Goal: Task Accomplishment & Management: Manage account settings

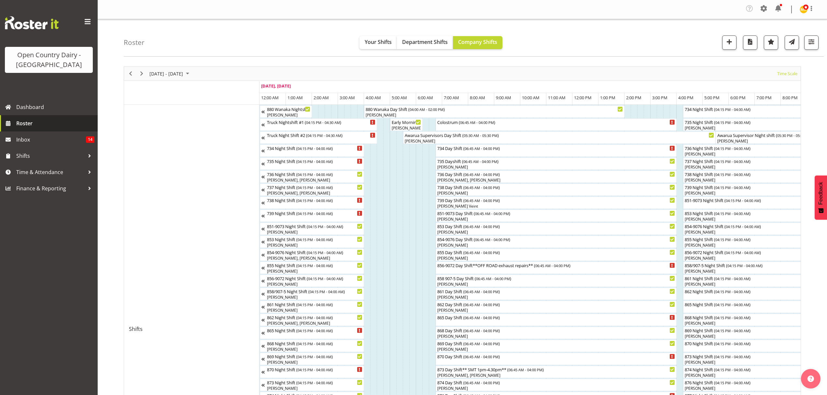
scroll to position [0, 2117]
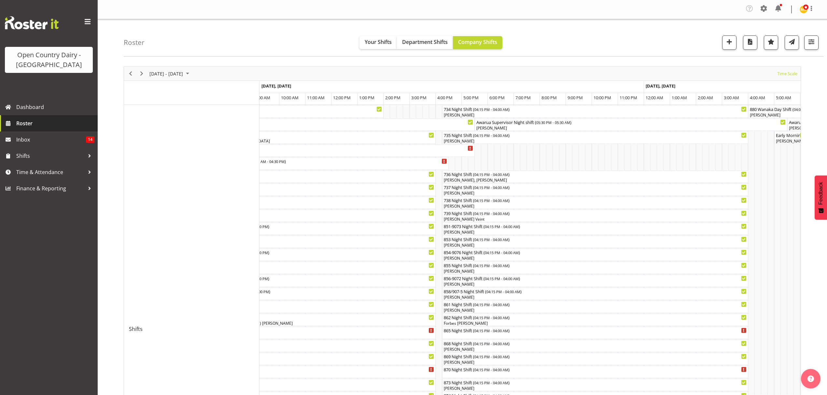
click at [27, 125] on span "Roster" at bounding box center [55, 124] width 78 height 10
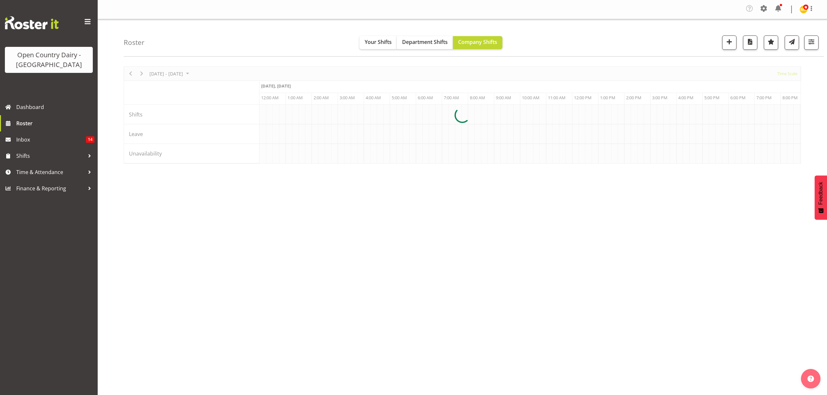
scroll to position [0, 625]
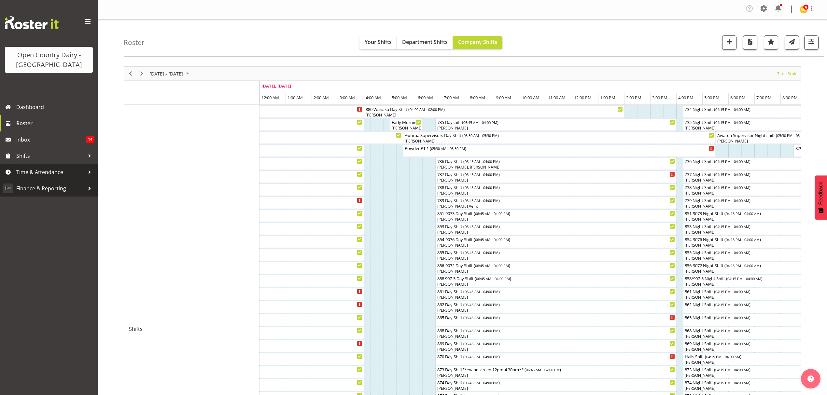
drag, startPoint x: 33, startPoint y: 173, endPoint x: 32, endPoint y: 180, distance: 7.3
click at [33, 173] on span "Time & Attendance" at bounding box center [50, 172] width 68 height 10
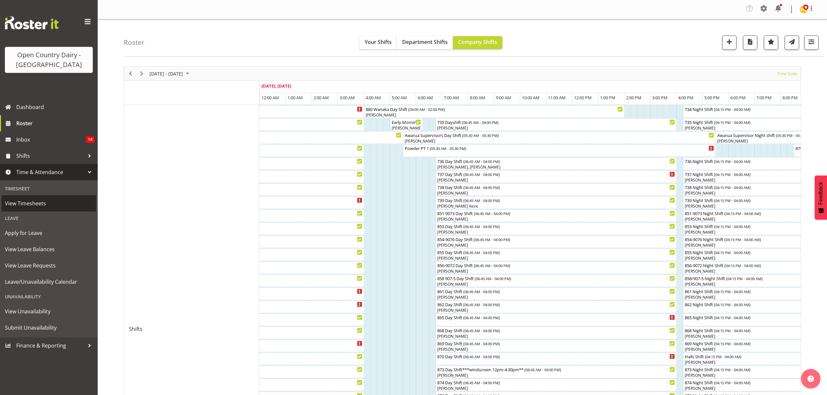
click at [16, 205] on span "View Timesheets" at bounding box center [49, 204] width 88 height 10
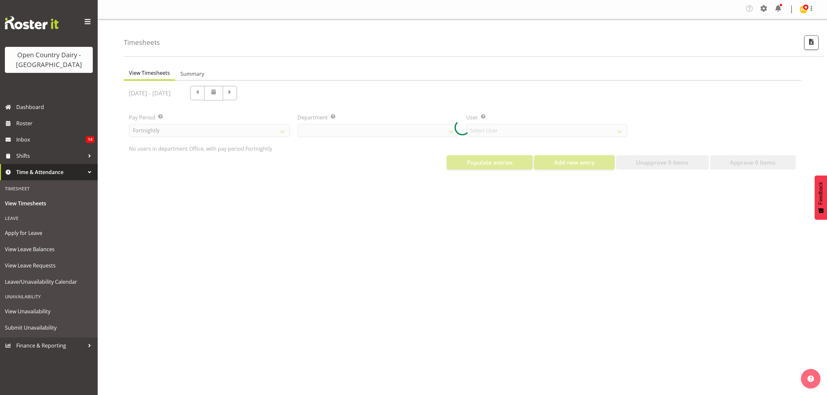
select select "699"
select select "8449"
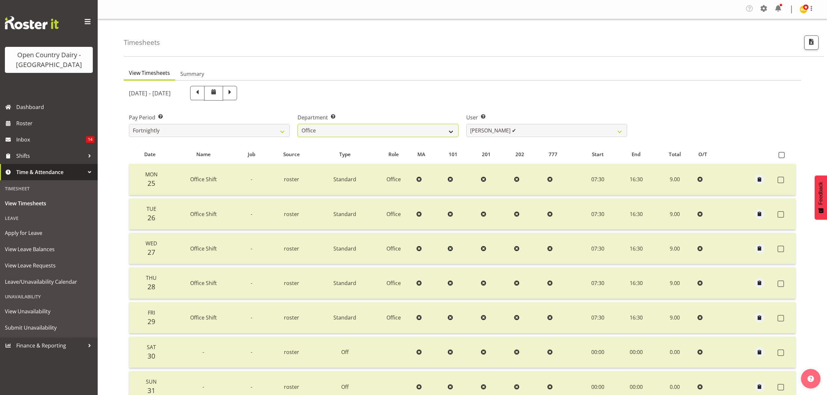
click at [449, 133] on select "734 735 736 737 738 739 851 852 853 854 855 856 858 861 862 865 868 869 870 873" at bounding box center [378, 130] width 161 height 13
select select "696"
click at [298, 124] on select "734 735 736 737 738 739 851 852 853 854 855 856 858 861 862 865 868 869 870 873" at bounding box center [378, 130] width 161 height 13
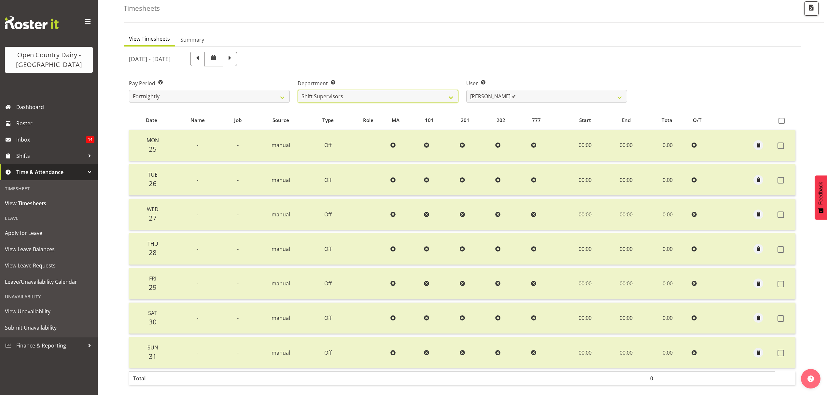
scroll to position [65, 0]
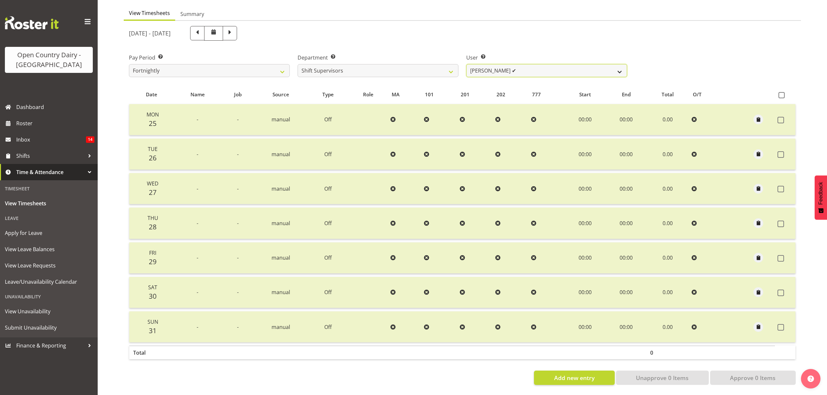
click at [616, 68] on select "[PERSON_NAME] ✔ [PERSON_NAME] ✔ [PERSON_NAME] ✔ [PERSON_NAME] ✔ [PERSON_NAME] ✔" at bounding box center [546, 70] width 161 height 13
click at [466, 64] on select "[PERSON_NAME] ✔ [PERSON_NAME] ✔ [PERSON_NAME] ✔ [PERSON_NAME] ✔ [PERSON_NAME] ✔" at bounding box center [546, 70] width 161 height 13
click at [0, 0] on div at bounding box center [0, 0] width 0 height 0
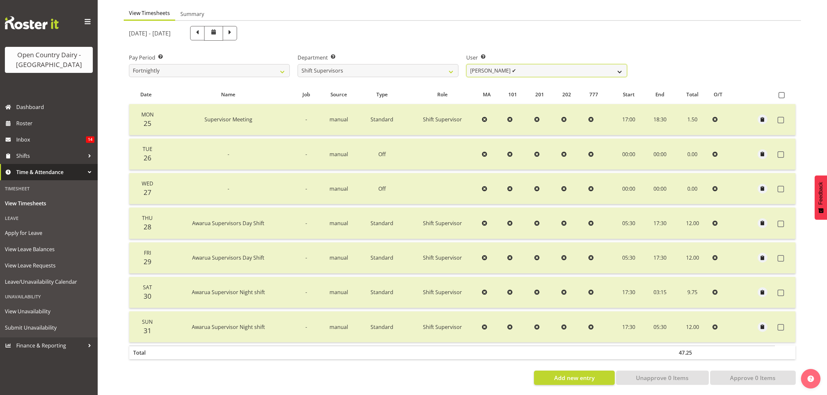
click at [613, 66] on select "Ethan Moore ✔ Laura Courtney ✔ Leonna Turner ✔ Michael Straith ✔ Vishal Vadador…" at bounding box center [546, 70] width 161 height 13
click at [619, 67] on select "Ethan Moore ✔ Laura Courtney ✔ Leonna Turner ✔ Michael Straith ✔ Vishal Vadador…" at bounding box center [546, 70] width 161 height 13
select select "7481"
click at [466, 64] on select "Ethan Moore ✔ Laura Courtney ✔ Leonna Turner ✔ Michael Straith ✔ Vishal Vadador…" at bounding box center [546, 70] width 161 height 13
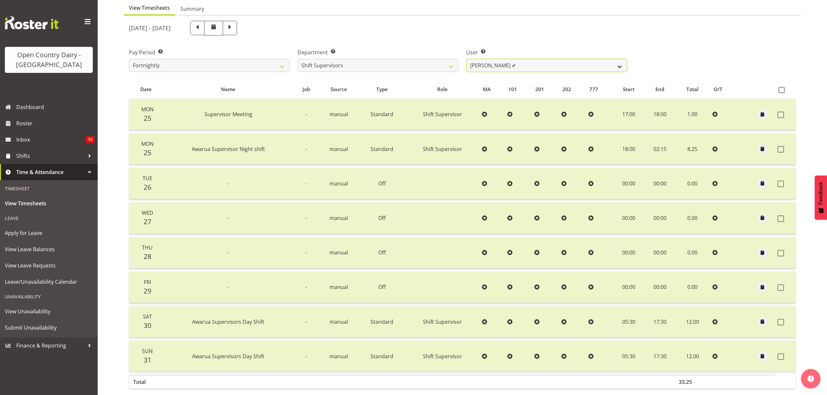
click at [617, 65] on select "Ethan Moore ✔ Laura Courtney ✔ Leonna Turner ✔ Michael Straith ✔ Vishal Vadador…" at bounding box center [546, 65] width 161 height 13
click at [234, 30] on span at bounding box center [230, 27] width 8 height 8
select select
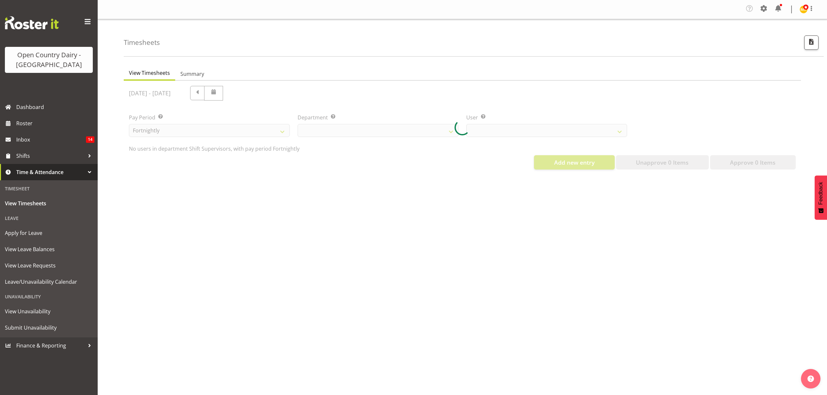
scroll to position [0, 0]
select select "696"
select select "7481"
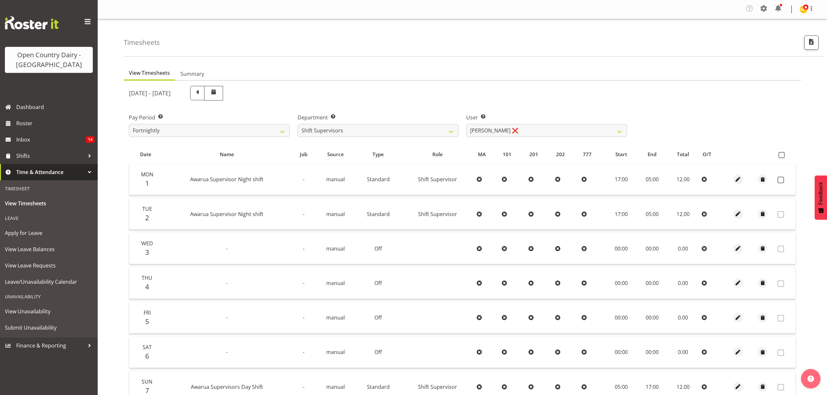
scroll to position [65, 0]
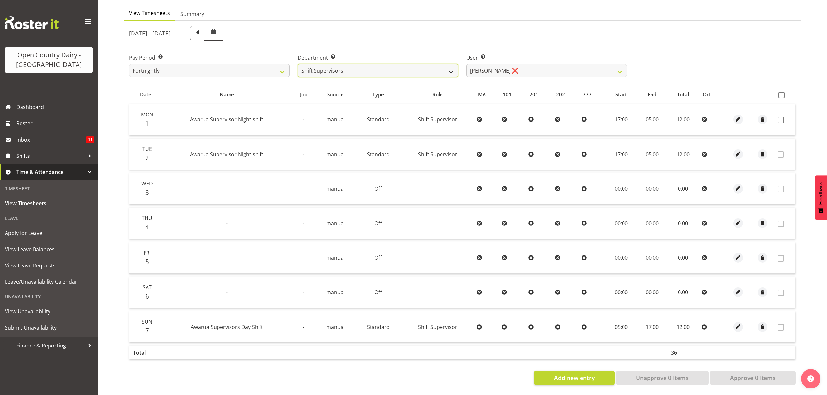
click at [455, 68] on select "734 735 736 737 738 739 851 852 853 854 855 856 858 861 862 865 868 869 870 873" at bounding box center [378, 70] width 161 height 13
select select "905"
click at [298, 64] on select "734 735 736 737 738 739 851 852 853 854 855 856 858 861 862 865 868 869 870 873" at bounding box center [378, 70] width 161 height 13
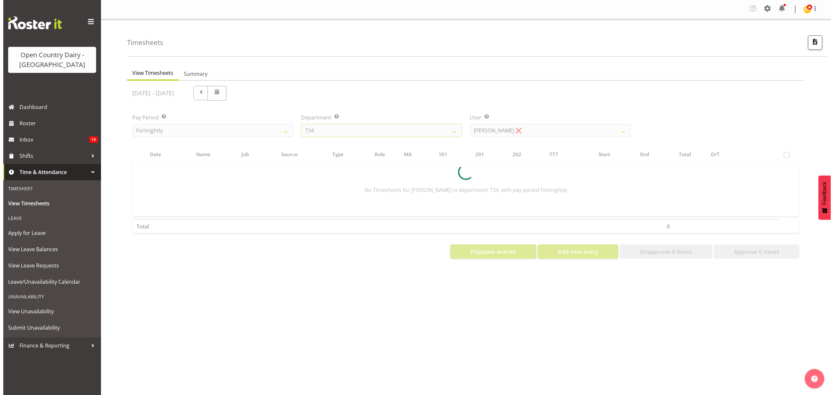
scroll to position [0, 0]
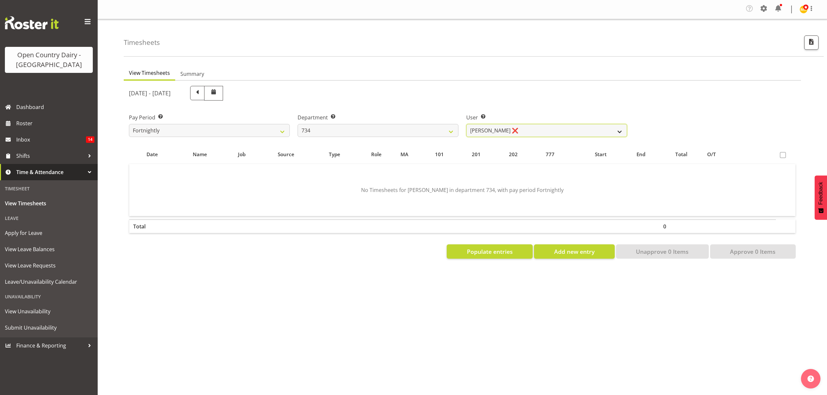
click at [605, 126] on select "Justin Spicer ❌ Ryan Thompson ❌ Tracey Chittock ❌ Zachary Shanks ❌" at bounding box center [546, 130] width 161 height 13
click at [602, 134] on select "Justin Spicer ❌ Ryan Thompson ❌ Tracey Chittock ❌ Zachary Shanks ❌" at bounding box center [546, 130] width 161 height 13
click at [620, 133] on select "Justin Spicer ❌ Ryan Thompson ❌ Tracey Chittock ❌ Zachary Shanks ❌" at bounding box center [546, 130] width 161 height 13
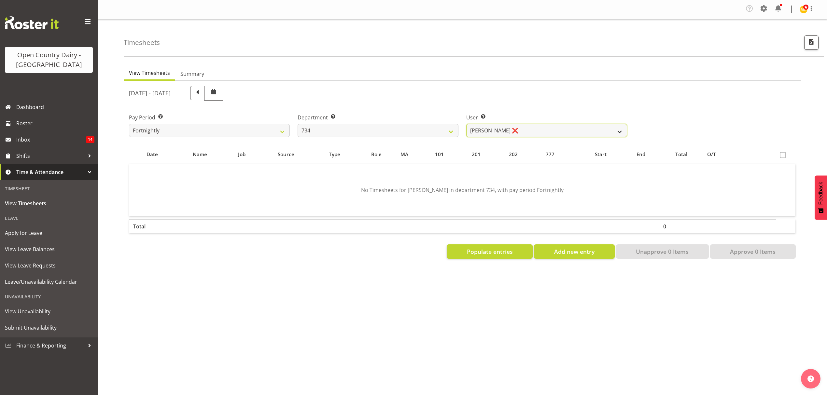
select select "11220"
click at [466, 124] on select "Justin Spicer ❌ Ryan Thompson ❌ Tracey Chittock ❌ Zachary Shanks ❌" at bounding box center [546, 130] width 161 height 13
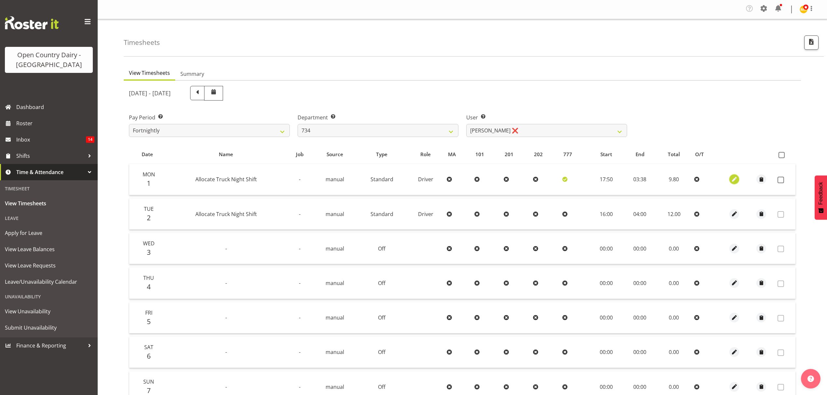
click at [735, 176] on span "button" at bounding box center [734, 179] width 7 height 7
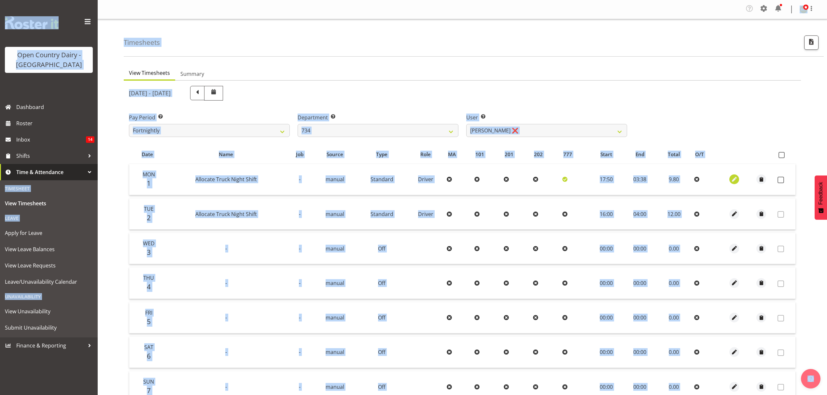
select select "1154"
select select "Standard"
select select "816"
click at [737, 181] on span "button" at bounding box center [734, 179] width 7 height 7
select select "1154"
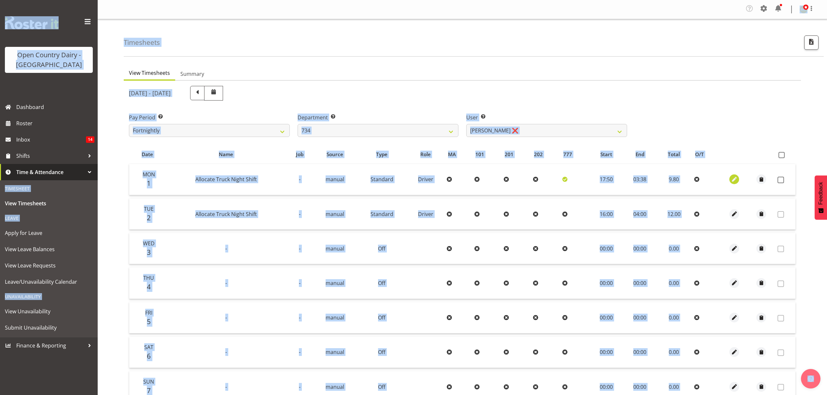
select select "Standard"
select select "816"
select select "8"
select select "2025"
select select "3"
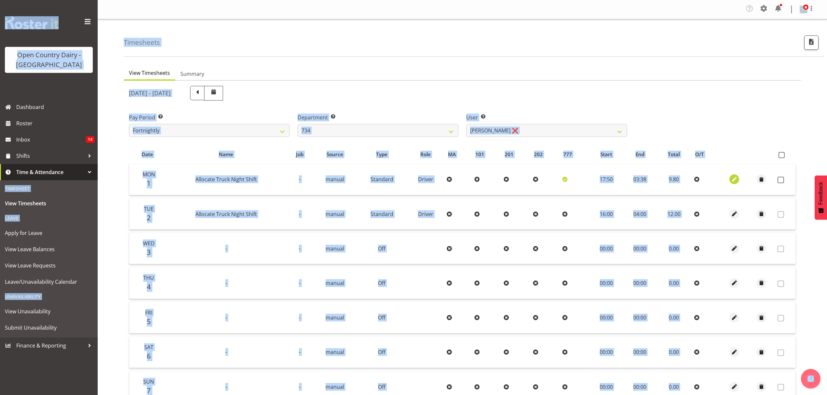
select select "38"
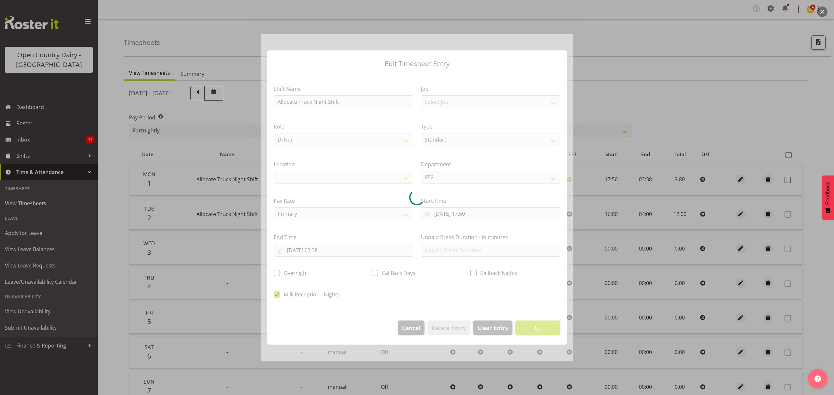
select select
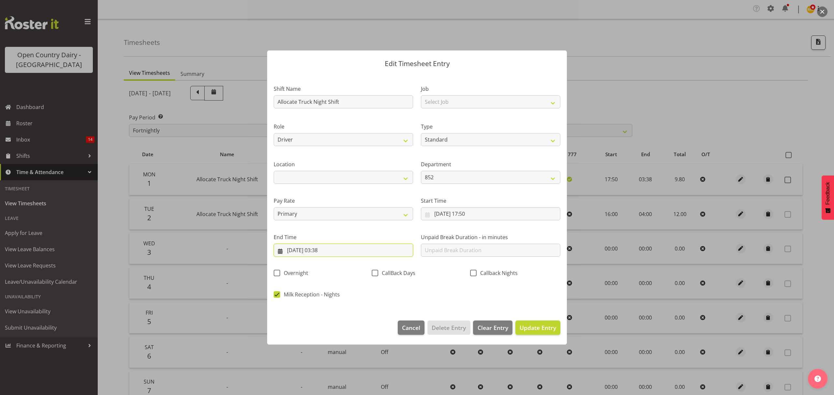
click at [329, 252] on input "02/09/2025, 03:38" at bounding box center [343, 250] width 139 height 13
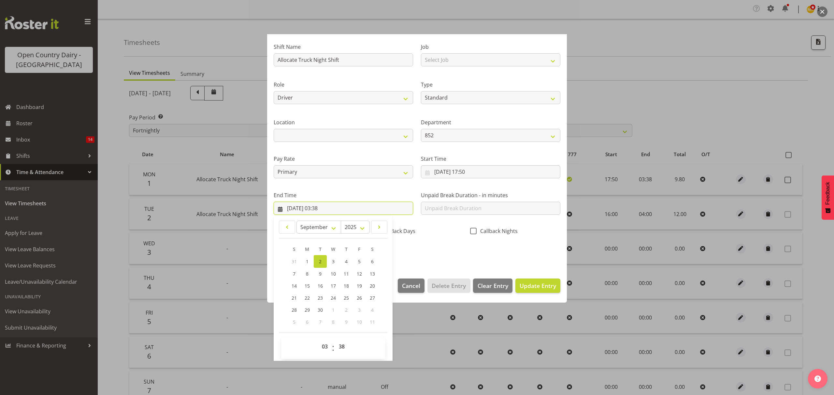
scroll to position [44, 0]
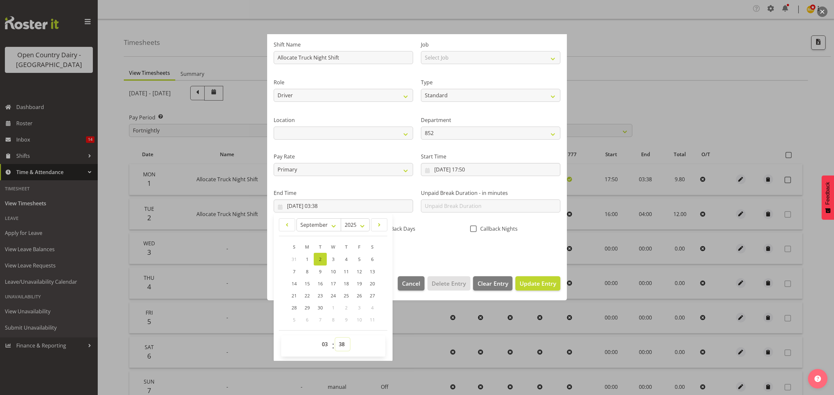
click at [339, 345] on select "00 01 02 03 04 05 06 07 08 09 10 11 12 13 14 15 16 17 18 19 20 21 22 23 24 25 2…" at bounding box center [342, 344] width 15 height 13
click at [343, 347] on select "00 01 02 03 04 05 06 07 08 09 10 11 12 13 14 15 16 17 18 19 20 21 22 23 24 25 2…" at bounding box center [342, 344] width 15 height 13
select select "45"
click at [335, 338] on select "00 01 02 03 04 05 06 07 08 09 10 11 12 13 14 15 16 17 18 19 20 21 22 23 24 25 2…" at bounding box center [342, 344] width 15 height 13
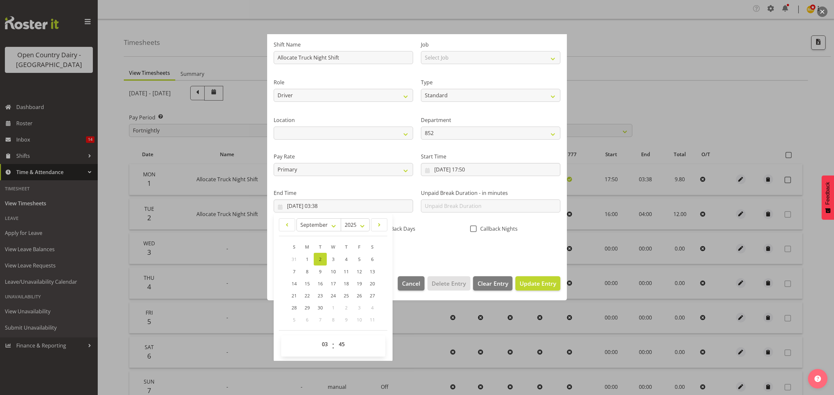
click at [342, 236] on div "January February March April May June July August September October November De…" at bounding box center [333, 272] width 108 height 107
type input "02/09/2025, 03:45"
click at [529, 284] on span "Update Entry" at bounding box center [537, 284] width 36 height 8
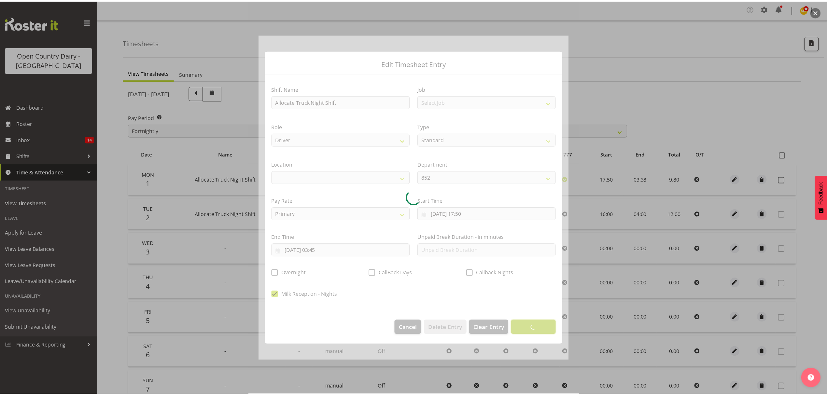
scroll to position [0, 0]
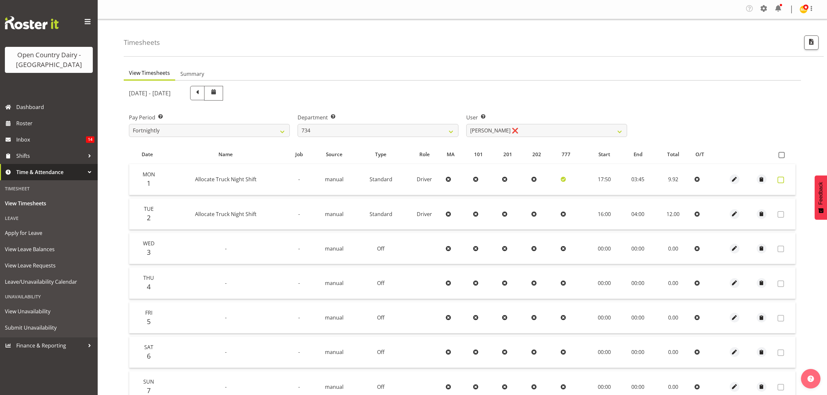
click at [783, 180] on span at bounding box center [781, 180] width 7 height 7
checkbox input "false"
click at [779, 178] on span at bounding box center [781, 180] width 7 height 7
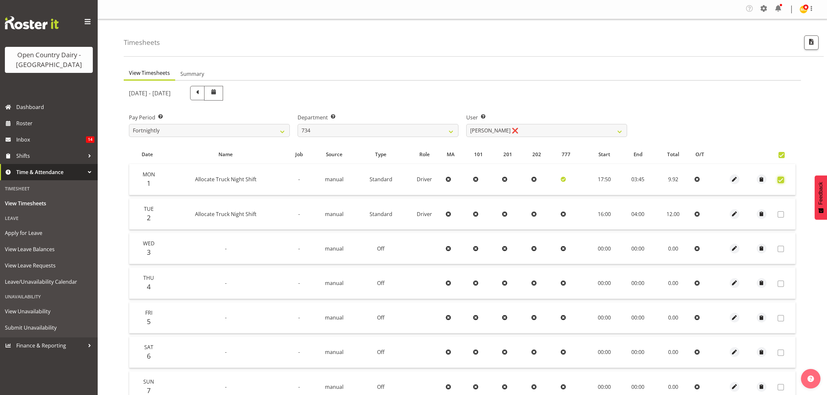
checkbox input "true"
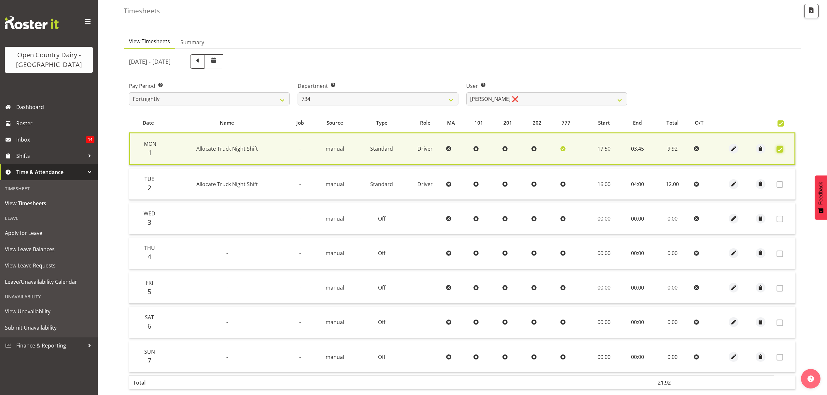
scroll to position [66, 0]
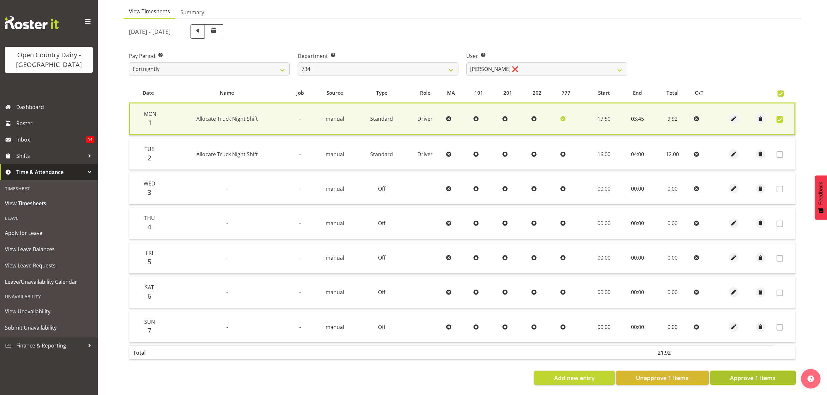
click at [752, 374] on span "Approve 1 Items" at bounding box center [753, 378] width 46 height 8
checkbox input "false"
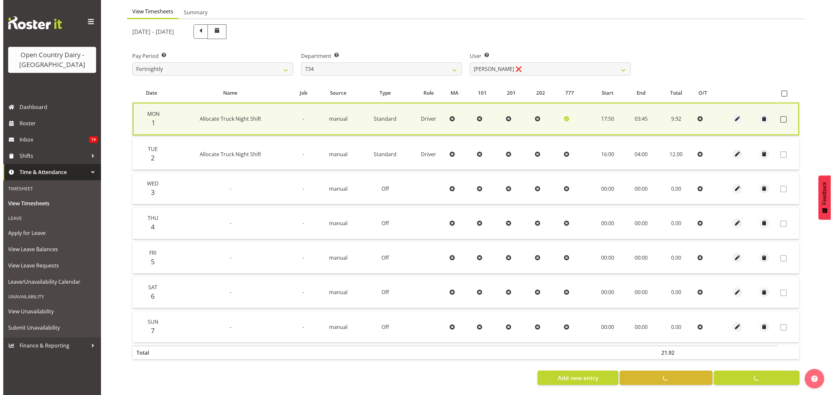
scroll to position [65, 0]
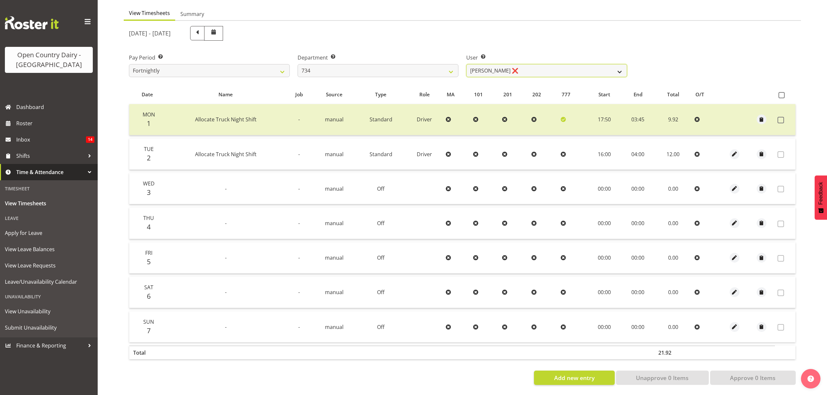
click at [615, 64] on select "Justin Spicer ❌ Ryan Thompson ❌ Tracey Chittock ❌ Zachary Shanks ❌" at bounding box center [546, 70] width 161 height 13
select select "9998"
click at [466, 64] on select "Justin Spicer ❌ Ryan Thompson ❌ Tracey Chittock ❌ Zachary Shanks ❌" at bounding box center [546, 70] width 161 height 13
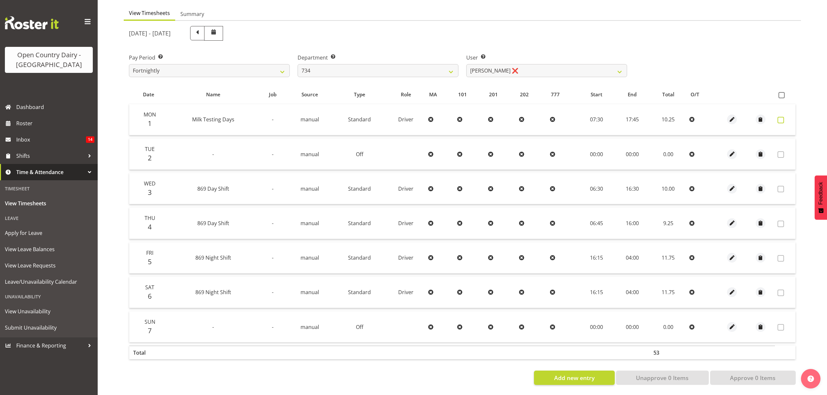
click at [780, 117] on span at bounding box center [781, 120] width 7 height 7
checkbox input "true"
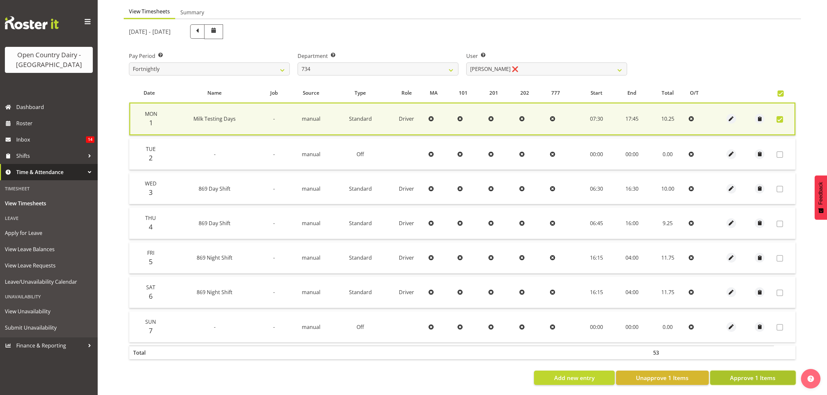
click at [755, 374] on span "Approve 1 Items" at bounding box center [753, 378] width 46 height 8
checkbox input "false"
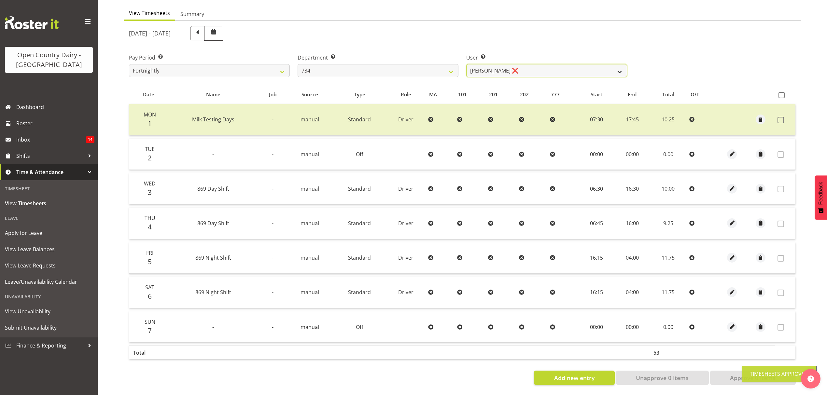
click at [615, 69] on select "Justin Spicer ❌ Ryan Thompson ❌ Tracey Chittock ❌ Zachary Shanks ❌" at bounding box center [546, 70] width 161 height 13
select select "7493"
click at [466, 64] on select "Justin Spicer ❌ Ryan Thompson ❌ Tracey Chittock ❌ Zachary Shanks ❌" at bounding box center [546, 70] width 161 height 13
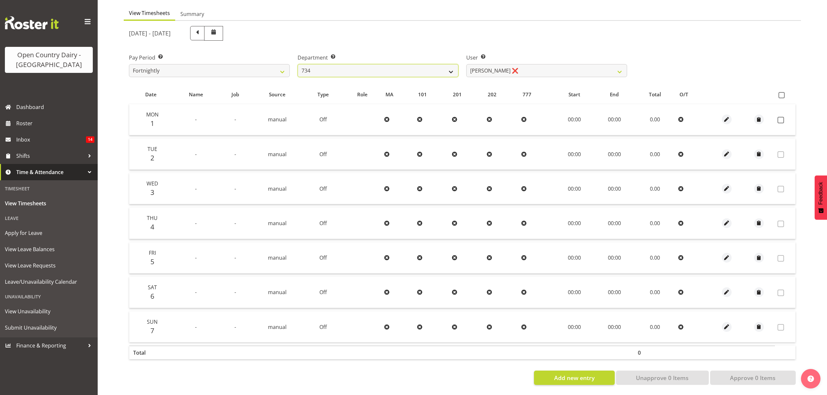
click at [443, 64] on select "734 735 736 737 738 739 851 852 853 854 855 856 858 861 862 865 868 869 870 873" at bounding box center [378, 70] width 161 height 13
click at [449, 66] on select "734 735 736 737 738 739 851 852 853 854 855 856 858 861 862 865 868 869 870 873" at bounding box center [378, 70] width 161 height 13
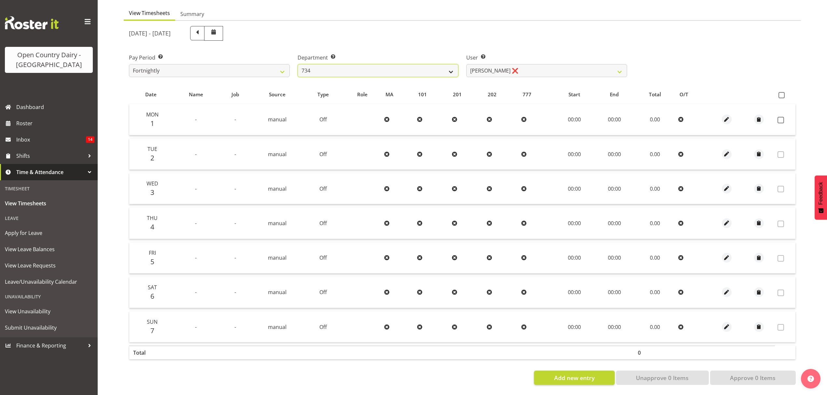
select select "909"
click at [298, 64] on select "734 735 736 737 738 739 851 852 853 854 855 856 858 861 862 865 868 869 870 873" at bounding box center [378, 70] width 161 height 13
click at [0, 0] on div at bounding box center [0, 0] width 0 height 0
click at [597, 68] on select "Brian Neas ❌ Cherie Williams ❌ Christopher Sutherland ❌ Stuart Craig ❌" at bounding box center [546, 70] width 161 height 13
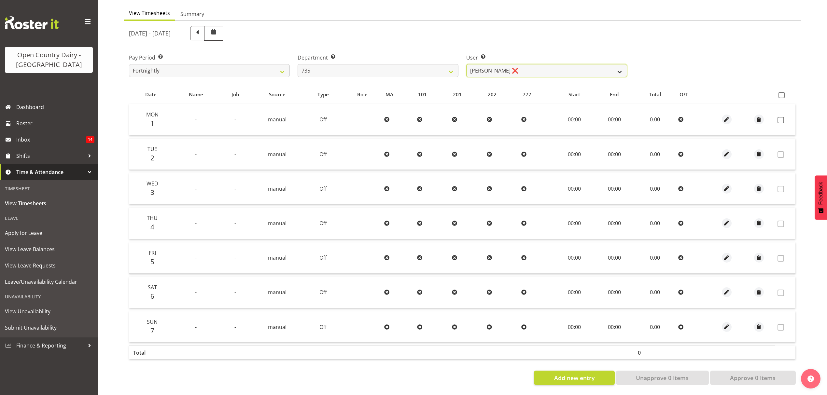
click at [597, 68] on select "Brian Neas ❌ Cherie Williams ❌ Christopher Sutherland ❌ Stuart Craig ❌" at bounding box center [546, 70] width 161 height 13
select select "10091"
click at [466, 64] on select "Brian Neas ❌ Cherie Williams ❌ Christopher Sutherland ❌ Stuart Craig ❌" at bounding box center [546, 70] width 161 height 13
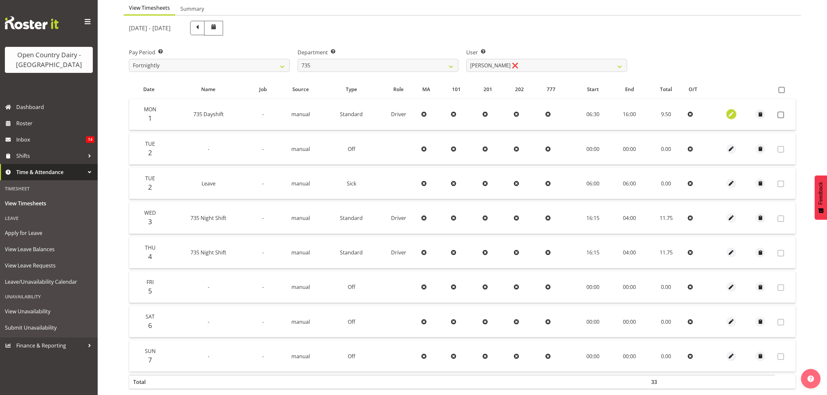
click at [735, 117] on button "button" at bounding box center [732, 114] width 10 height 10
select select "Standard"
click at [735, 117] on div at bounding box center [413, 197] width 827 height 395
click at [735, 117] on button "button" at bounding box center [732, 114] width 10 height 10
select select "Standard"
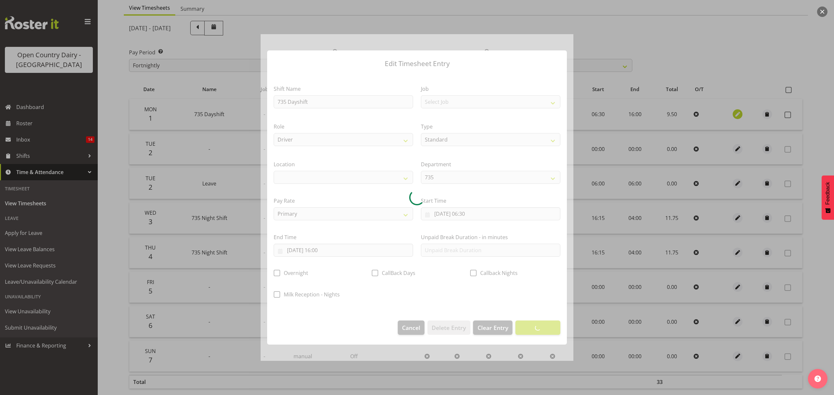
select select
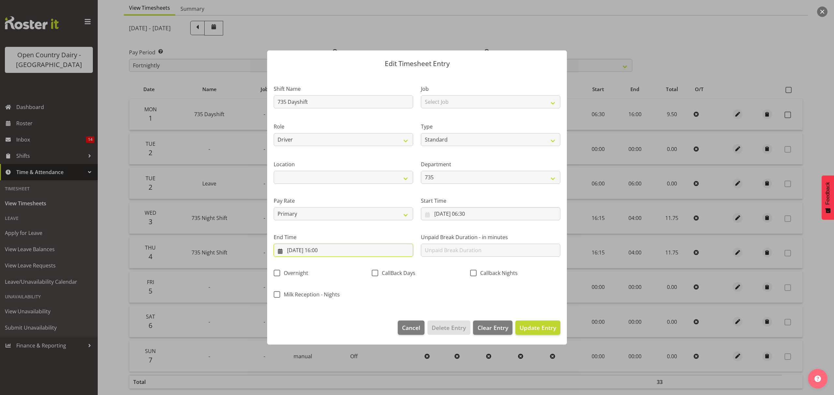
click at [327, 251] on input "01/09/2025, 16:00" at bounding box center [343, 250] width 139 height 13
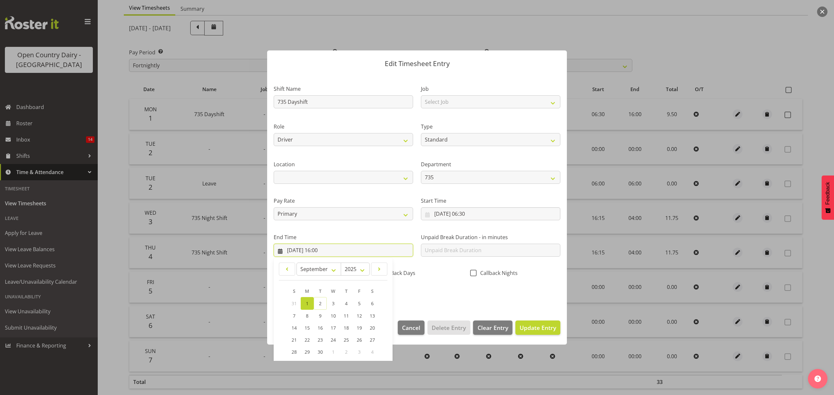
scroll to position [44, 0]
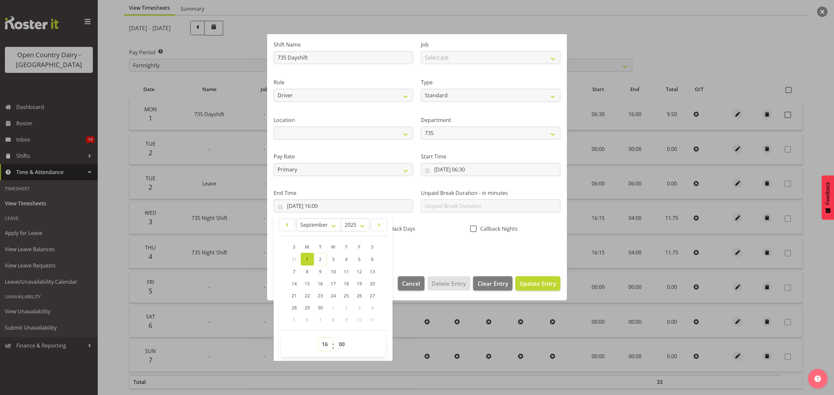
click at [325, 345] on select "00 01 02 03 04 05 06 07 08 09 10 11 12 13 14 15 16 17 18 19 20 21 22 23" at bounding box center [325, 344] width 15 height 13
select select "14"
click at [318, 338] on select "00 01 02 03 04 05 06 07 08 09 10 11 12 13 14 15 16 17 18 19 20 21 22 23" at bounding box center [325, 344] width 15 height 13
type input "01/09/2025, 14:00"
click at [327, 347] on select "00 01 02 03 04 05 06 07 08 09 10 11 12 13 14 15 16 17 18 19 20 21 22 23" at bounding box center [325, 344] width 15 height 13
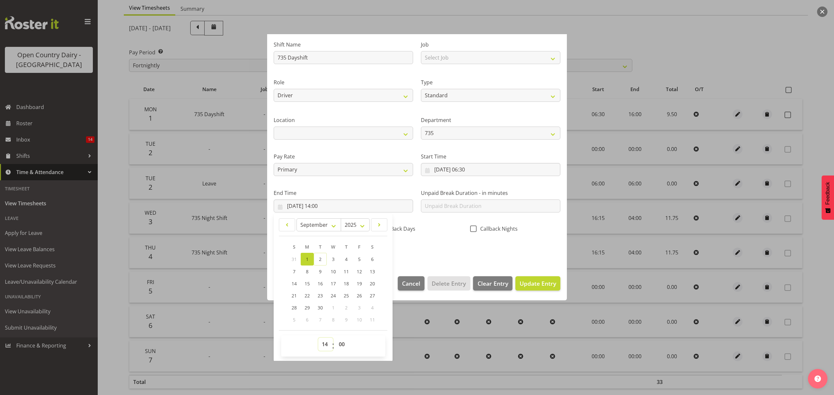
click at [327, 347] on select "00 01 02 03 04 05 06 07 08 09 10 11 12 13 14 15 16 17 18 19 20 21 22 23" at bounding box center [325, 344] width 15 height 13
click at [325, 346] on select "00 01 02 03 04 05 06 07 08 09 10 11 12 13 14 15 16 17 18 19 20 21 22 23" at bounding box center [325, 344] width 15 height 13
select select "13"
click at [318, 338] on select "00 01 02 03 04 05 06 07 08 09 10 11 12 13 14 15 16 17 18 19 20 21 22 23" at bounding box center [325, 344] width 15 height 13
type input "01/09/2025, 13:00"
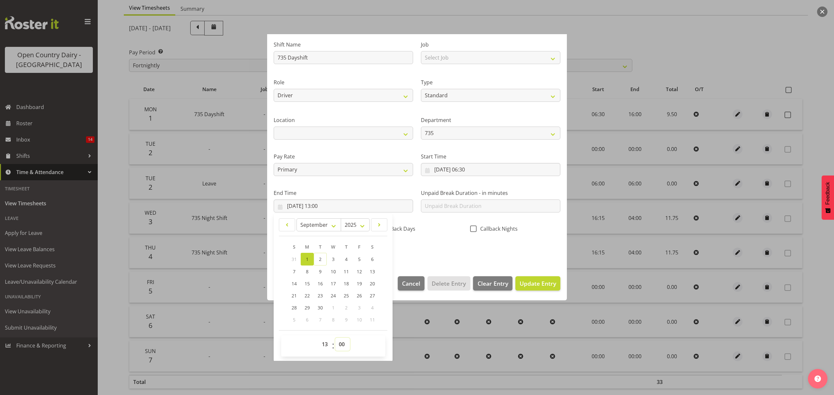
click at [339, 346] on select "00 01 02 03 04 05 06 07 08 09 10 11 12 13 14 15 16 17 18 19 20 21 22 23 24 25 2…" at bounding box center [342, 344] width 15 height 13
select select "15"
click at [335, 338] on select "00 01 02 03 04 05 06 07 08 09 10 11 12 13 14 15 16 17 18 19 20 21 22 23 24 25 2…" at bounding box center [342, 344] width 15 height 13
type input "01/09/2025, 13:15"
click at [526, 283] on span "Update Entry" at bounding box center [537, 284] width 36 height 8
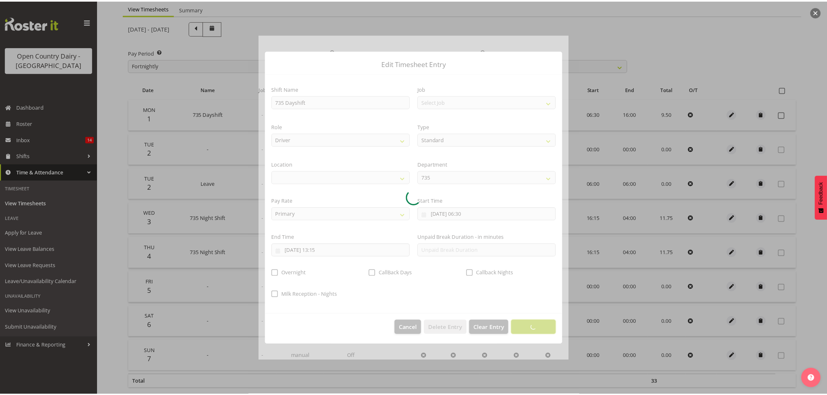
scroll to position [0, 0]
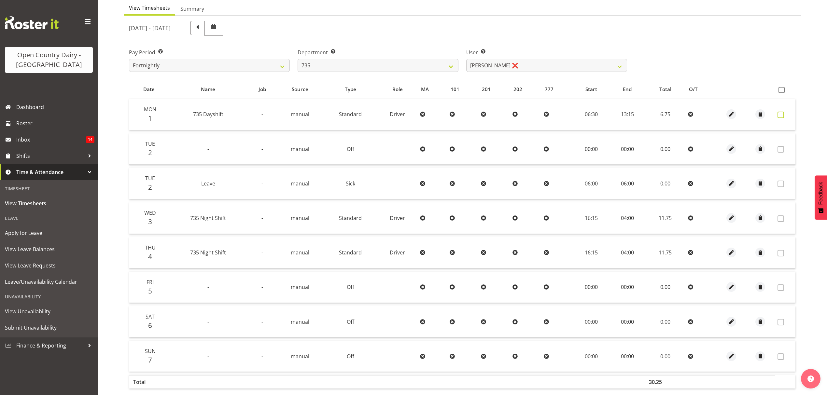
click at [784, 117] on label at bounding box center [783, 115] width 10 height 7
checkbox input "true"
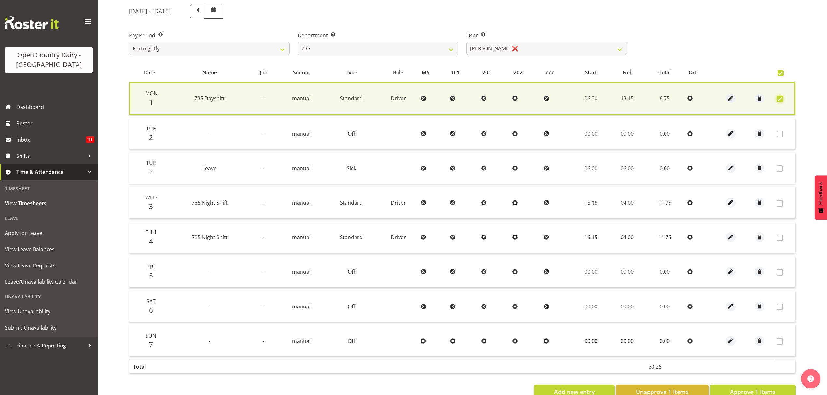
scroll to position [101, 0]
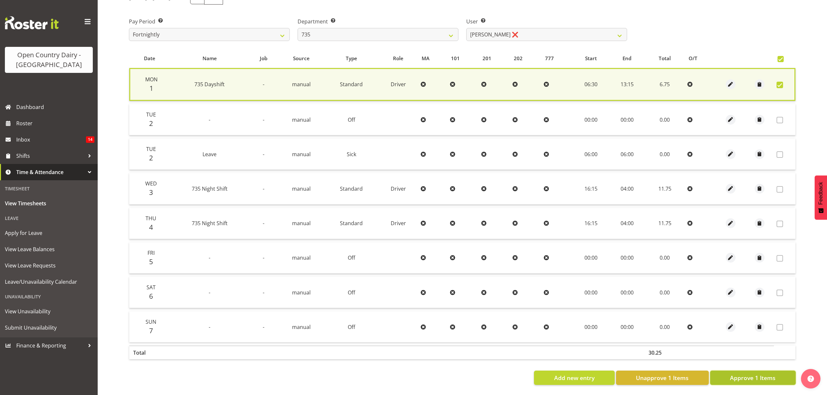
click at [757, 371] on button "Approve 1 Items" at bounding box center [753, 378] width 86 height 14
checkbox input "false"
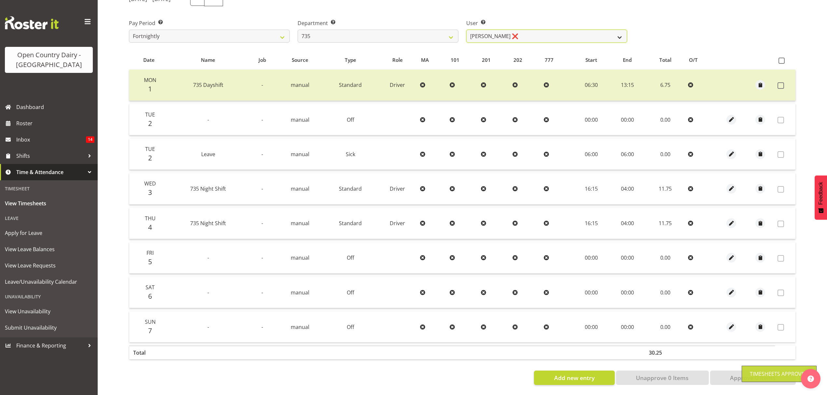
click at [614, 31] on select "Brian Neas ❌ Cherie Williams ❌ Christopher Sutherland ❌ Stuart Craig ❌" at bounding box center [546, 36] width 161 height 13
select select "9761"
click at [466, 30] on select "Brian Neas ❌ Cherie Williams ❌ Christopher Sutherland ❌ Stuart Craig ❌" at bounding box center [546, 36] width 161 height 13
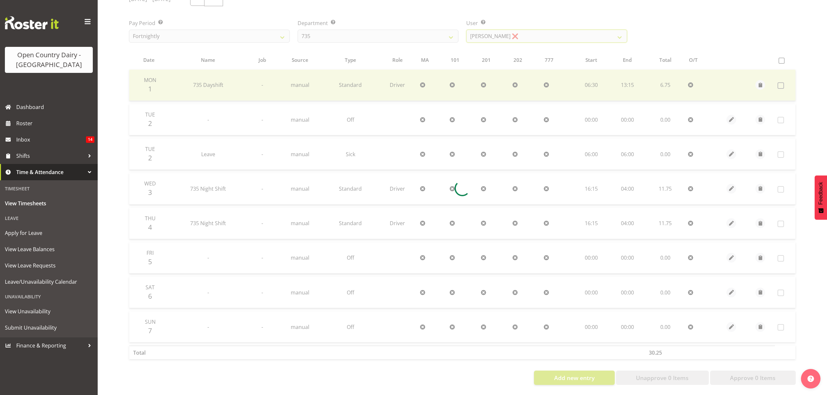
scroll to position [65, 0]
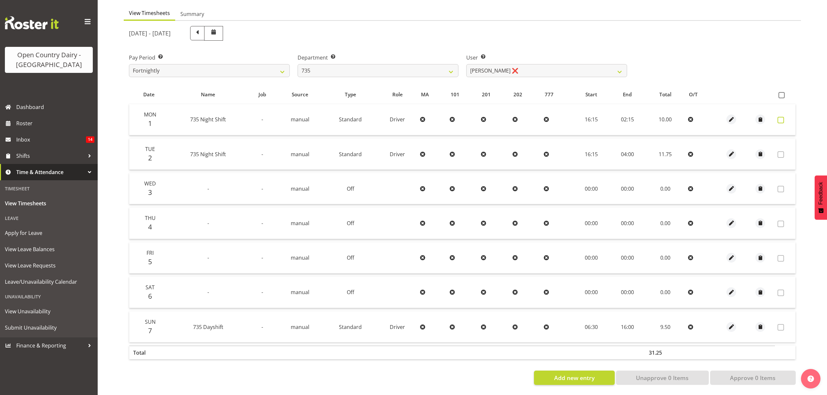
click at [780, 117] on span at bounding box center [781, 120] width 7 height 7
checkbox input "true"
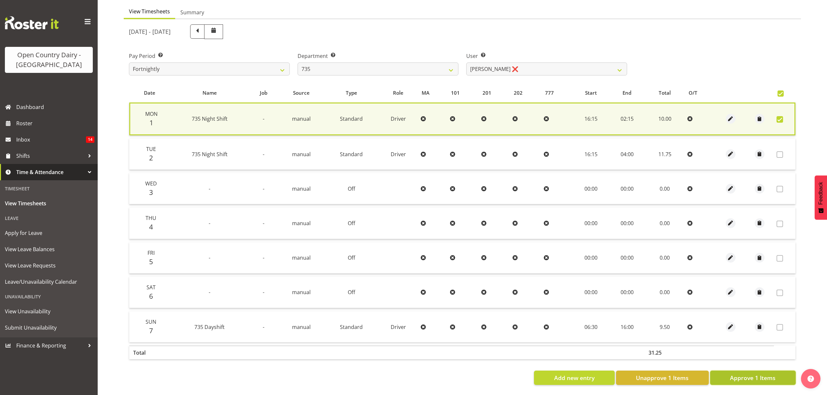
click at [756, 374] on span "Approve 1 Items" at bounding box center [753, 378] width 46 height 8
checkbox input "false"
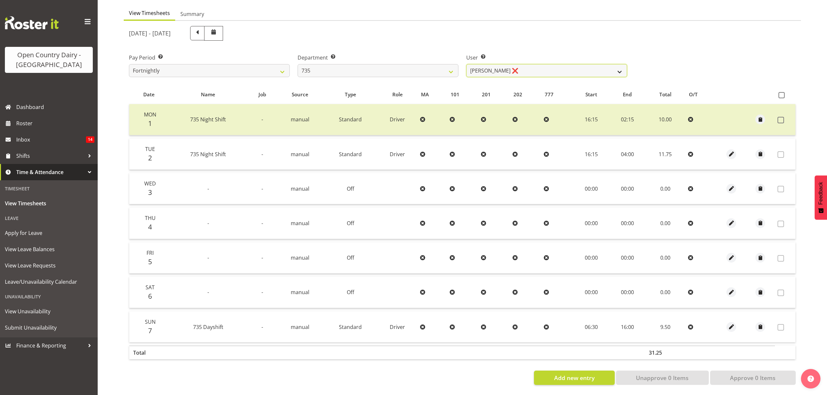
click at [614, 66] on select "Brian Neas ❌ Cherie Williams ❌ Christopher Sutherland ❌ Stuart Craig ❌" at bounding box center [546, 70] width 161 height 13
click at [448, 71] on select "734 735 736 737 738 739 851 852 853 854 855 856 858 861 862 865 868 869 870 873" at bounding box center [378, 70] width 161 height 13
select select "905"
click at [298, 64] on select "734 735 736 737 738 739 851 852 853 854 855 856 858 861 862 865 868 869 870 873" at bounding box center [378, 70] width 161 height 13
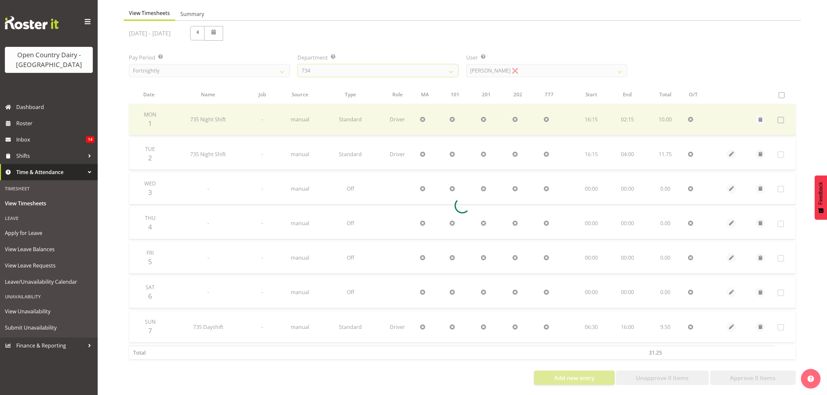
scroll to position [0, 0]
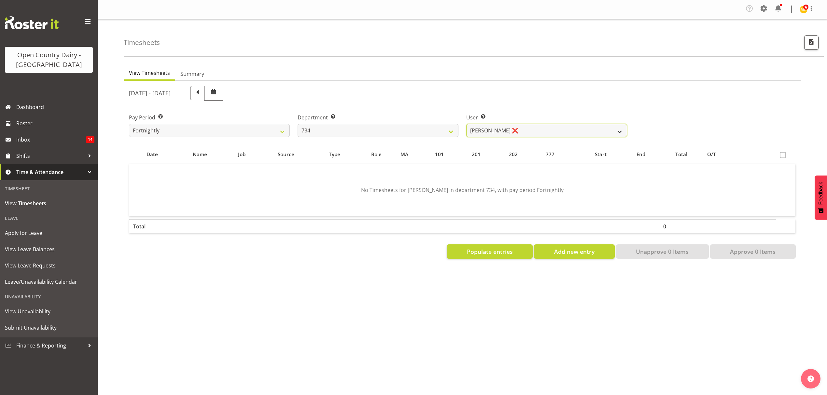
click at [594, 126] on select "Justin Spicer ❌ Ryan Thompson ❌ Tracey Chittock ❌ Zachary Shanks ❌" at bounding box center [546, 130] width 161 height 13
select select "11220"
click at [466, 124] on select "Justin Spicer ❌ Ryan Thompson ❌ Tracey Chittock ❌ Zachary Shanks ❌" at bounding box center [546, 130] width 161 height 13
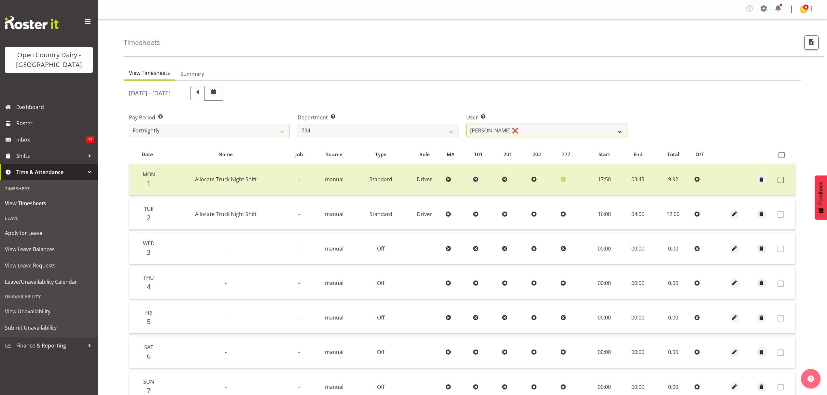
click at [578, 130] on select "Justin Spicer ❌ Ryan Thompson ❌ Tracey Chittock ❌ Zachary Shanks ❌" at bounding box center [546, 130] width 161 height 13
click at [444, 133] on select "734 735 736 737 738 739 851 852 853 854 855 856 858 861 862 865 868 869 870 873" at bounding box center [378, 130] width 161 height 13
select select "906"
click at [298, 124] on select "734 735 736 737 738 739 851 852 853 854 855 856 858 861 862 865 868 869 870 873" at bounding box center [378, 130] width 161 height 13
select select "9849"
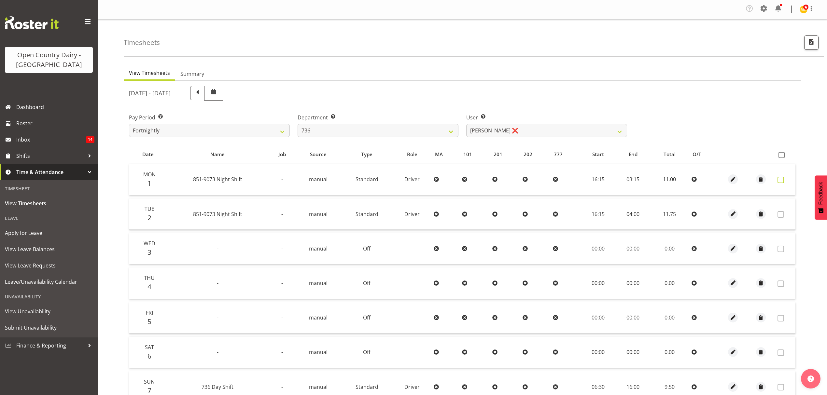
click at [780, 180] on span at bounding box center [781, 180] width 7 height 7
checkbox input "true"
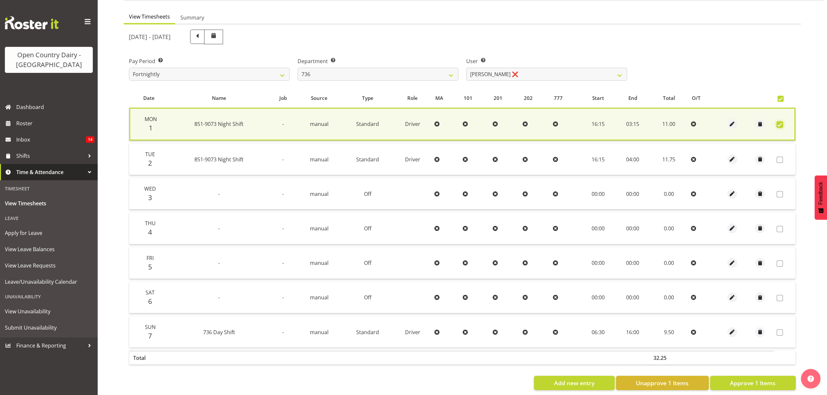
scroll to position [66, 0]
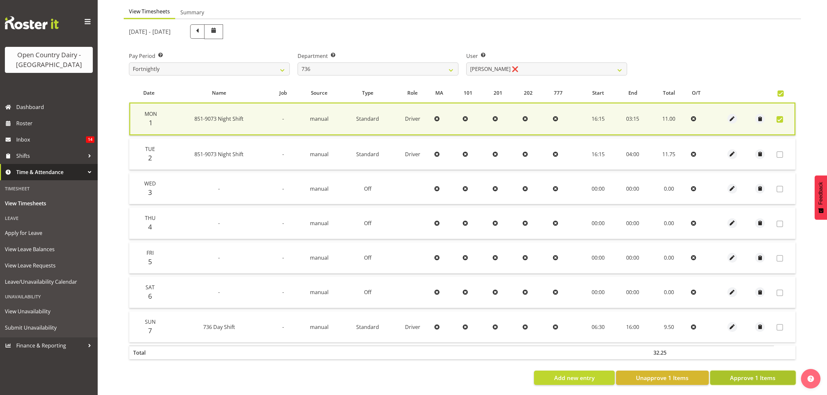
click at [740, 374] on span "Approve 1 Items" at bounding box center [753, 378] width 46 height 8
checkbox input "false"
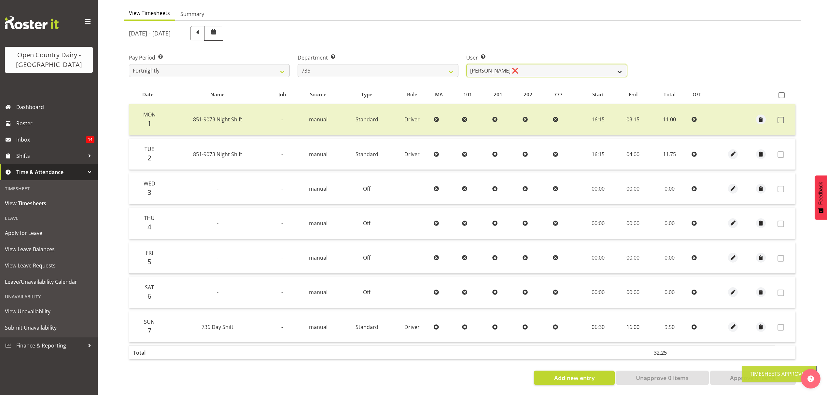
click at [615, 70] on select "Andy Van Brecht ❌ Gavin Hamilton ❌ Jamie Seaton ❌ Kerrod Ward ❌" at bounding box center [546, 70] width 161 height 13
click at [612, 68] on select "Andy Van Brecht ❌ Gavin Hamilton ❌ Jamie Seaton ❌ Kerrod Ward ❌" at bounding box center [546, 70] width 161 height 13
select select "7434"
click at [466, 64] on select "Andy Van Brecht ❌ Gavin Hamilton ❌ Jamie Seaton ❌ Kerrod Ward ❌" at bounding box center [546, 70] width 161 height 13
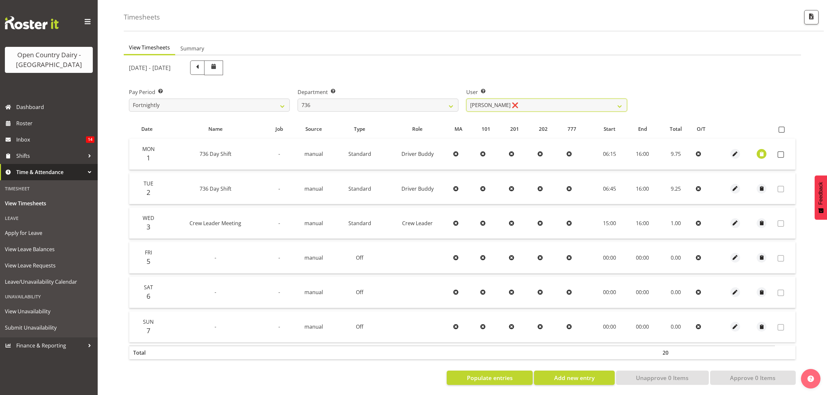
scroll to position [31, 0]
click at [781, 151] on span at bounding box center [781, 154] width 7 height 7
checkbox input "true"
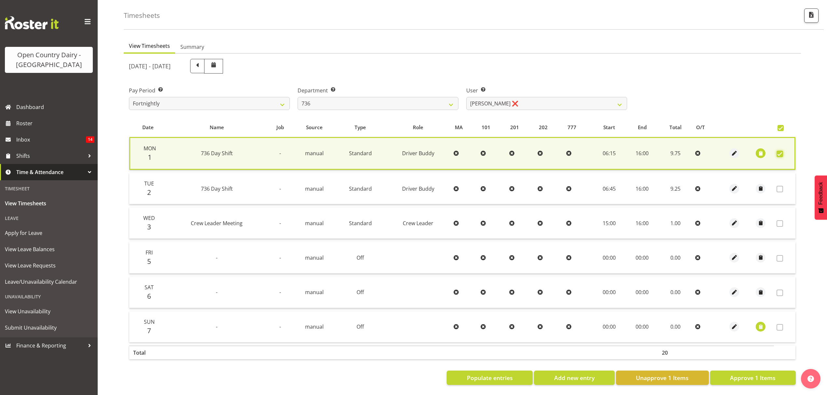
scroll to position [32, 0]
click at [741, 374] on span "Approve 1 Items" at bounding box center [753, 378] width 46 height 8
checkbox input "false"
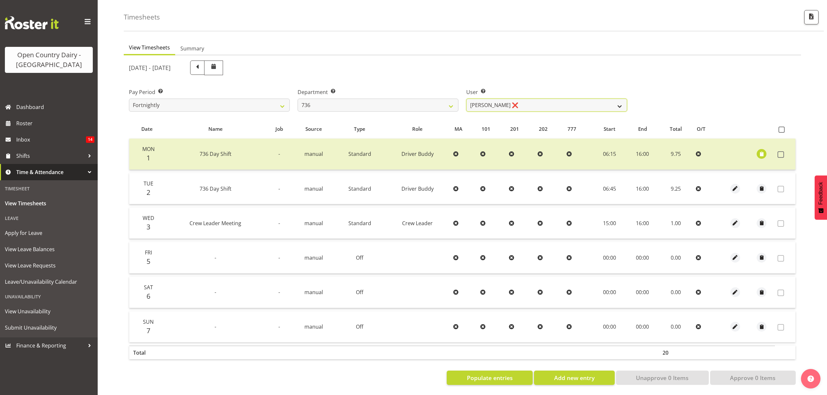
click at [622, 99] on select "Andy Van Brecht ❌ Gavin Hamilton ❌ Jamie Seaton ❌ Kerrod Ward ❌" at bounding box center [546, 105] width 161 height 13
click at [451, 100] on select "734 735 736 737 738 739 851 852 853 854 855 856 858 861 862 865 868 869 870 873" at bounding box center [378, 105] width 161 height 13
click at [451, 99] on select "734 735 736 737 738 739 851 852 853 854 855 856 858 861 862 865 868 869 870 873" at bounding box center [378, 105] width 161 height 13
select select "903"
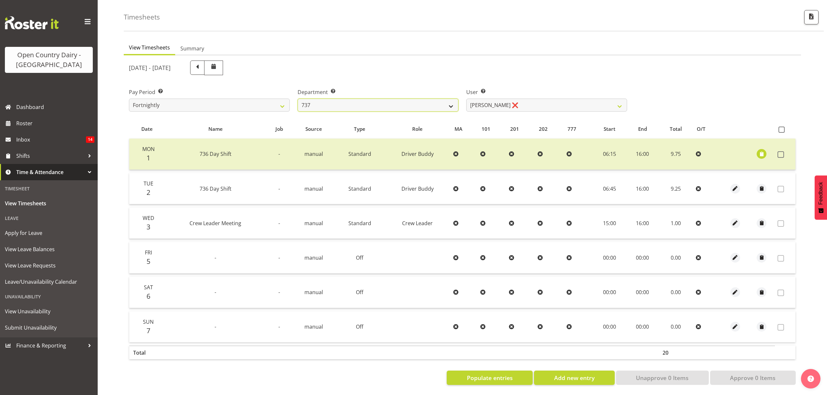
click at [298, 99] on select "734 735 736 737 738 739 851 852 853 854 855 856 858 861 862 865 868 869 870 873" at bounding box center [378, 105] width 161 height 13
click at [0, 0] on div at bounding box center [0, 0] width 0 height 0
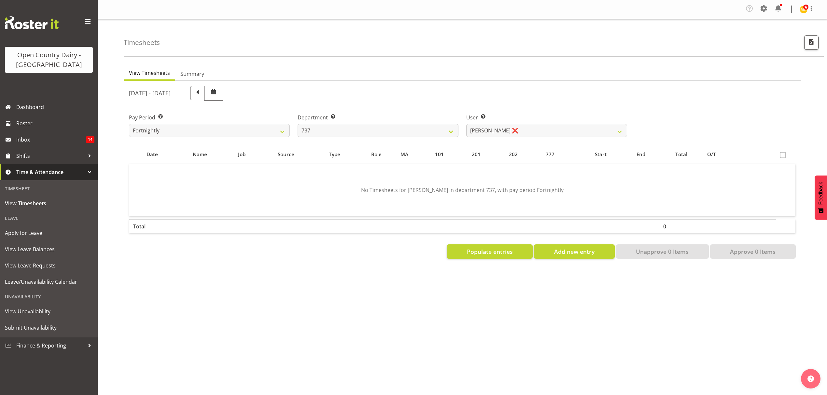
scroll to position [0, 0]
click at [623, 132] on select "Andrew Crawford ❌ Ashley Bragg ❌ Jack Townley ❌ Richard Turnbull ❌" at bounding box center [546, 130] width 161 height 13
click at [466, 124] on select "Andrew Crawford ❌ Ashley Bragg ❌ Jack Townley ❌ Richard Turnbull ❌" at bounding box center [546, 130] width 161 height 13
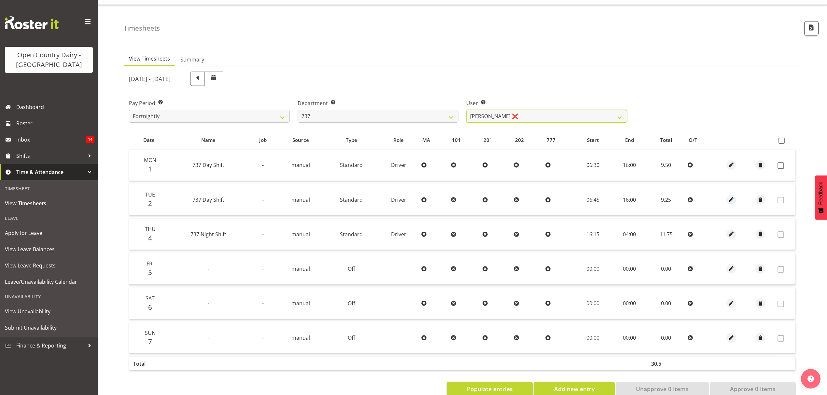
scroll to position [31, 0]
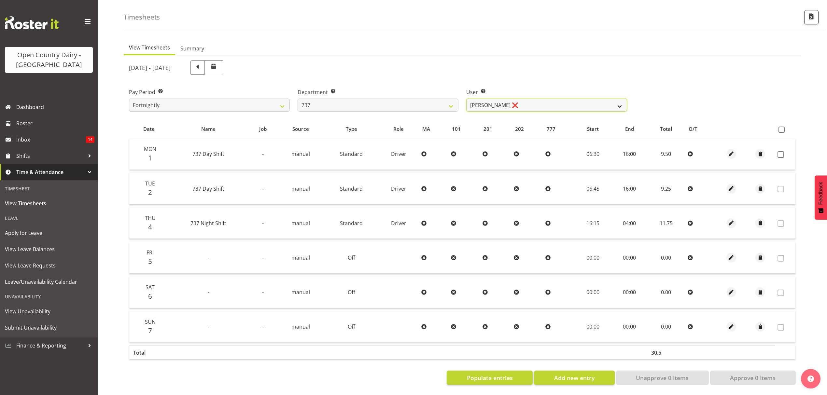
click at [621, 102] on select "Andrew Crawford ❌ Ashley Bragg ❌ Jack Townley ❌ Richard Turnbull ❌" at bounding box center [546, 105] width 161 height 13
select select "10918"
click at [466, 99] on select "Andrew Crawford ❌ Ashley Bragg ❌ Jack Townley ❌ Richard Turnbull ❌" at bounding box center [546, 105] width 161 height 13
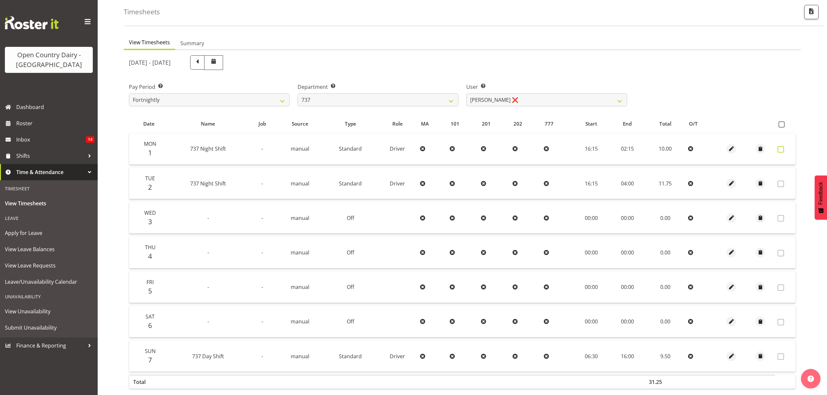
click at [780, 151] on span at bounding box center [781, 149] width 7 height 7
checkbox input "true"
click at [780, 151] on span at bounding box center [781, 149] width 7 height 7
checkbox input "false"
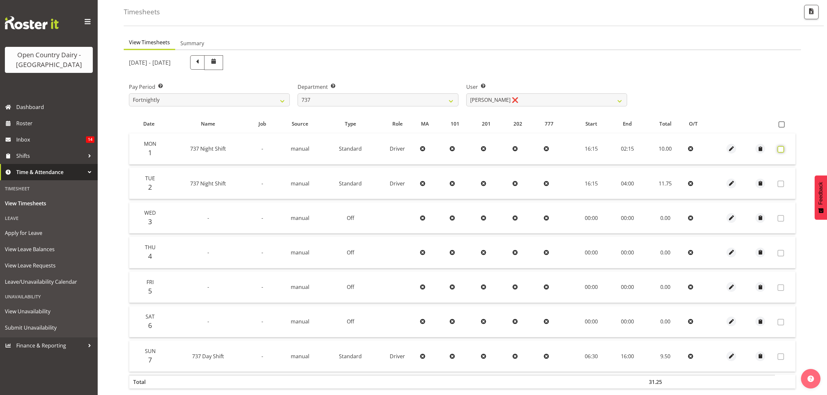
checkbox input "false"
click at [780, 151] on span at bounding box center [781, 149] width 7 height 7
checkbox input "true"
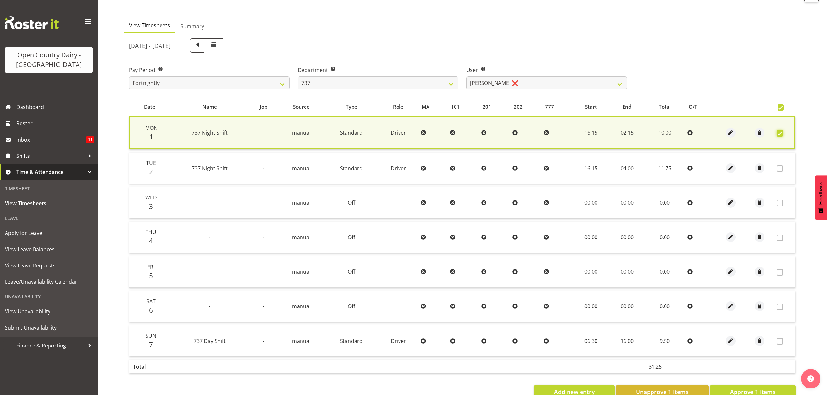
scroll to position [66, 0]
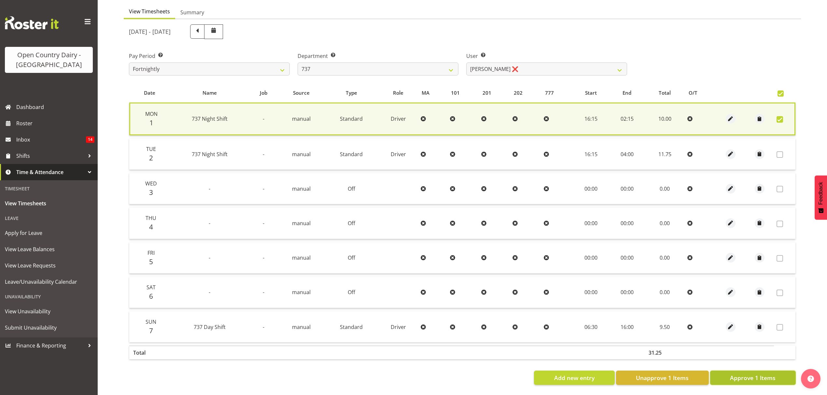
click at [775, 374] on span "Approve 1 Items" at bounding box center [753, 378] width 46 height 8
checkbox input "false"
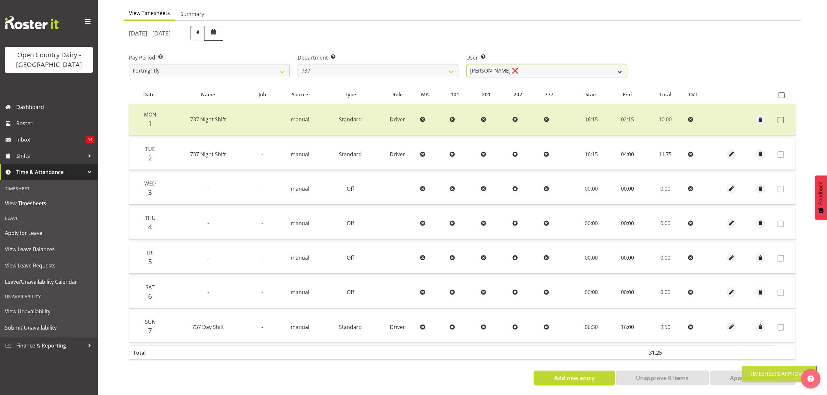
click at [621, 69] on select "Andrew Crawford ❌ Ashley Bragg ❌ Jack Townley ❌ Richard Turnbull ❌" at bounding box center [546, 70] width 161 height 13
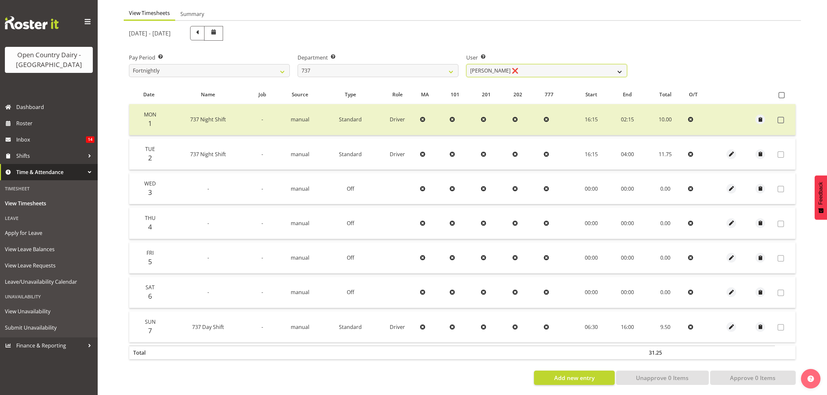
click at [621, 69] on select "Andrew Crawford ❌ Ashley Bragg ❌ Jack Townley ❌ Richard Turnbull ❌" at bounding box center [546, 70] width 161 height 13
click at [437, 66] on select "734 735 736 737 738 739 851 852 853 854 855 856 858 861 862 865 868 869 870 873" at bounding box center [378, 70] width 161 height 13
select select "904"
click at [298, 64] on select "734 735 736 737 738 739 851 852 853 854 855 856 858 861 862 865 868 869 870 873" at bounding box center [378, 70] width 161 height 13
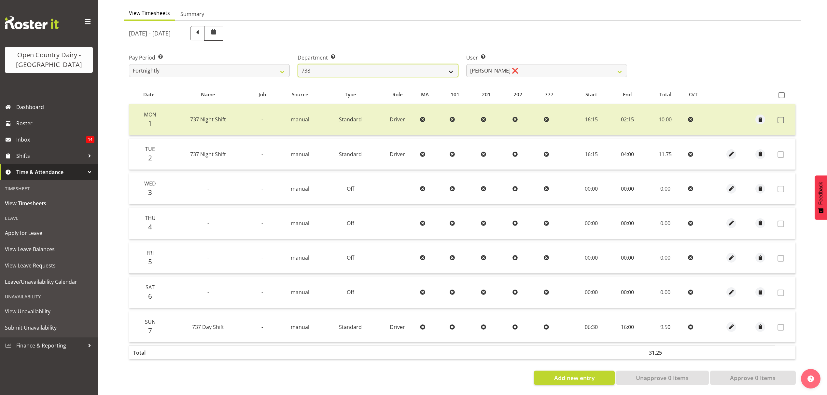
select select "10055"
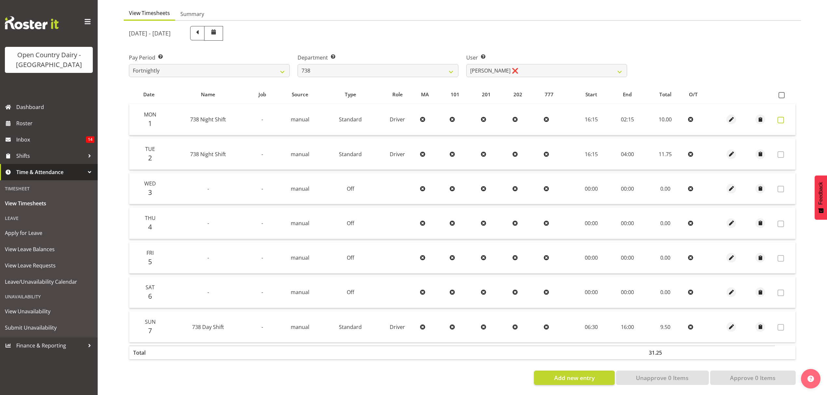
click at [783, 117] on span at bounding box center [781, 120] width 7 height 7
checkbox input "true"
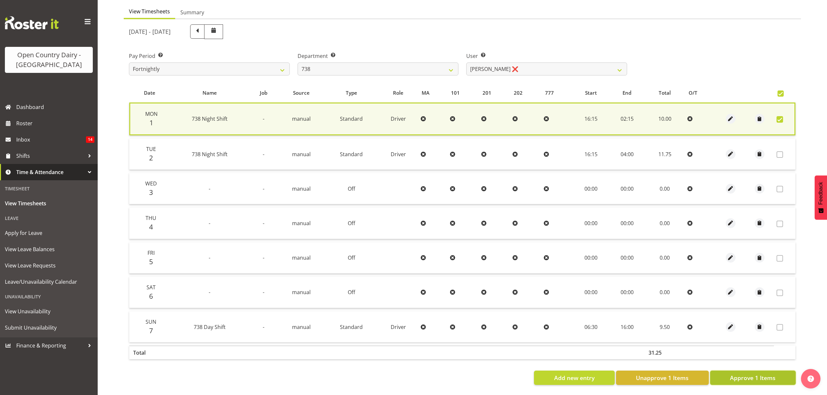
click at [754, 374] on span "Approve 1 Items" at bounding box center [753, 378] width 46 height 8
checkbox input "false"
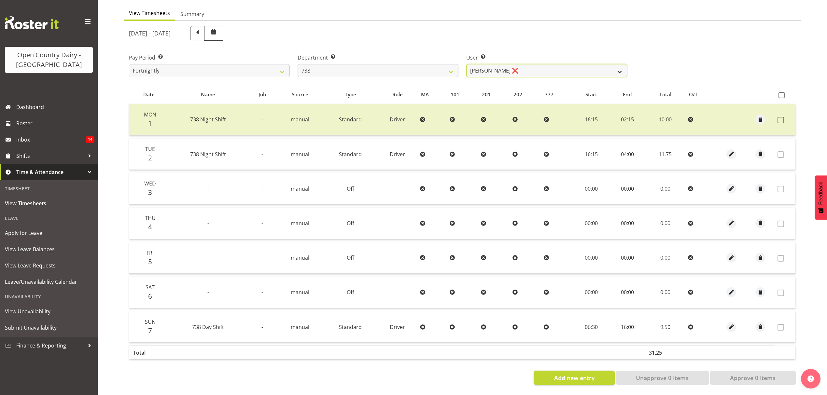
click at [615, 64] on select "Christopher Gamble ❌ Marcy Tuuta ❌ Raymond Campbell ❌ Tama Irvine ❌" at bounding box center [546, 70] width 161 height 13
select select "10093"
click at [466, 64] on select "Christopher Gamble ❌ Marcy Tuuta ❌ Raymond Campbell ❌ Tama Irvine ❌" at bounding box center [546, 70] width 161 height 13
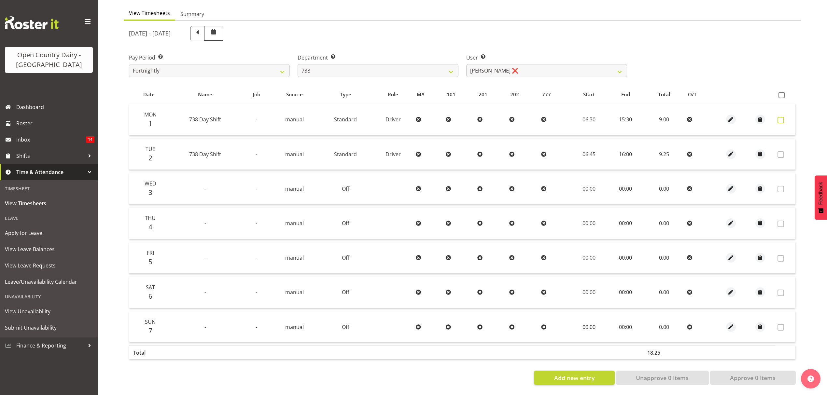
click at [782, 117] on span at bounding box center [781, 120] width 7 height 7
checkbox input "true"
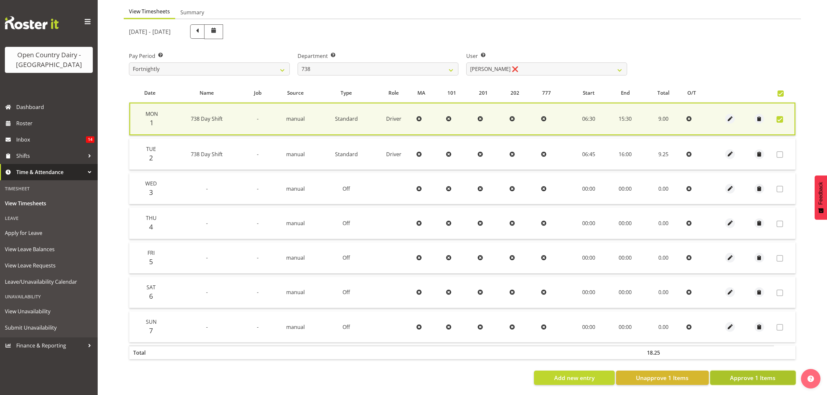
click at [762, 374] on span "Approve 1 Items" at bounding box center [753, 378] width 46 height 8
checkbox input "false"
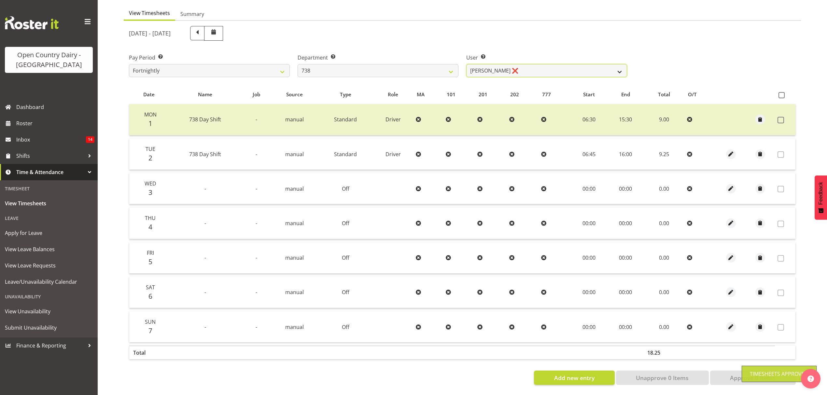
click at [619, 64] on select "Christopher Gamble ❌ Marcy Tuuta ❌ Raymond Campbell ❌ Tama Irvine ❌" at bounding box center [546, 70] width 161 height 13
click at [451, 64] on select "734 735 736 737 738 739 851 852 853 854 855 856 858 861 862 865 868 869 870 873" at bounding box center [378, 70] width 161 height 13
select select "902"
click at [298, 64] on select "734 735 736 737 738 739 851 852 853 854 855 856 858 861 862 865 868 869 870 873" at bounding box center [378, 70] width 161 height 13
click at [438, 129] on div at bounding box center [462, 206] width 677 height 370
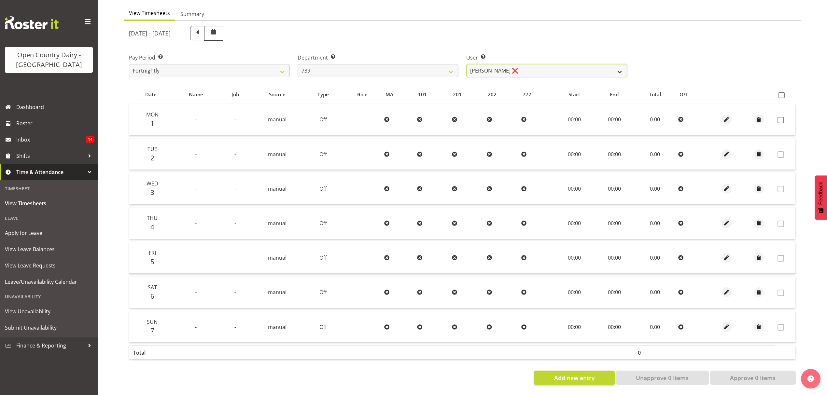
click at [614, 64] on select "Erika McNaught ❌ Rachel Fletcher ❌ Rick Murphy ❌ Tish Veint ❌" at bounding box center [546, 70] width 161 height 13
select select "7407"
click at [466, 64] on select "Erika McNaught ❌ Rachel Fletcher ❌ Rick Murphy ❌ Tish Veint ❌" at bounding box center [546, 70] width 161 height 13
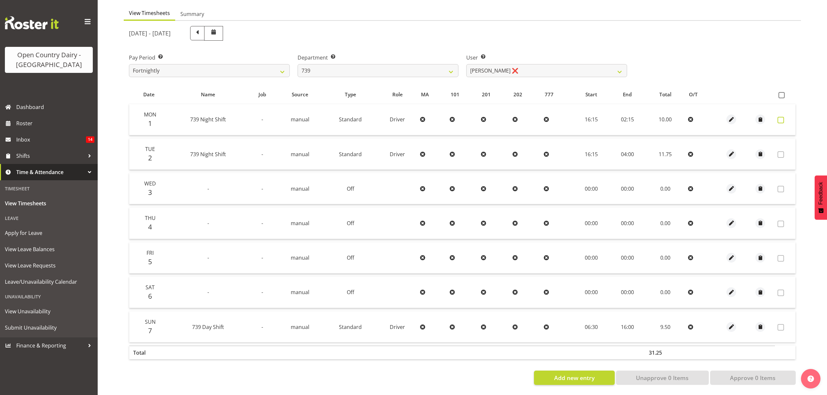
click at [781, 118] on span at bounding box center [781, 120] width 7 height 7
checkbox input "true"
click at [781, 118] on span at bounding box center [781, 120] width 7 height 7
checkbox input "false"
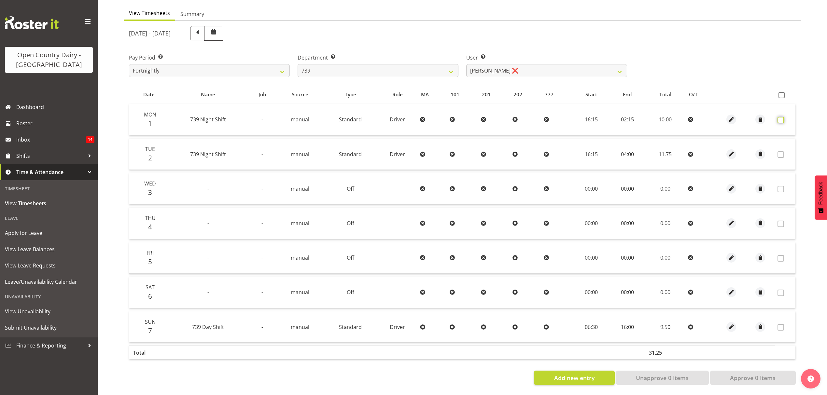
checkbox input "false"
click at [781, 118] on span at bounding box center [781, 120] width 7 height 7
checkbox input "true"
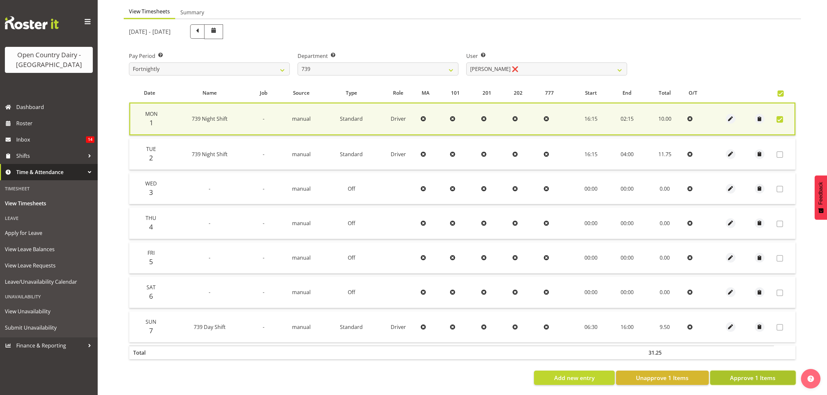
click at [749, 375] on span "Approve 1 Items" at bounding box center [753, 378] width 46 height 8
checkbox input "false"
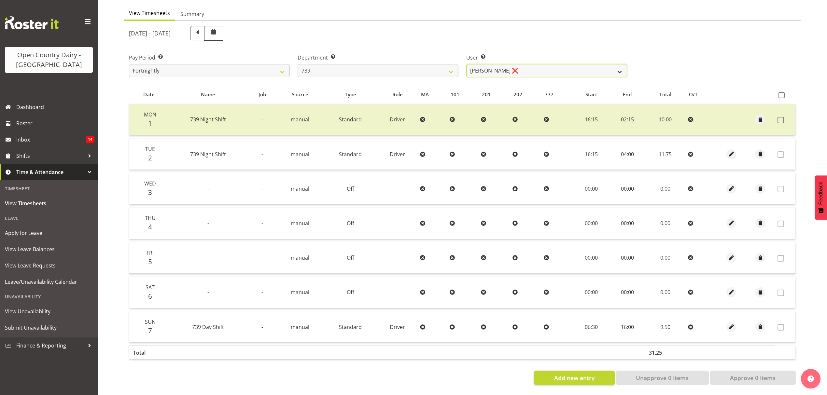
click at [615, 65] on select "Erika McNaught ❌ Rachel Fletcher ❌ Rick Murphy ❌ Tish Veint ❌" at bounding box center [546, 70] width 161 height 13
select select "9757"
click at [466, 64] on select "Erika McNaught ❌ Rachel Fletcher ❌ Rick Murphy ❌ Tish Veint ❌" at bounding box center [546, 70] width 161 height 13
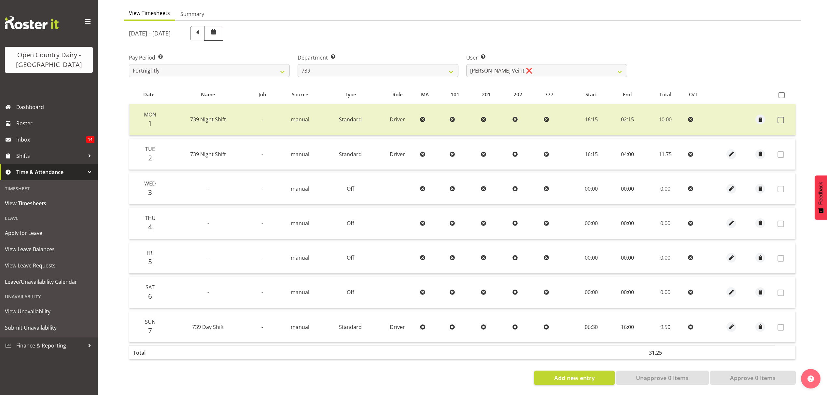
click at [0, 0] on div at bounding box center [0, 0] width 0 height 0
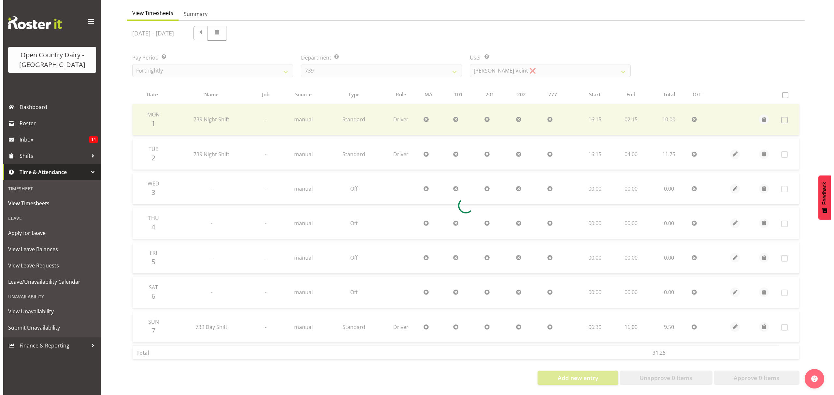
scroll to position [0, 0]
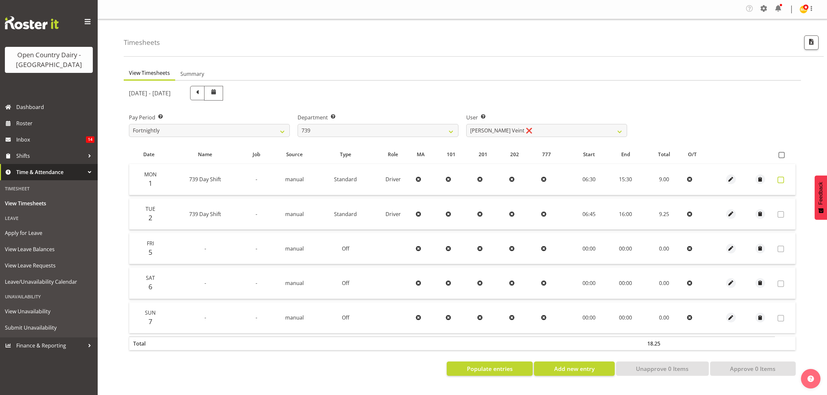
click at [782, 181] on span at bounding box center [781, 180] width 7 height 7
checkbox input "true"
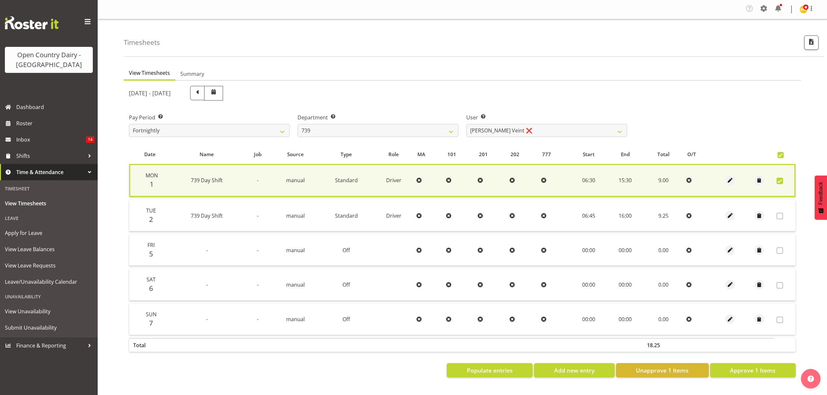
click at [782, 181] on span at bounding box center [780, 181] width 7 height 7
checkbox input "false"
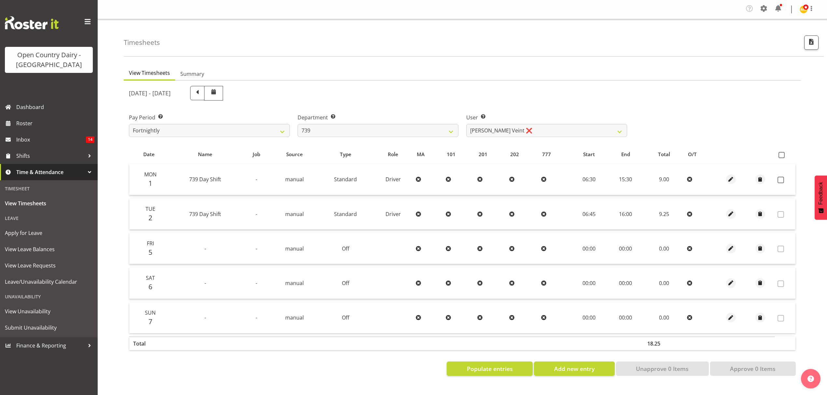
click at [779, 184] on td at bounding box center [785, 179] width 21 height 31
click at [781, 177] on span at bounding box center [781, 180] width 7 height 7
click at [781, 177] on td at bounding box center [785, 179] width 21 height 31
checkbox input "true"
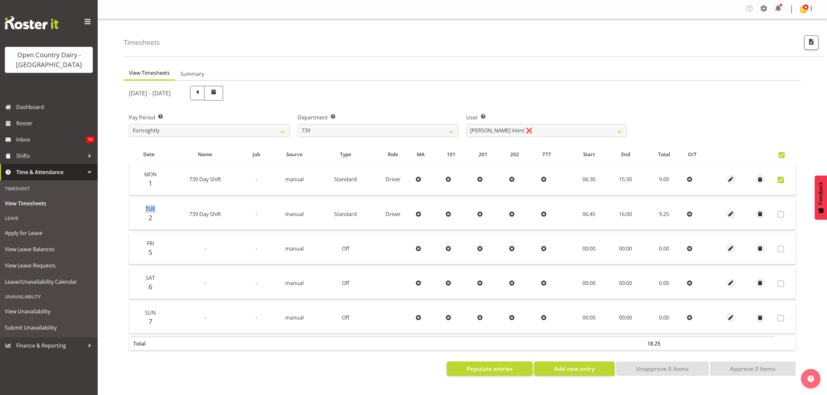
checkbox input "true"
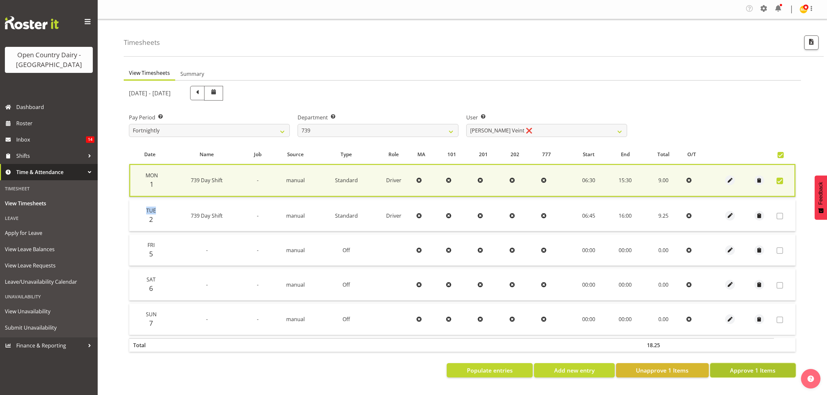
click at [748, 368] on span "Approve 1 Items" at bounding box center [753, 370] width 46 height 8
checkbox input "false"
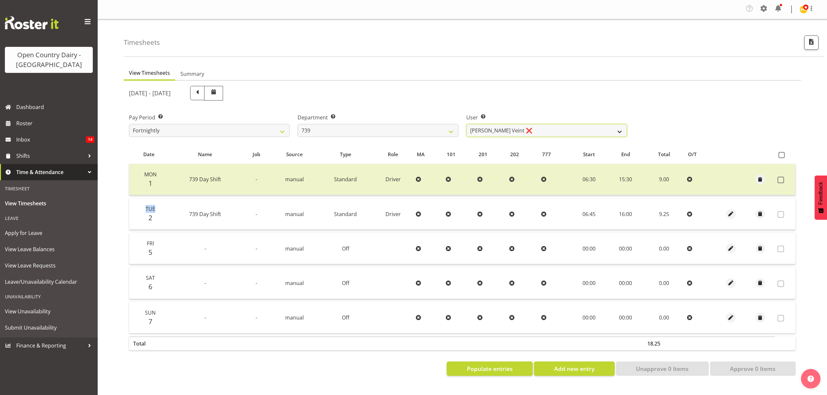
click at [613, 133] on select "Erika McNaught ❌ Rachel Fletcher ❌ Rick Murphy ❌ Tish Veint ❌" at bounding box center [546, 130] width 161 height 13
click at [453, 135] on select "734 735 736 737 738 739 851 852 853 854 855 856 858 861 862 865 868 869 870 873" at bounding box center [378, 130] width 161 height 13
select select "667"
click at [298, 124] on select "734 735 736 737 738 739 851 852 853 854 855 856 858 861 862 865 868 869 870 873" at bounding box center [378, 130] width 161 height 13
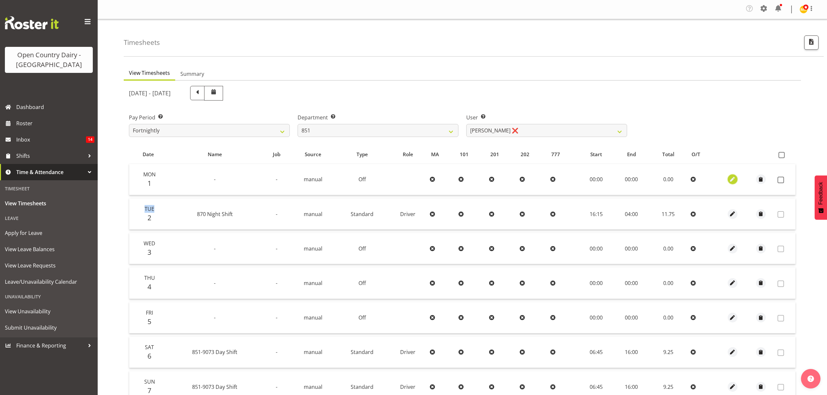
click at [734, 180] on span "button" at bounding box center [732, 179] width 7 height 7
click at [731, 180] on span "button" at bounding box center [732, 179] width 7 height 7
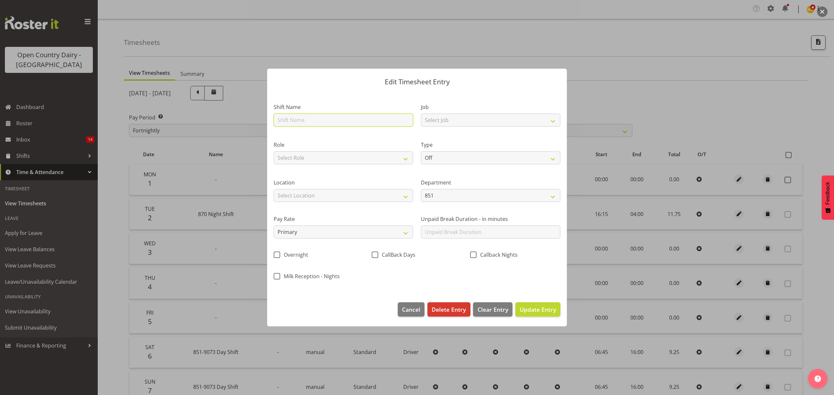
click at [321, 124] on input "text" at bounding box center [343, 120] width 139 height 13
type input "Leave"
click at [488, 158] on select "Off Standard Public Holiday Public Holiday (Worked) Day In Lieu Annual Leave Si…" at bounding box center [490, 157] width 139 height 13
click at [480, 165] on div "Type Off Standard Public Holiday Public Holiday (Worked) Day In Lieu Annual Lea…" at bounding box center [490, 151] width 147 height 38
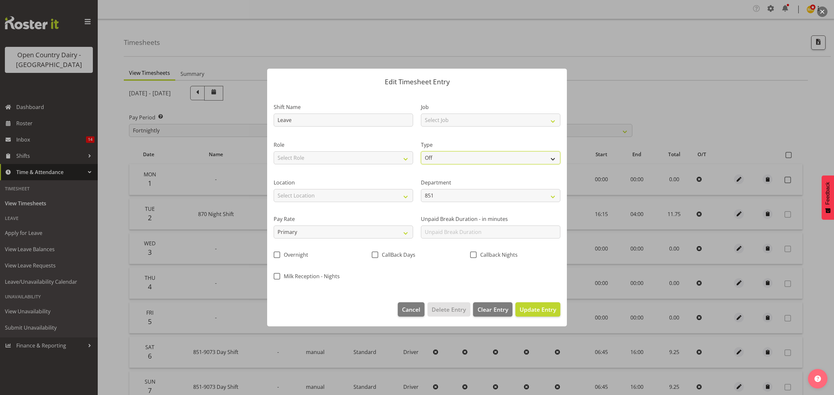
click at [478, 160] on select "Off Standard Public Holiday Public Holiday (Worked) Day In Lieu Annual Leave Si…" at bounding box center [490, 157] width 139 height 13
select select "Sick"
click at [421, 151] on select "Off Standard Public Holiday Public Holiday (Worked) Day In Lieu Annual Leave Si…" at bounding box center [490, 157] width 139 height 13
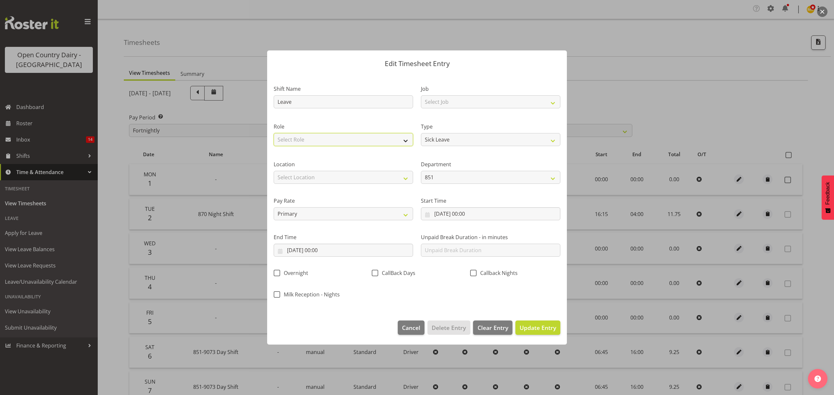
click at [357, 141] on select "Select Role Driver Freight" at bounding box center [343, 139] width 139 height 13
select select "1154"
click at [274, 133] on select "Select Role Driver Freight" at bounding box center [343, 139] width 139 height 13
click at [339, 179] on select "Select Location Awarua Milk Awarua Office Freight Horotiu office Waharoa Office…" at bounding box center [343, 177] width 139 height 13
select select "988"
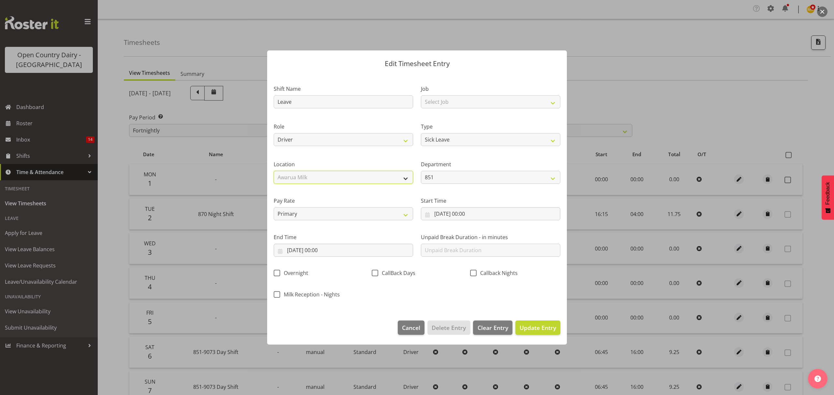
click at [274, 171] on select "Select Location Awarua Milk Awarua Office Freight Horotiu office Waharoa Office…" at bounding box center [343, 177] width 139 height 13
click at [320, 249] on input "01/09/2025, 00:00" at bounding box center [343, 250] width 139 height 13
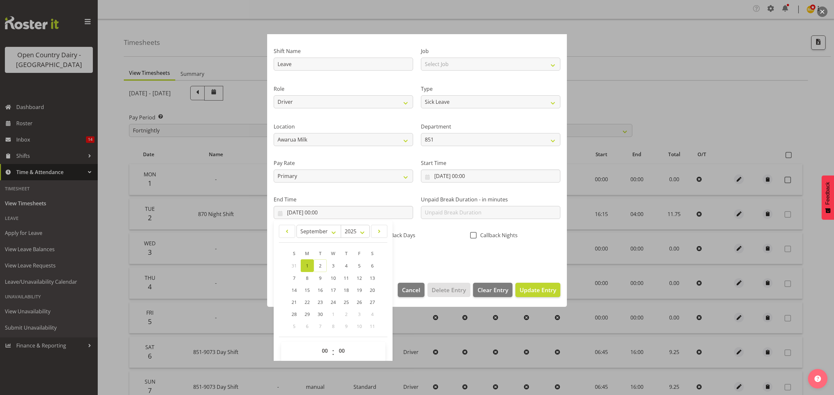
scroll to position [44, 0]
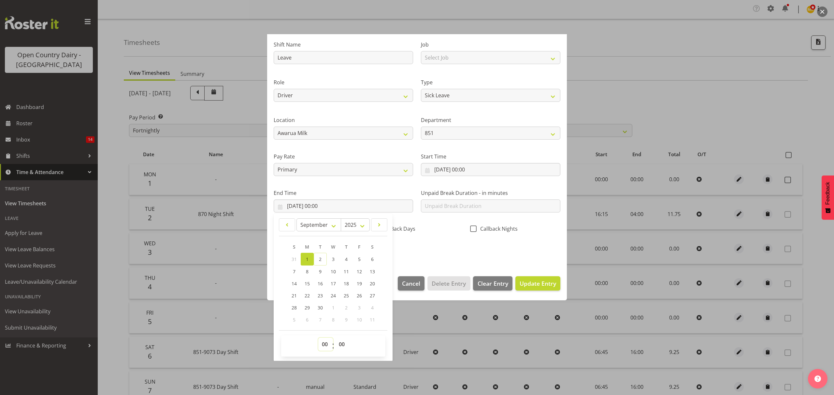
click at [326, 343] on select "00 01 02 03 04 05 06 07 08 09 10 11 12 13 14 15 16 17 18 19 20 21 22 23" at bounding box center [325, 344] width 15 height 13
select select "10"
click at [318, 338] on select "00 01 02 03 04 05 06 07 08 09 10 11 12 13 14 15 16 17 18 19 20 21 22 23" at bounding box center [325, 344] width 15 height 13
type input "01/09/2025, 10:00"
click at [339, 344] on select "00 01 02 03 04 05 06 07 08 09 10 11 12 13 14 15 16 17 18 19 20 21 22 23 24 25 2…" at bounding box center [342, 344] width 15 height 13
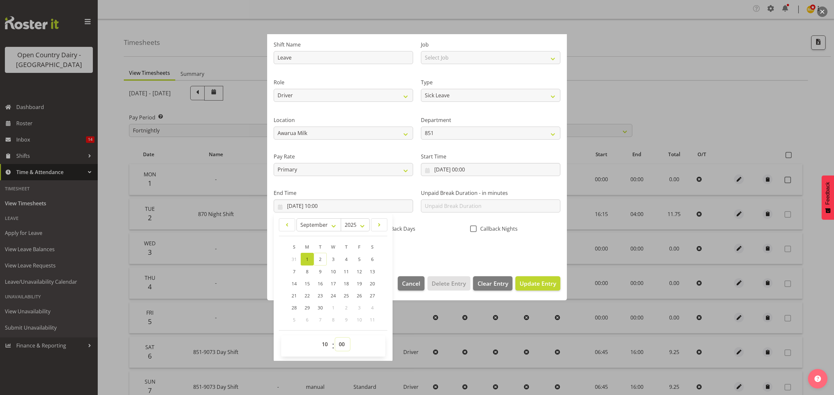
click at [339, 344] on select "00 01 02 03 04 05 06 07 08 09 10 11 12 13 14 15 16 17 18 19 20 21 22 23 24 25 2…" at bounding box center [342, 344] width 15 height 13
click at [343, 343] on select "00 01 02 03 04 05 06 07 08 09 10 11 12 13 14 15 16 17 18 19 20 21 22 23 24 25 2…" at bounding box center [342, 344] width 15 height 13
select select "39"
click at [335, 338] on select "00 01 02 03 04 05 06 07 08 09 10 11 12 13 14 15 16 17 18 19 20 21 22 23 24 25 2…" at bounding box center [342, 344] width 15 height 13
type input "01/09/2025, 10:39"
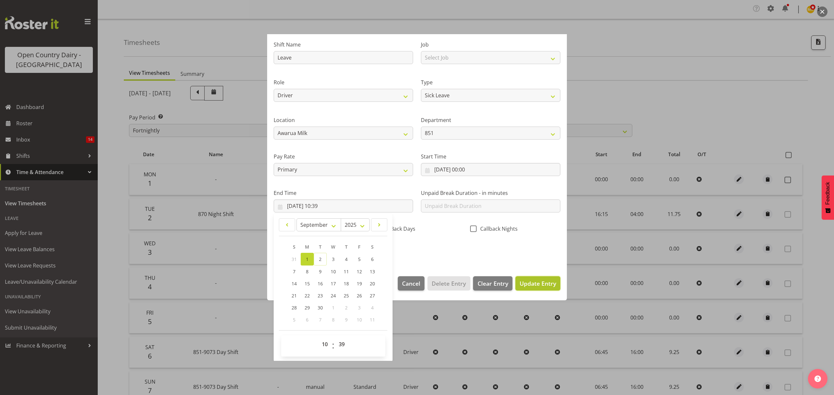
click at [521, 283] on span "Update Entry" at bounding box center [537, 284] width 36 height 8
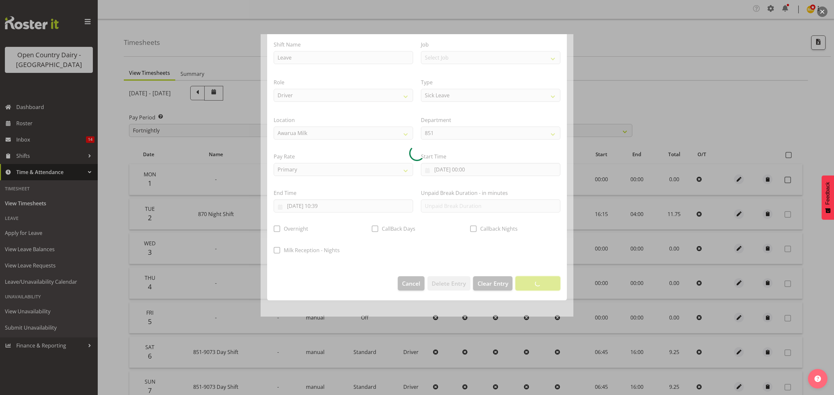
scroll to position [0, 0]
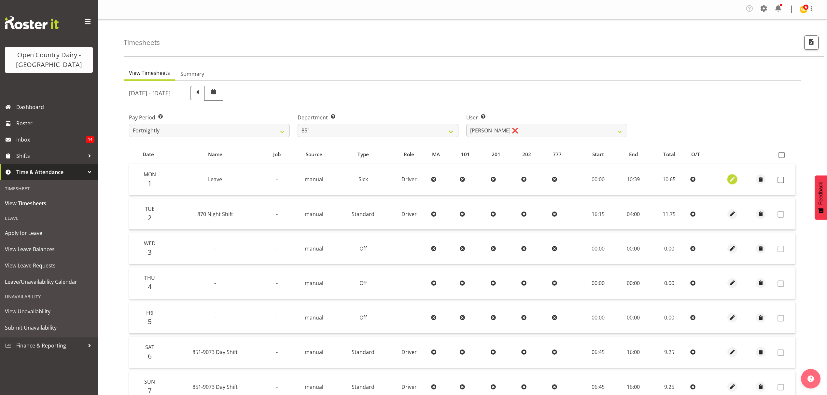
click at [734, 180] on span "button" at bounding box center [732, 179] width 7 height 7
select select "Sick"
select select "8"
select select "2025"
select select "10"
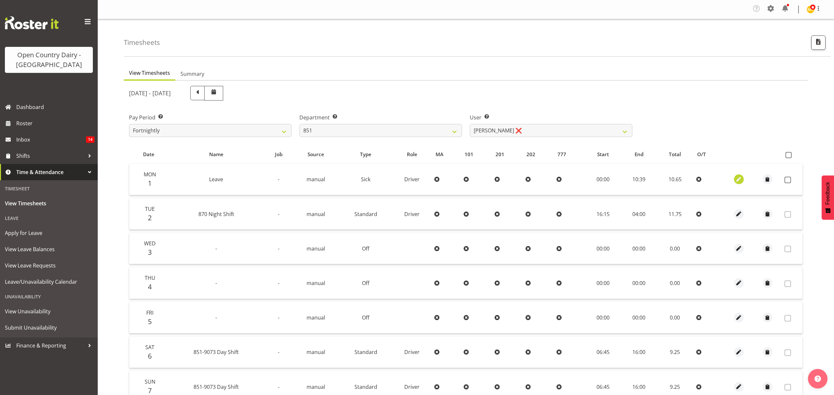
select select "39"
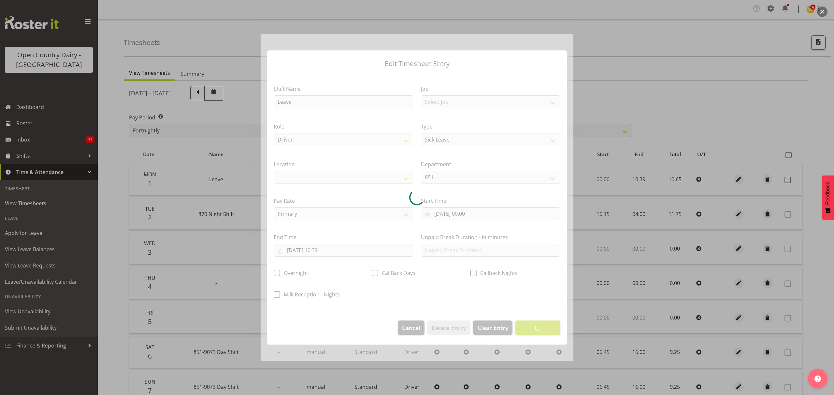
select select
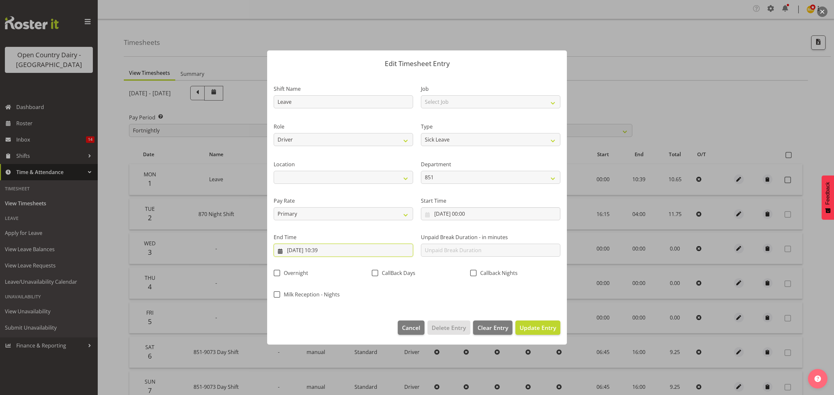
click at [327, 250] on input "01/09/2025, 10:39" at bounding box center [343, 250] width 139 height 13
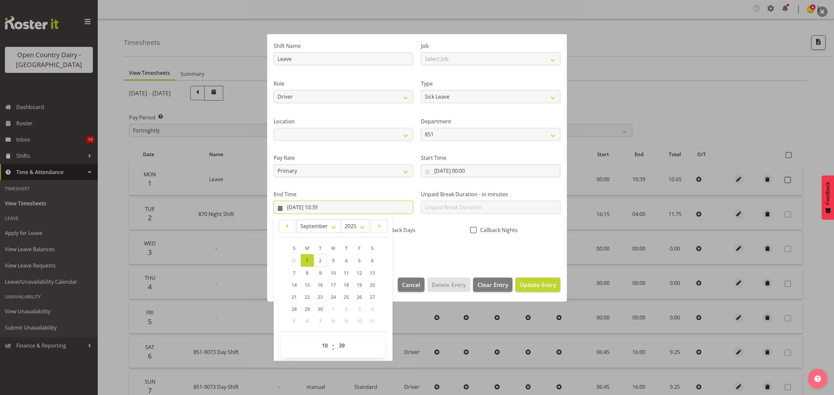
scroll to position [44, 0]
click at [343, 345] on select "00 01 02 03 04 05 06 07 08 09 10 11 12 13 14 15 16 17 18 19 20 21 22 23 24 25 2…" at bounding box center [342, 344] width 15 height 13
select select "35"
click at [335, 338] on select "00 01 02 03 04 05 06 07 08 09 10 11 12 13 14 15 16 17 18 19 20 21 22 23 24 25 2…" at bounding box center [342, 344] width 15 height 13
type input "01/09/2025, 10:35"
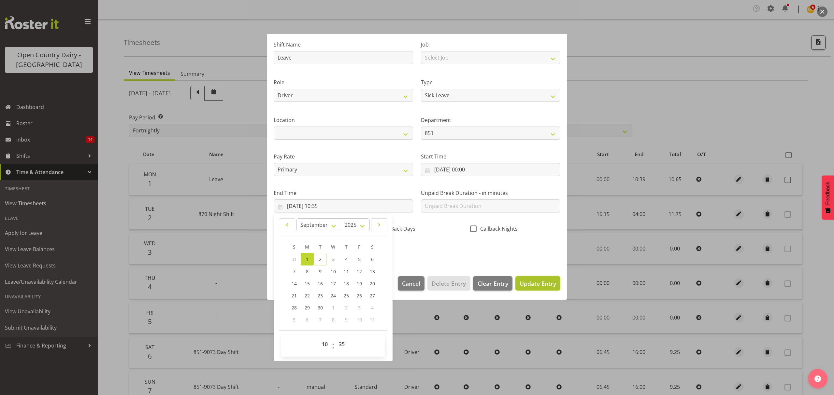
click at [525, 285] on span "Update Entry" at bounding box center [537, 284] width 36 height 8
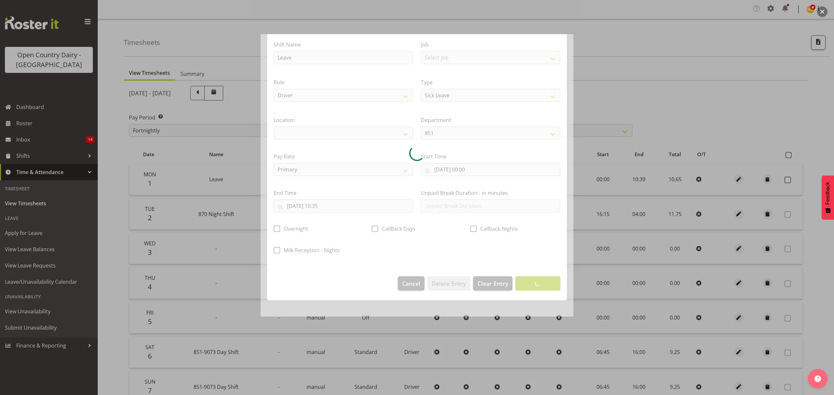
scroll to position [0, 0]
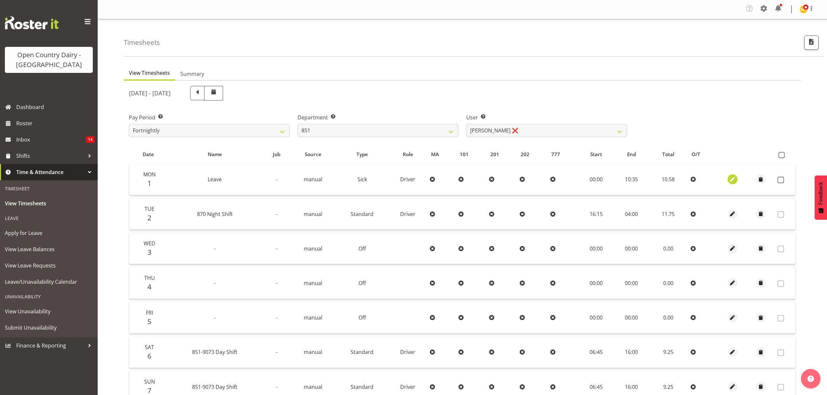
click at [732, 178] on span "button" at bounding box center [732, 179] width 7 height 7
select select "Sick"
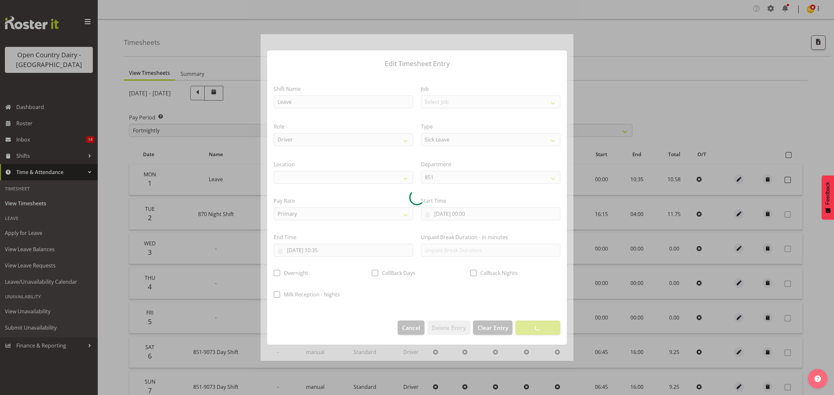
select select
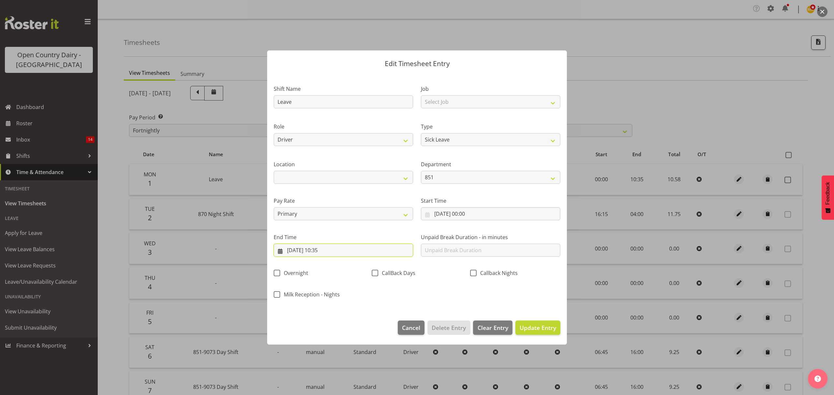
click at [327, 251] on input "01/09/2025, 10:35" at bounding box center [343, 250] width 139 height 13
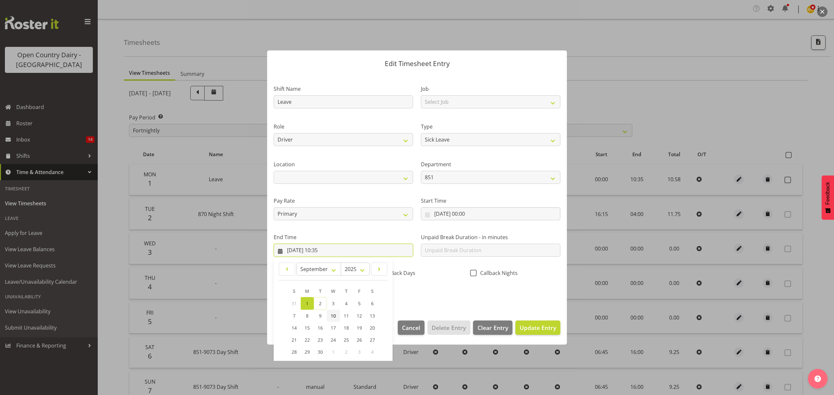
scroll to position [44, 0]
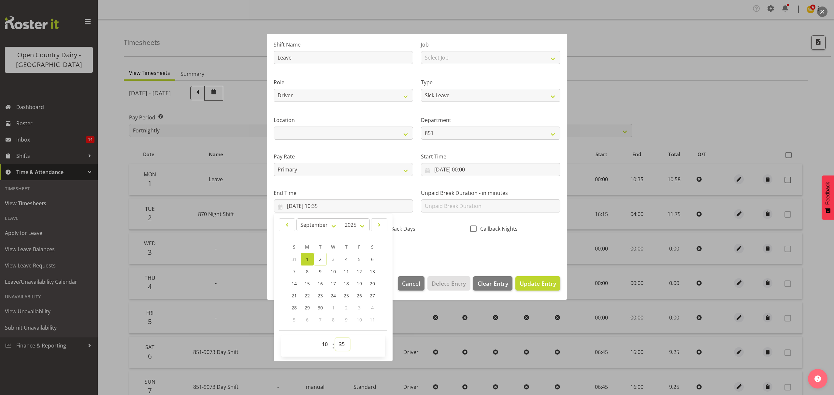
click at [344, 346] on select "00 01 02 03 04 05 06 07 08 09 10 11 12 13 14 15 16 17 18 19 20 21 22 23 24 25 2…" at bounding box center [342, 344] width 15 height 13
select select "36"
click at [335, 338] on select "00 01 02 03 04 05 06 07 08 09 10 11 12 13 14 15 16 17 18 19 20 21 22 23 24 25 2…" at bounding box center [342, 344] width 15 height 13
type input "01/09/2025, 10:36"
click at [524, 284] on span "Update Entry" at bounding box center [537, 284] width 36 height 8
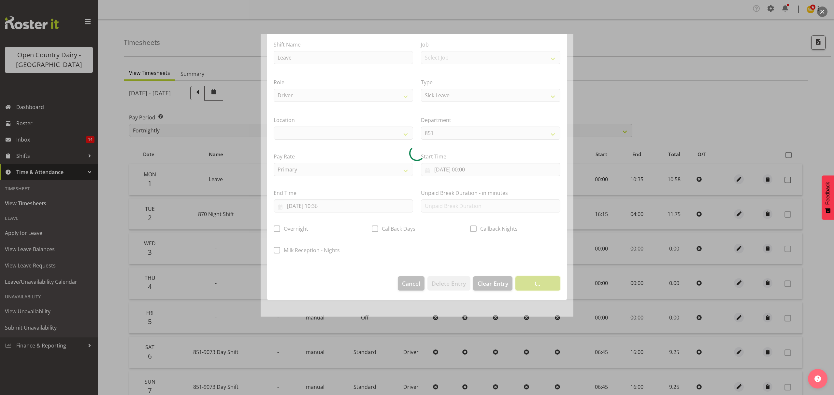
scroll to position [0, 0]
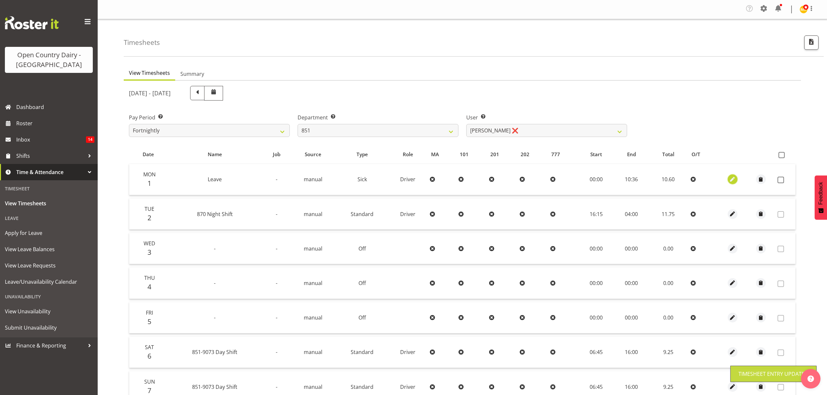
click at [730, 180] on span "button" at bounding box center [732, 179] width 7 height 7
select select "Sick"
select select "8"
select select "2025"
select select "10"
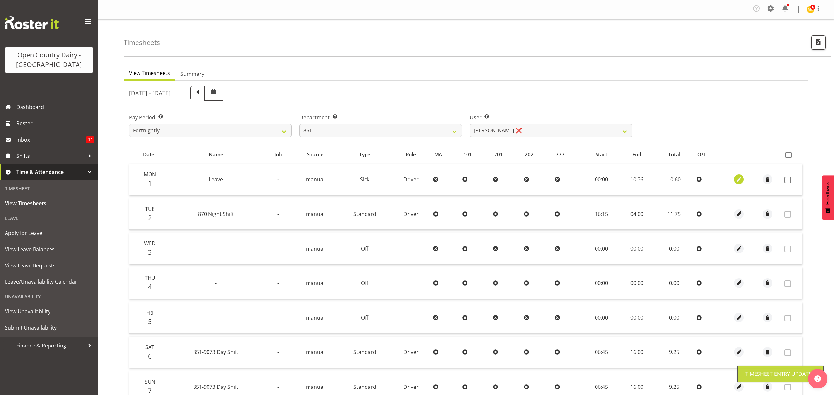
select select "36"
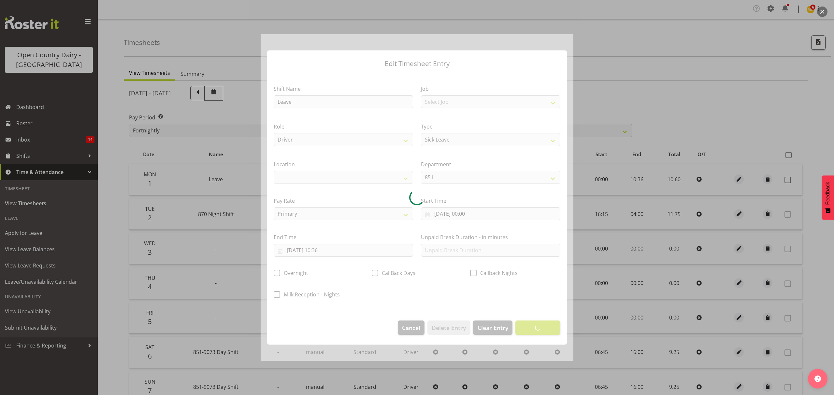
select select
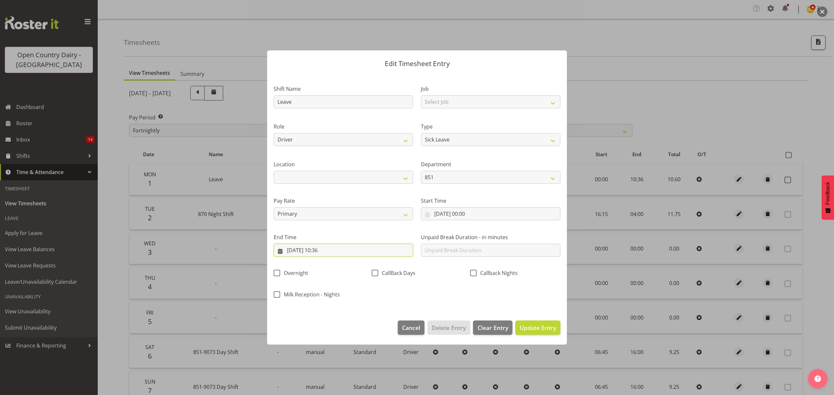
click at [326, 250] on input "01/09/2025, 10:36" at bounding box center [343, 250] width 139 height 13
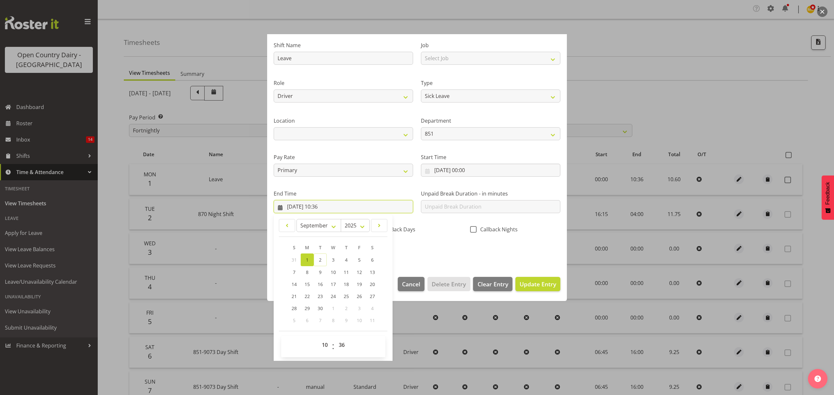
scroll to position [44, 0]
click at [342, 343] on select "00 01 02 03 04 05 06 07 08 09 10 11 12 13 14 15 16 17 18 19 20 21 22 23 24 25 2…" at bounding box center [342, 344] width 15 height 13
select select "35"
click at [335, 338] on select "00 01 02 03 04 05 06 07 08 09 10 11 12 13 14 15 16 17 18 19 20 21 22 23 24 25 2…" at bounding box center [342, 344] width 15 height 13
type input "01/09/2025, 10:35"
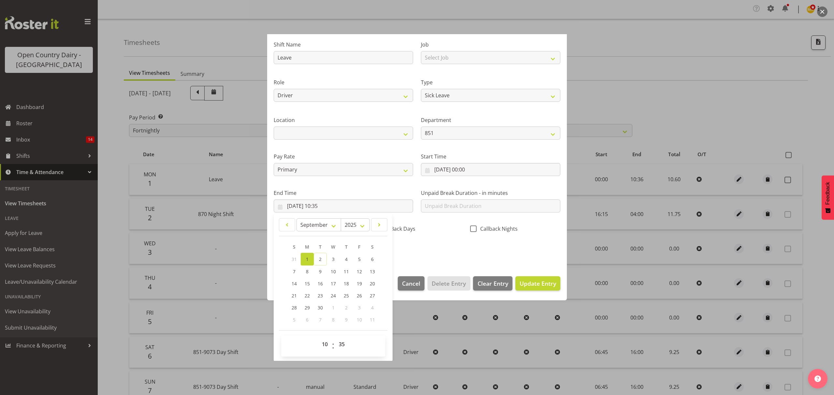
click at [338, 321] on div "8" at bounding box center [333, 320] width 13 height 12
click at [519, 284] on span "Update Entry" at bounding box center [537, 284] width 36 height 8
click at [0, 0] on div at bounding box center [0, 0] width 0 height 0
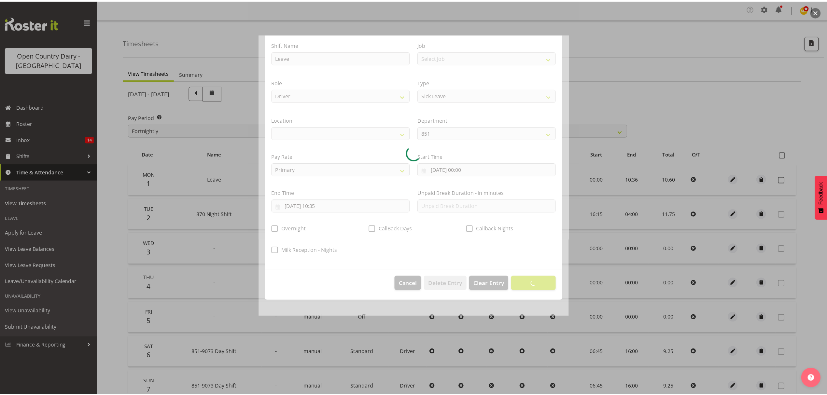
scroll to position [0, 0]
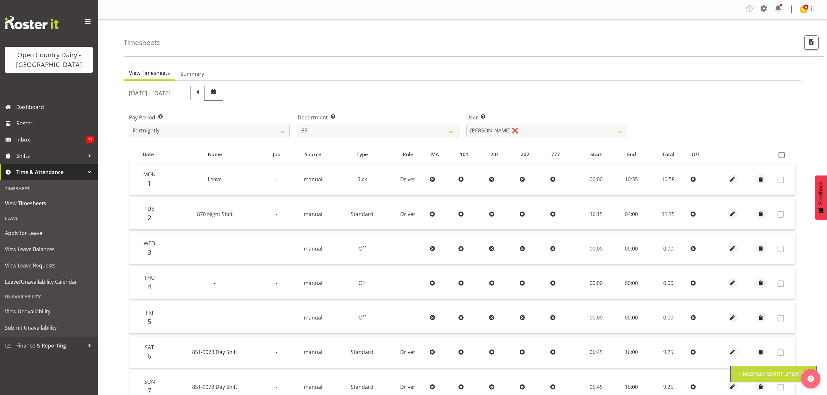
click at [782, 181] on span at bounding box center [781, 180] width 7 height 7
checkbox input "true"
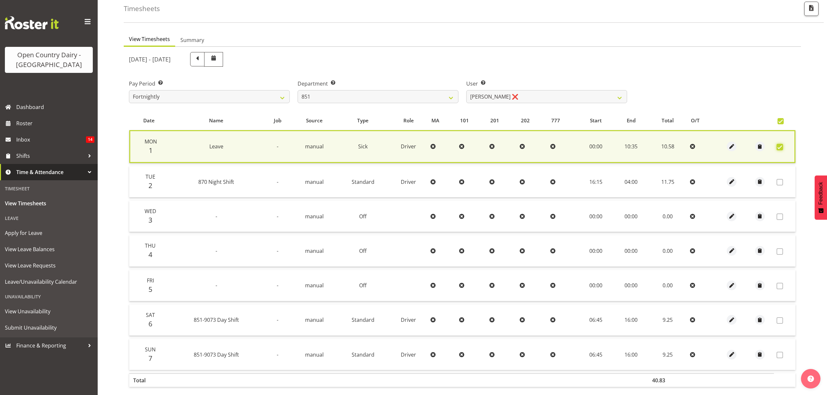
scroll to position [66, 0]
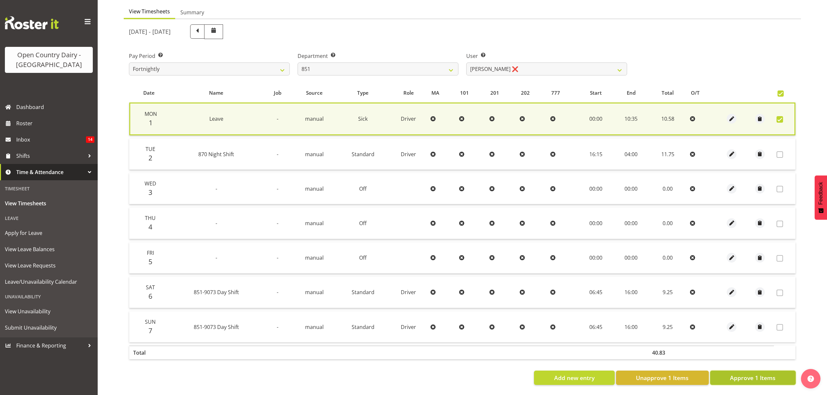
click at [752, 374] on span "Approve 1 Items" at bounding box center [753, 378] width 46 height 8
checkbox input "false"
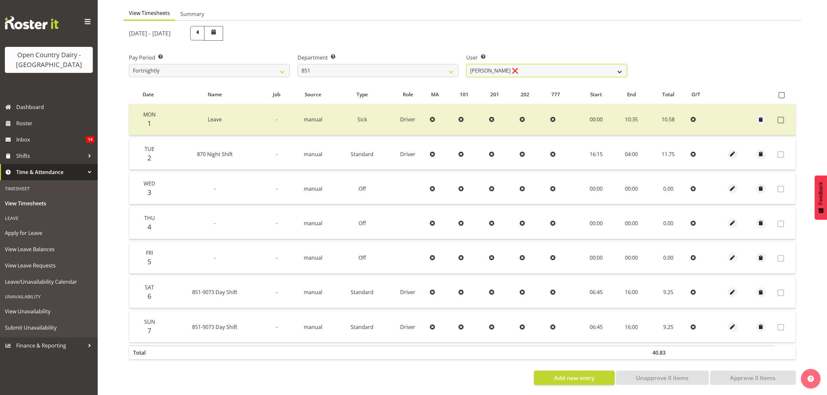
click at [612, 64] on select "Hayden Batt ❌ Martin Black ❌ Stacey Wilson ❌" at bounding box center [546, 70] width 161 height 13
click at [451, 67] on select "734 735 736 737 738 739 851 852 853 854 855 856 858 861 862 865 868 869 870 873" at bounding box center [378, 70] width 161 height 13
select select "816"
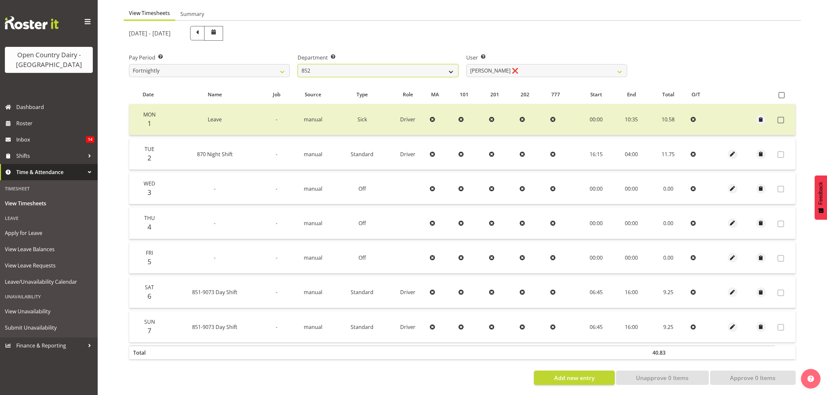
click at [298, 64] on select "734 735 736 737 738 739 851 852 853 854 855 856 858 861 862 865 868 869 870 873" at bounding box center [378, 70] width 161 height 13
drag, startPoint x: 451, startPoint y: 72, endPoint x: 444, endPoint y: 156, distance: 84.0
click at [0, 0] on div at bounding box center [0, 0] width 0 height 0
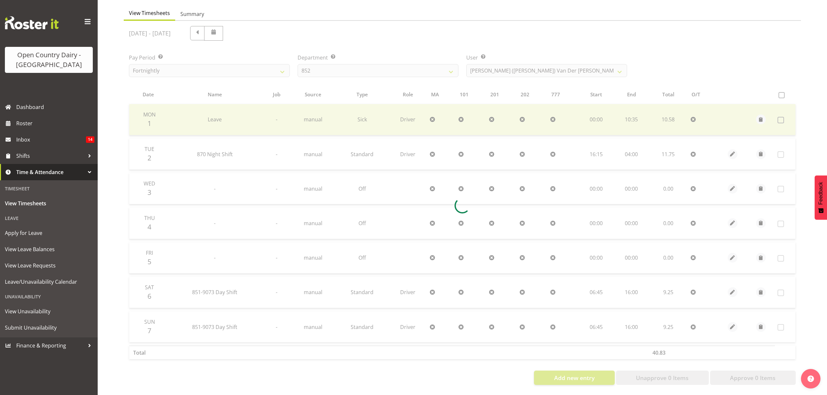
scroll to position [0, 0]
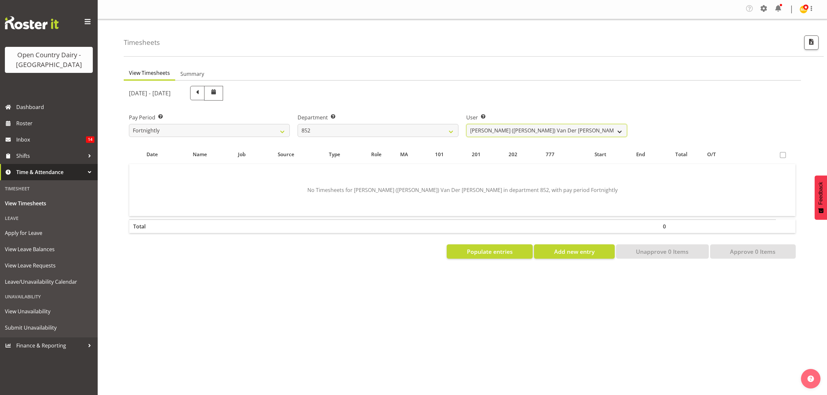
click at [611, 135] on select "Gert (Gerry) Van Der Berg ❌ Glenn Tither ✔ Jason Gough ❌ Richard Aitken ❌" at bounding box center [546, 130] width 161 height 13
click at [610, 132] on select "Gert (Gerry) Van Der Berg ❌ Glenn Tither ✔ Jason Gough ❌ Richard Aitken ❌" at bounding box center [546, 130] width 161 height 13
select select "11799"
click at [466, 124] on select "Gert (Gerry) Van Der Berg ❌ Glenn Tither ✔ Jason Gough ❌ Richard Aitken ❌" at bounding box center [546, 130] width 161 height 13
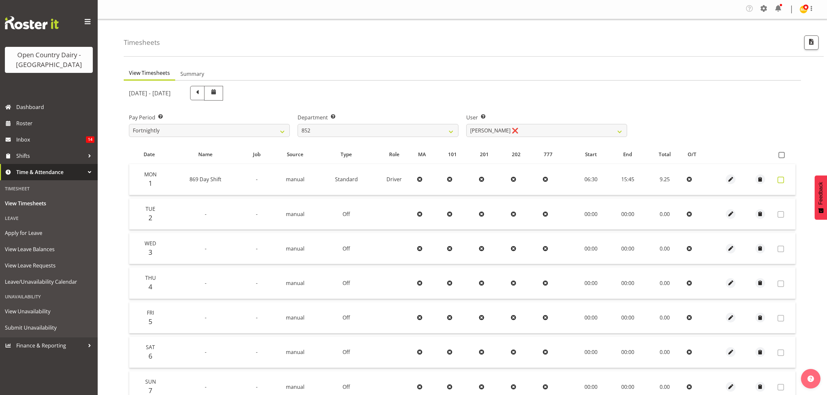
click at [778, 179] on span at bounding box center [781, 180] width 7 height 7
checkbox input "true"
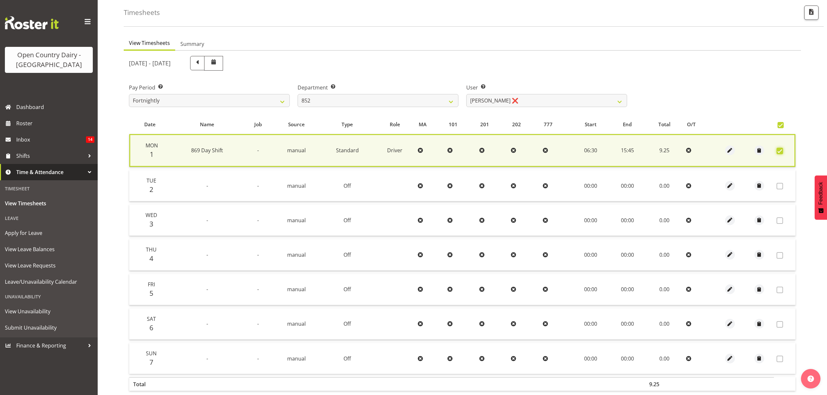
scroll to position [66, 0]
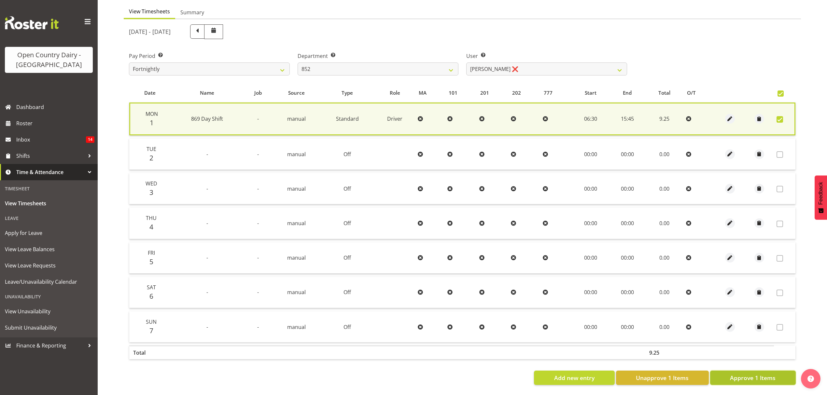
click at [739, 374] on span "Approve 1 Items" at bounding box center [753, 378] width 46 height 8
checkbox input "false"
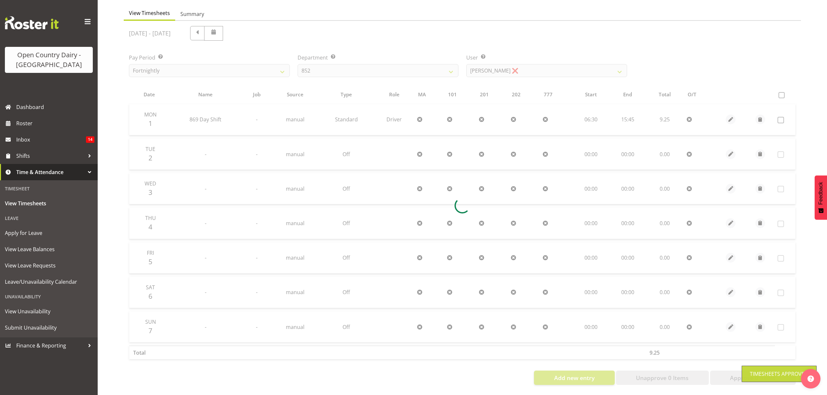
scroll to position [65, 0]
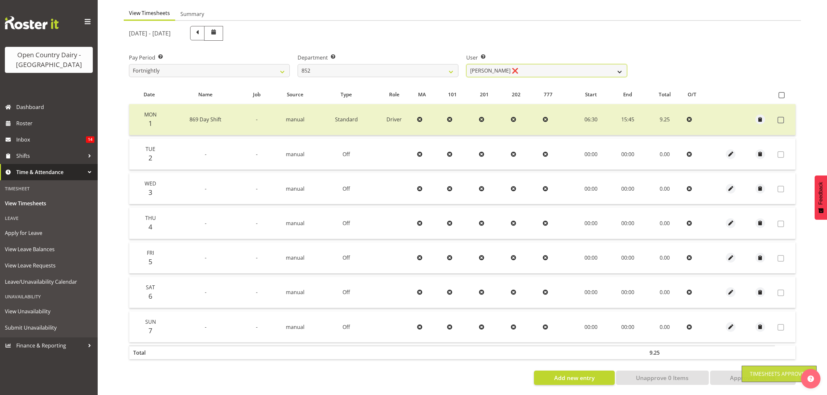
click at [620, 66] on select "Gert (Gerry) Van Der Berg ❌ Glenn Tither ✔ Jason Gough ❌ Richard Aitken ❌" at bounding box center [546, 70] width 161 height 13
click at [453, 66] on select "734 735 736 737 738 739 851 852 853 854 855 856 858 861 862 865 868 869 870 873" at bounding box center [378, 70] width 161 height 13
select select "669"
click at [298, 64] on select "734 735 736 737 738 739 851 852 853 854 855 856 858 861 862 865 868 869 870 873" at bounding box center [378, 70] width 161 height 13
select select "7394"
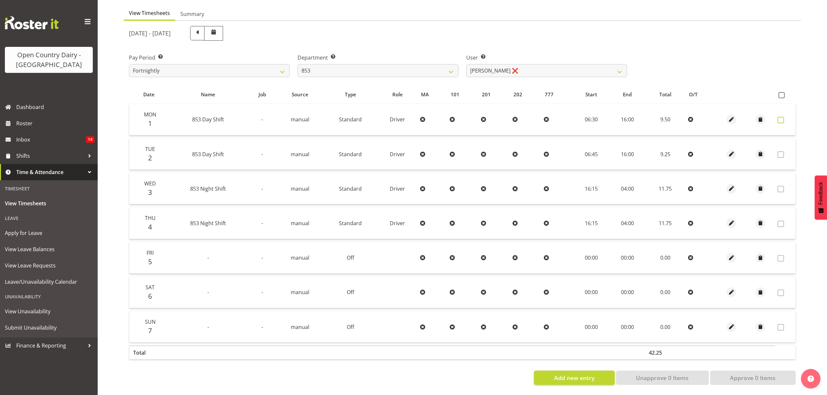
click at [781, 117] on span at bounding box center [781, 120] width 7 height 7
checkbox input "true"
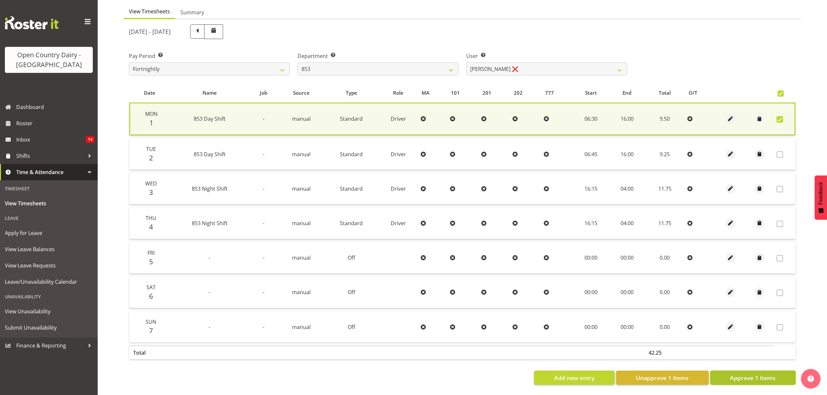
click at [753, 374] on span "Approve 1 Items" at bounding box center [753, 378] width 46 height 8
checkbox input "false"
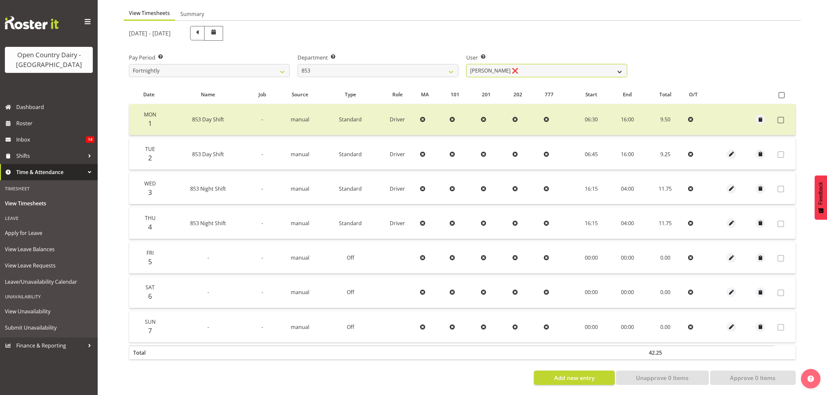
click at [619, 64] on select "Christiaan Botha ❌ Kevin Stuck ❌ Marty Powell ❌ Sean O'Neill ❌" at bounding box center [546, 70] width 161 height 13
click at [466, 64] on select "Christiaan Botha ❌ Kevin Stuck ❌ Marty Powell ❌ Sean O'Neill ❌" at bounding box center [546, 70] width 161 height 13
click at [0, 0] on div at bounding box center [0, 0] width 0 height 0
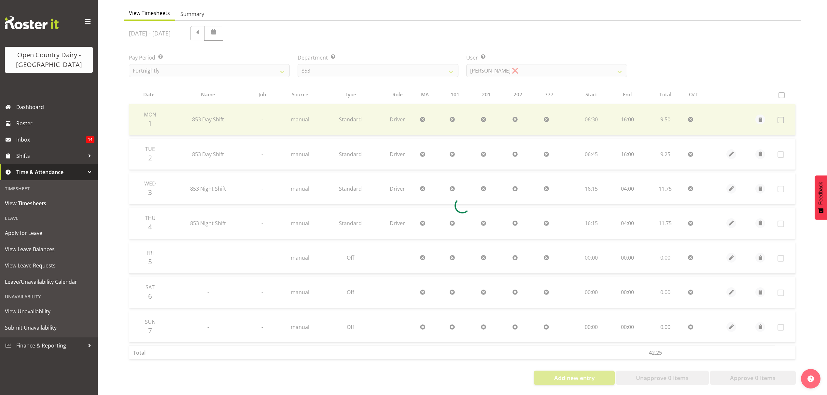
scroll to position [0, 0]
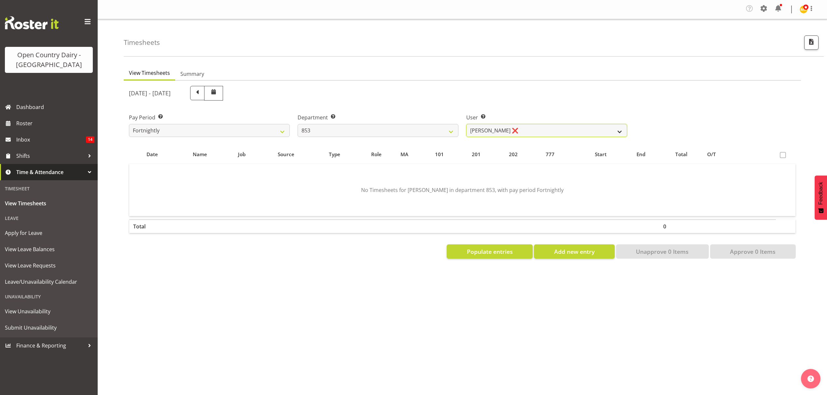
click at [613, 130] on select "Christiaan Botha ❌ Kevin Stuck ❌ Marty Powell ❌ Sean O'Neill ❌" at bounding box center [546, 130] width 161 height 13
click at [466, 124] on select "Christiaan Botha ❌ Kevin Stuck ❌ Marty Powell ❌ Sean O'Neill ❌" at bounding box center [546, 130] width 161 height 13
click at [0, 0] on div at bounding box center [0, 0] width 0 height 0
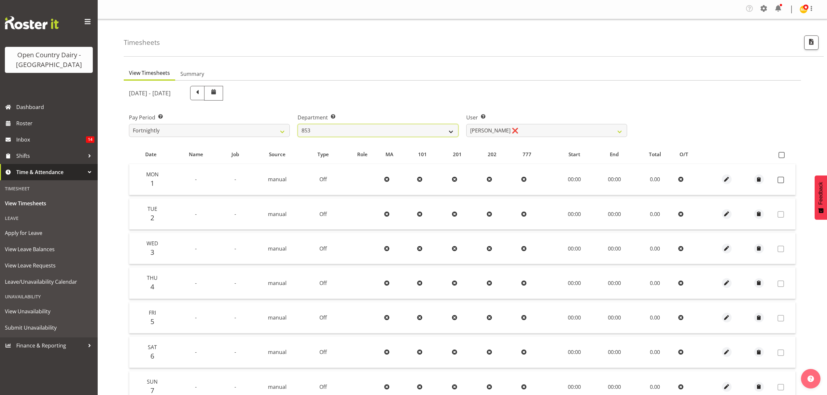
click at [453, 132] on select "734 735 736 737 738 739 851 852 853 854 855 856 858 861 862 865 868 869 870 873" at bounding box center [378, 130] width 161 height 13
click at [589, 128] on select "Christiaan Botha ❌ Kevin Stuck ❌ Marty Powell ❌ Sean O'Neill ❌" at bounding box center [546, 130] width 161 height 13
select select "10116"
click at [466, 124] on select "Christiaan Botha ❌ Kevin Stuck ❌ Marty Powell ❌ Sean O'Neill ❌" at bounding box center [546, 130] width 161 height 13
click at [0, 0] on div at bounding box center [0, 0] width 0 height 0
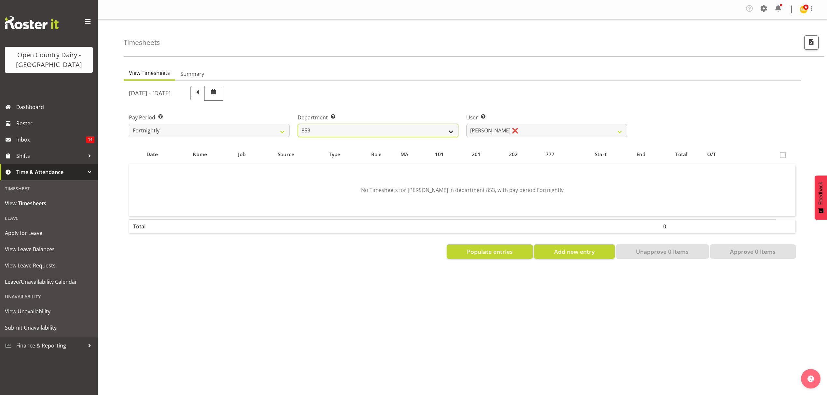
click at [438, 133] on select "734 735 736 737 738 739 851 852 853 854 855 856 858 861 862 865 868 869 870 873" at bounding box center [378, 130] width 161 height 13
click at [444, 130] on select "734 735 736 737 738 739 851 852 853 854 855 856 858 861 862 865 868 869 870 873" at bounding box center [378, 130] width 161 height 13
select select "755"
click at [298, 124] on select "734 735 736 737 738 739 851 852 853 854 855 856 858 861 862 865 868 869 870 873" at bounding box center [378, 130] width 161 height 13
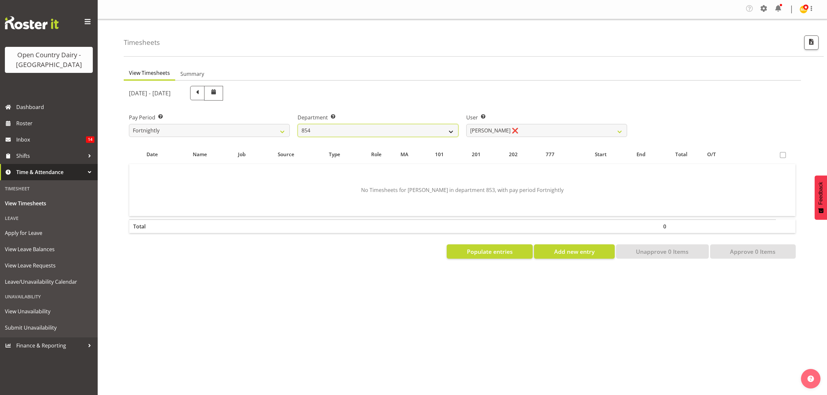
select select "10940"
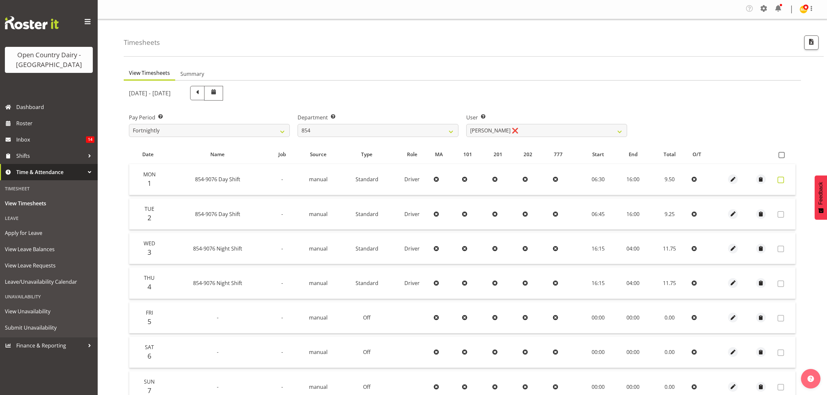
click at [781, 179] on span at bounding box center [781, 180] width 7 height 7
checkbox input "true"
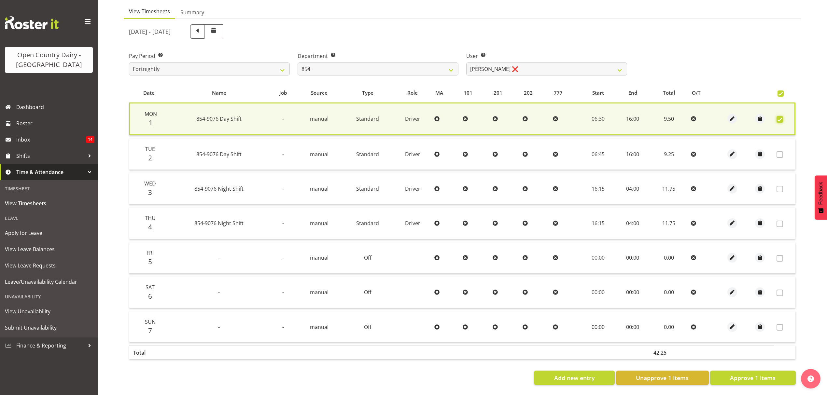
scroll to position [66, 0]
click at [761, 374] on span "Approve 1 Items" at bounding box center [753, 378] width 46 height 8
checkbox input "false"
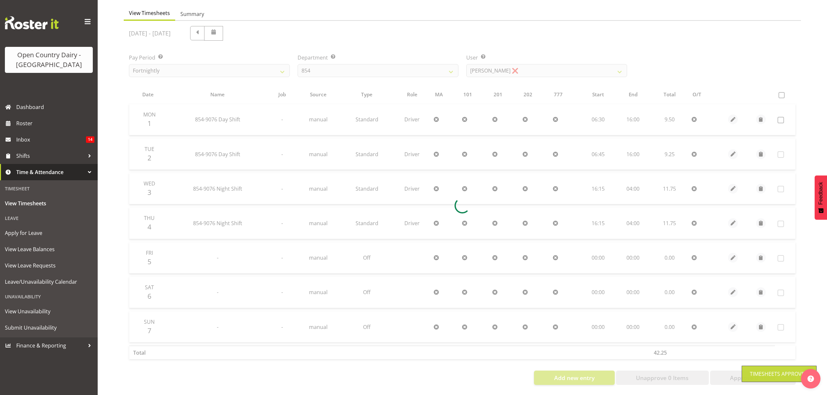
scroll to position [65, 0]
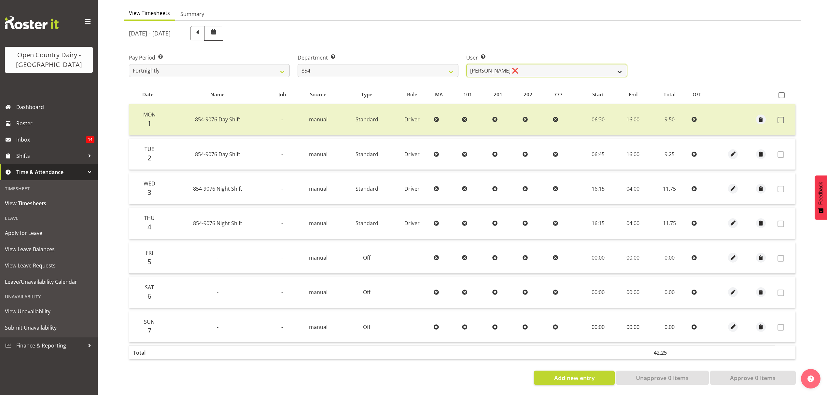
click at [616, 68] on select "Carl Johnstone ❌ John Rook ❌ Karl Nicol ❌ Raymond George ❌" at bounding box center [546, 70] width 161 height 13
select select "9976"
click at [466, 64] on select "Carl Johnstone ❌ John Rook ❌ Karl Nicol ❌ Raymond George ❌" at bounding box center [546, 70] width 161 height 13
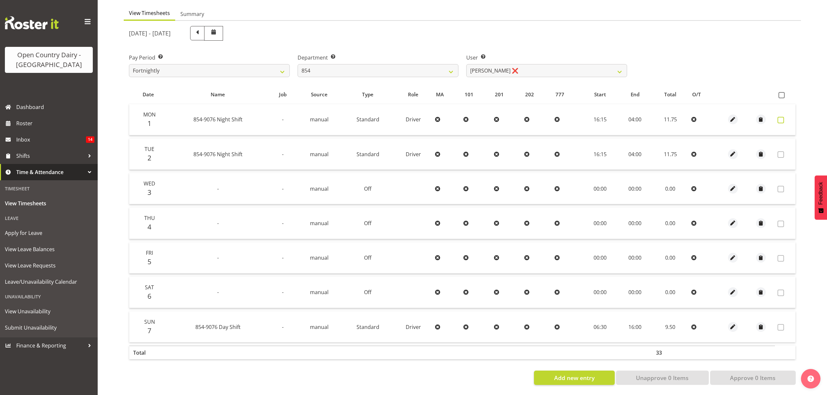
click at [779, 117] on span at bounding box center [781, 120] width 7 height 7
checkbox input "true"
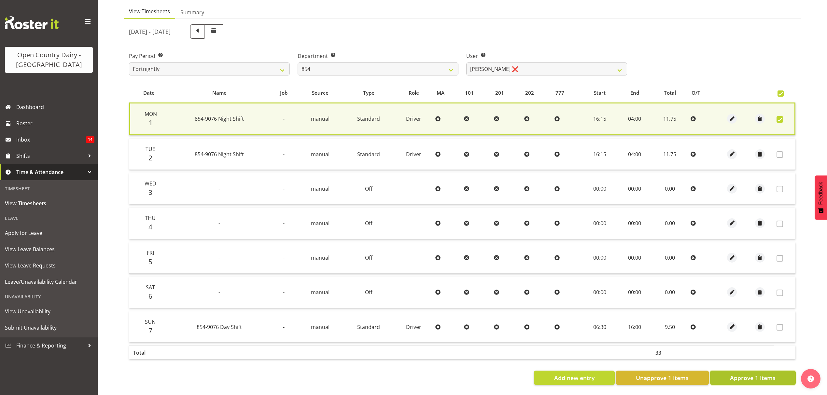
click at [759, 374] on span "Approve 1 Items" at bounding box center [753, 378] width 46 height 8
checkbox input "false"
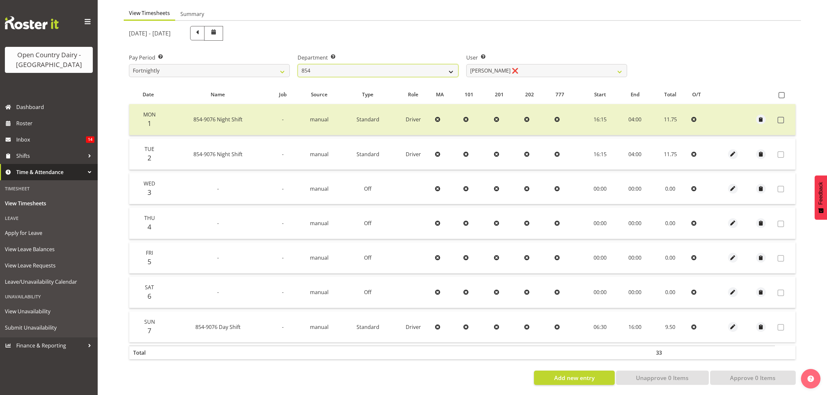
click at [446, 68] on select "734 735 736 737 738 739 851 852 853 854 855 856 858 861 862 865 868 869 870 873" at bounding box center [378, 70] width 161 height 13
select select "669"
click at [298, 64] on select "734 735 736 737 738 739 851 852 853 854 855 856 858 861 862 865 868 869 870 873" at bounding box center [378, 70] width 161 height 13
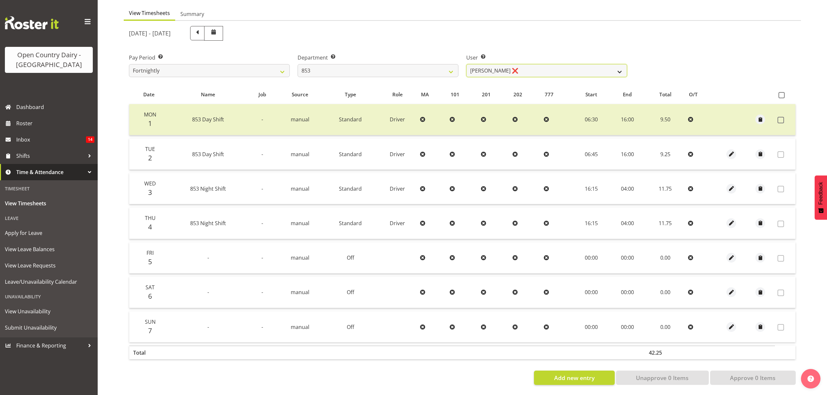
click at [603, 69] on select "Christiaan Botha ❌ Kevin Stuck ❌ Marty Powell ❌ Sean O'Neill ❌" at bounding box center [546, 70] width 161 height 13
select select "10116"
click at [466, 64] on select "Christiaan Botha ❌ Kevin Stuck ❌ Marty Powell ❌ Sean O'Neill ❌" at bounding box center [546, 70] width 161 height 13
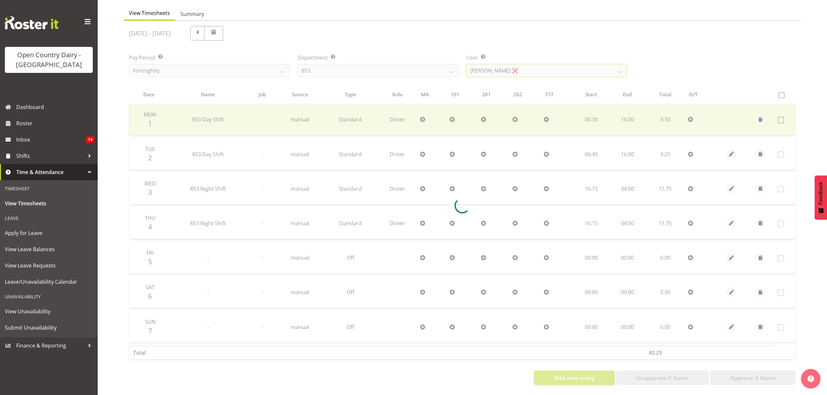
scroll to position [0, 0]
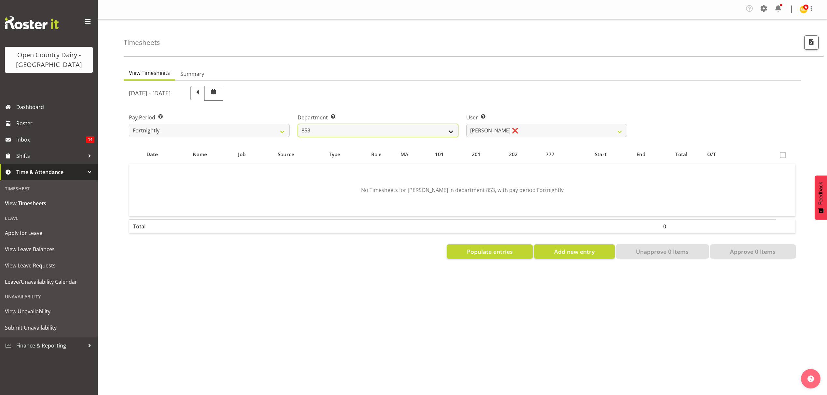
click at [446, 133] on select "734 735 736 737 738 739 851 852 853 854 855 856 858 861 862 865 868 869 870 873" at bounding box center [378, 130] width 161 height 13
select select "668"
click at [298, 124] on select "734 735 736 737 738 739 851 852 853 854 855 856 858 861 862 865 868 869 870 873" at bounding box center [378, 130] width 161 height 13
click at [0, 0] on div at bounding box center [0, 0] width 0 height 0
click at [620, 130] on select "Leon Harrison ❌ Nathan Vincent ❌ Wayne Jukes ❌" at bounding box center [546, 130] width 161 height 13
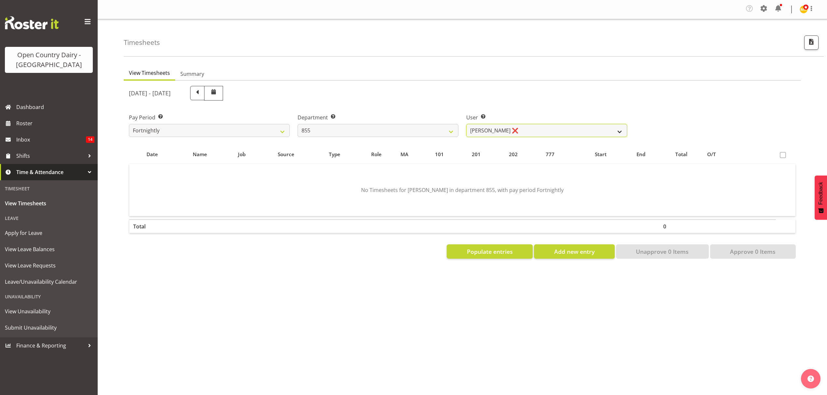
select select "7374"
click at [466, 124] on select "Leon Harrison ❌ Nathan Vincent ❌ Wayne Jukes ❌" at bounding box center [546, 130] width 161 height 13
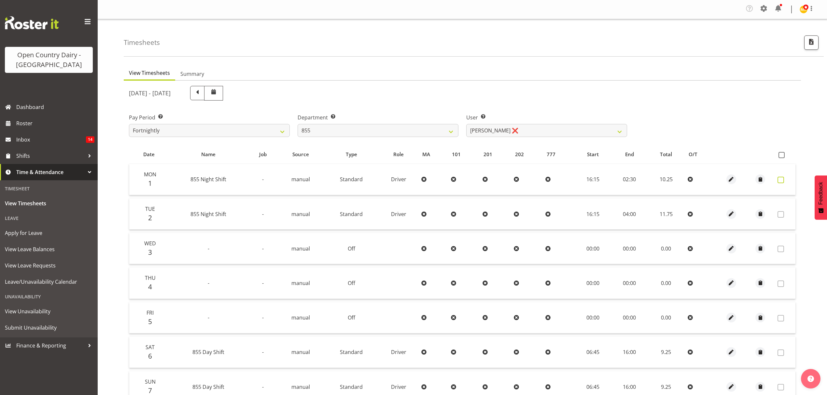
click at [778, 179] on span at bounding box center [781, 180] width 7 height 7
checkbox input "true"
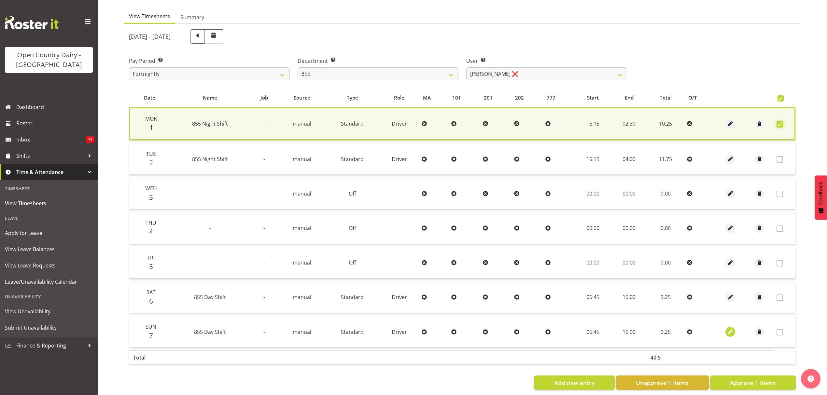
scroll to position [66, 0]
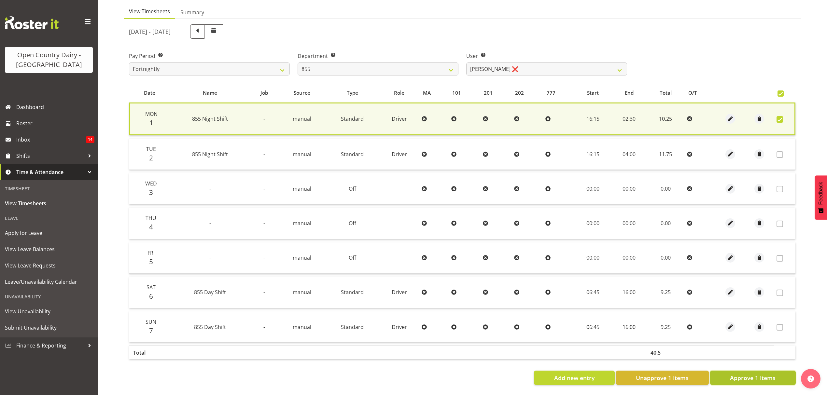
click at [740, 374] on span "Approve 1 Items" at bounding box center [753, 378] width 46 height 8
checkbox input "false"
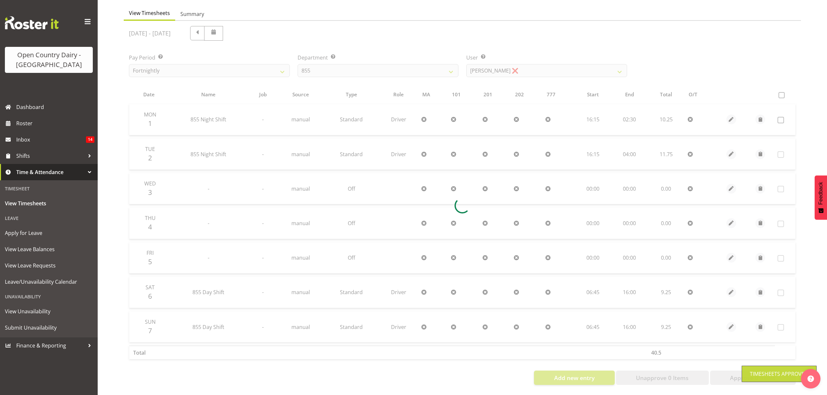
scroll to position [65, 0]
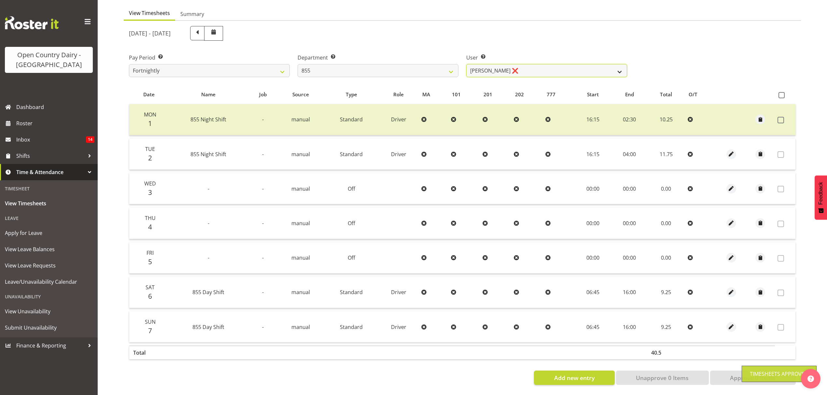
click at [613, 67] on select "Leon Harrison ❌ Nathan Vincent ❌ Wayne Jukes ❌" at bounding box center [546, 70] width 161 height 13
click at [447, 64] on select "734 735 736 737 738 739 851 852 853 854 855 856 858 861 862 865 868 869 870 873" at bounding box center [378, 70] width 161 height 13
select select "671"
click at [298, 64] on select "734 735 736 737 738 739 851 852 853 854 855 856 858 861 862 865 868 869 870 873" at bounding box center [378, 70] width 161 height 13
select select "7395"
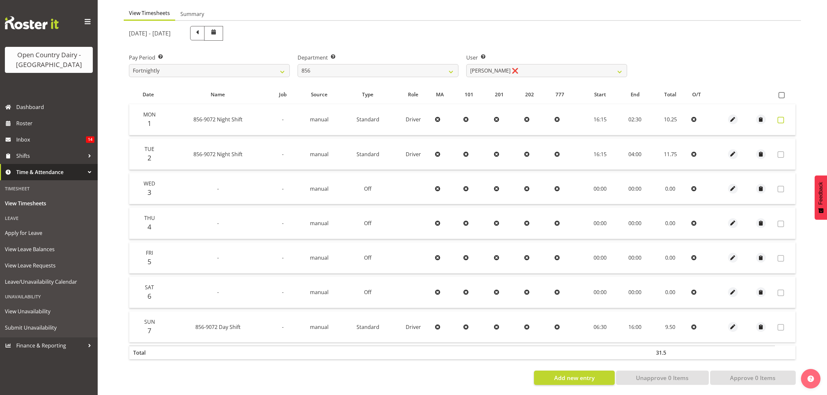
click at [783, 117] on span at bounding box center [781, 120] width 7 height 7
checkbox input "true"
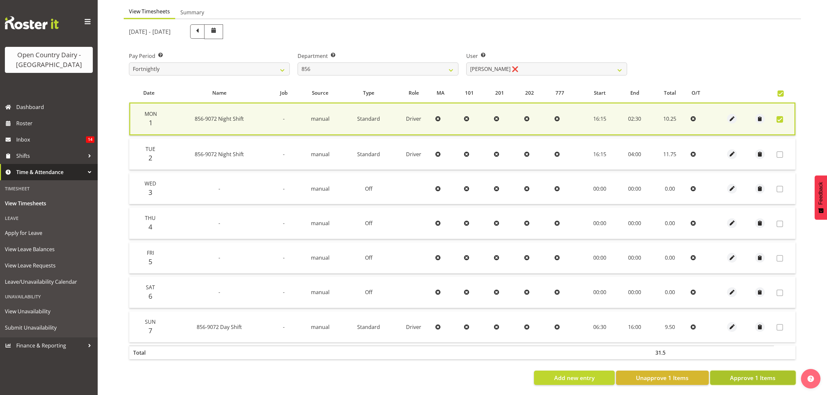
click at [753, 375] on span "Approve 1 Items" at bounding box center [753, 378] width 46 height 8
checkbox input "false"
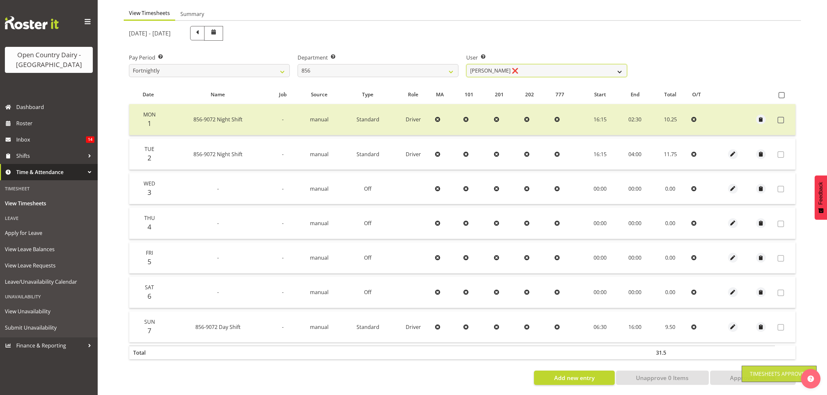
click at [619, 68] on select "Bradley Parkhill ❌ James Matheson ❌ Jason Vercoe ❌ Tony Lee ❌" at bounding box center [546, 70] width 161 height 13
click at [466, 64] on select "Bradley Parkhill ❌ James Matheson ❌ Jason Vercoe ❌ Tony Lee ❌" at bounding box center [546, 70] width 161 height 13
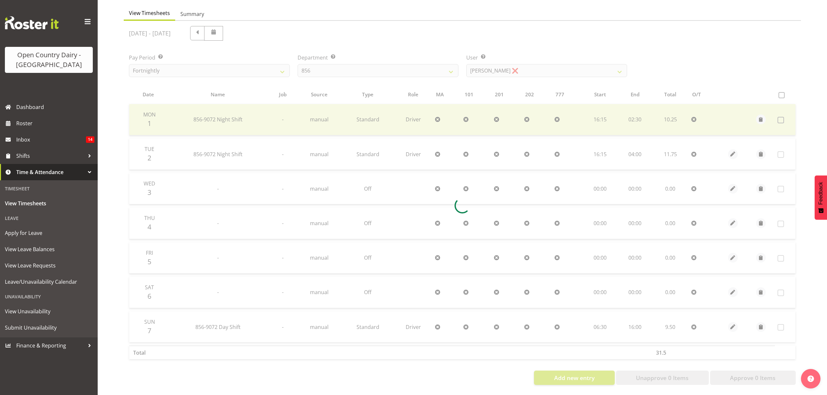
click at [609, 89] on div at bounding box center [462, 206] width 677 height 370
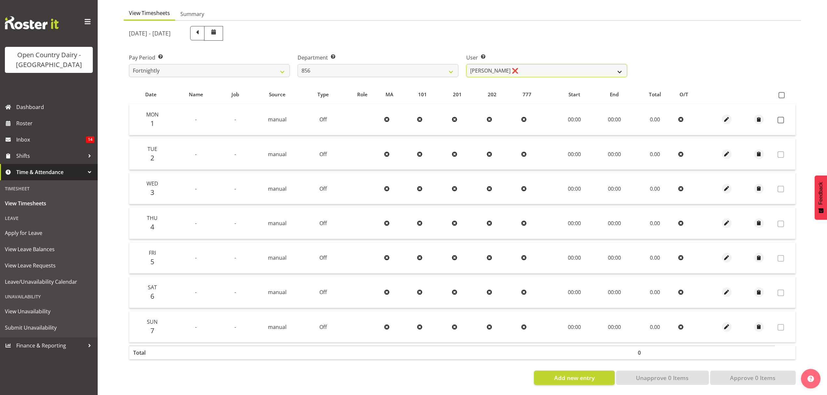
click at [609, 66] on select "Bradley Parkhill ❌ James Matheson ❌ Jason Vercoe ❌ Tony Lee ❌" at bounding box center [546, 70] width 161 height 13
select select "7435"
click at [466, 64] on select "Bradley Parkhill ❌ James Matheson ❌ Jason Vercoe ❌ Tony Lee ❌" at bounding box center [546, 70] width 161 height 13
click at [0, 0] on div at bounding box center [0, 0] width 0 height 0
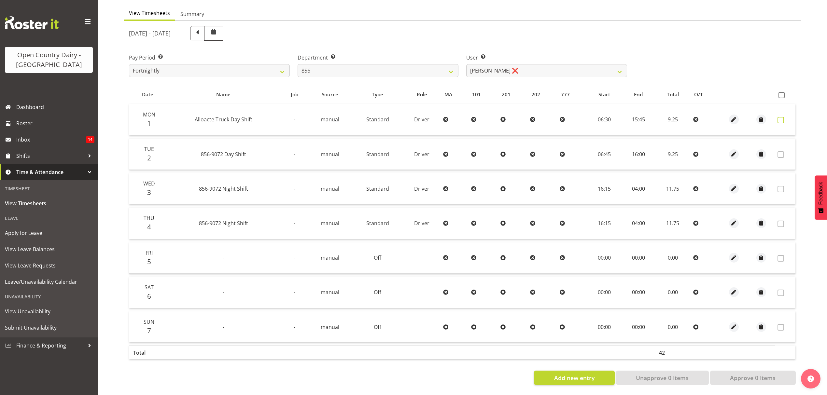
click at [782, 117] on span at bounding box center [781, 120] width 7 height 7
checkbox input "true"
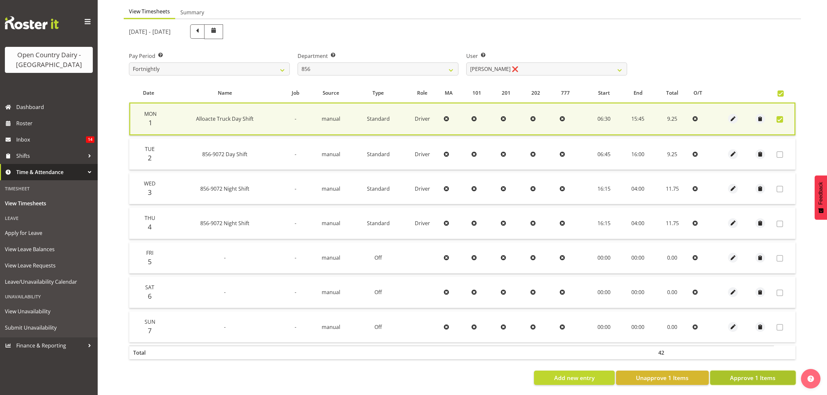
click at [759, 374] on span "Approve 1 Items" at bounding box center [753, 378] width 46 height 8
checkbox input "false"
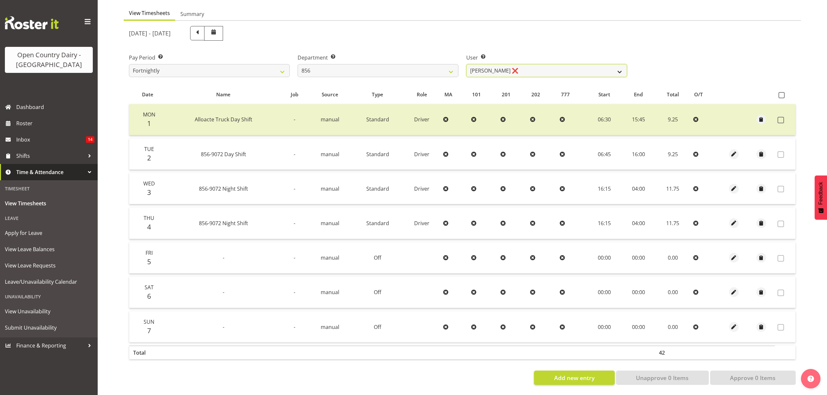
click at [605, 64] on select "Bradley Parkhill ❌ James Matheson ❌ Jason Vercoe ❌ Tony Lee ❌" at bounding box center [546, 70] width 161 height 13
click at [452, 68] on select "734 735 736 737 738 739 851 852 853 854 855 856 858 861 862 865 868 869 870 873" at bounding box center [378, 70] width 161 height 13
select select "667"
click at [298, 64] on select "734 735 736 737 738 739 851 852 853 854 855 856 858 861 862 865 868 869 870 873" at bounding box center [378, 70] width 161 height 13
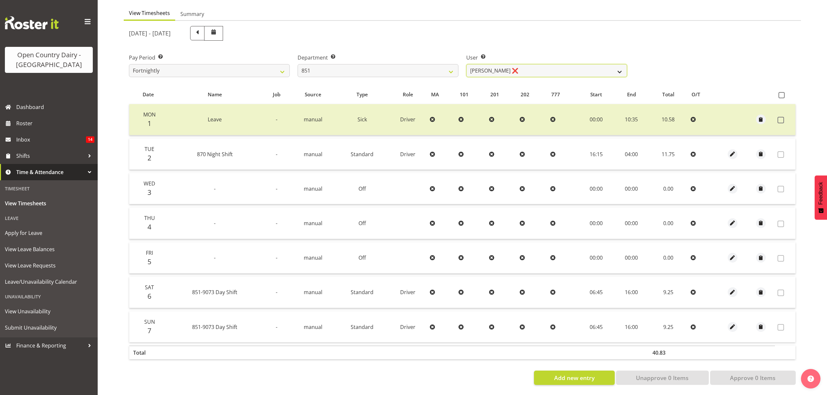
click at [600, 69] on select "Hayden Batt ❌ Martin Black ❌ Stacey Wilson ❌" at bounding box center [546, 70] width 161 height 13
click at [595, 65] on select "Hayden Batt ❌ Martin Black ❌ Stacey Wilson ❌" at bounding box center [546, 70] width 161 height 13
select select "7437"
click at [466, 64] on select "Hayden Batt ❌ Martin Black ❌ Stacey Wilson ❌" at bounding box center [546, 70] width 161 height 13
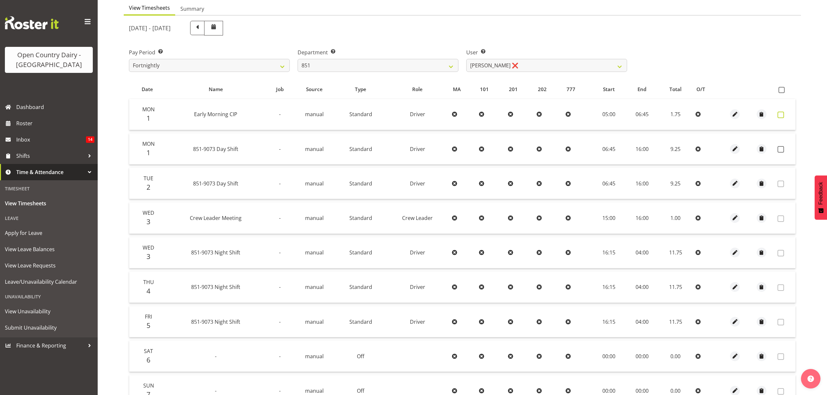
click at [778, 115] on span at bounding box center [781, 115] width 7 height 7
checkbox input "true"
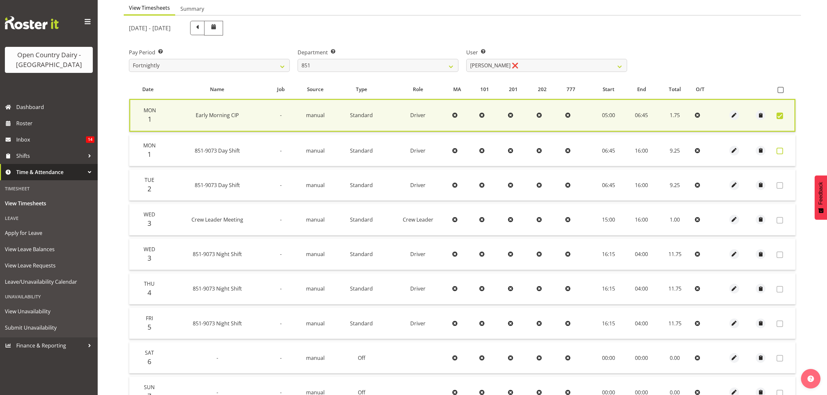
click at [779, 151] on span at bounding box center [780, 151] width 7 height 7
checkbox input "true"
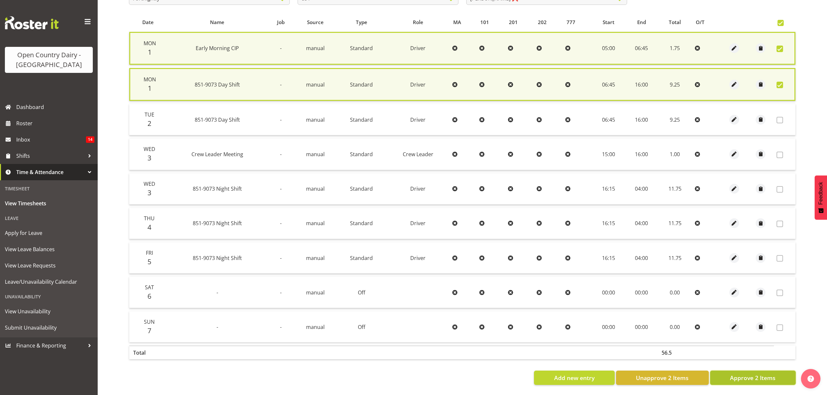
click at [742, 374] on span "Approve 2 Items" at bounding box center [753, 378] width 46 height 8
checkbox input "false"
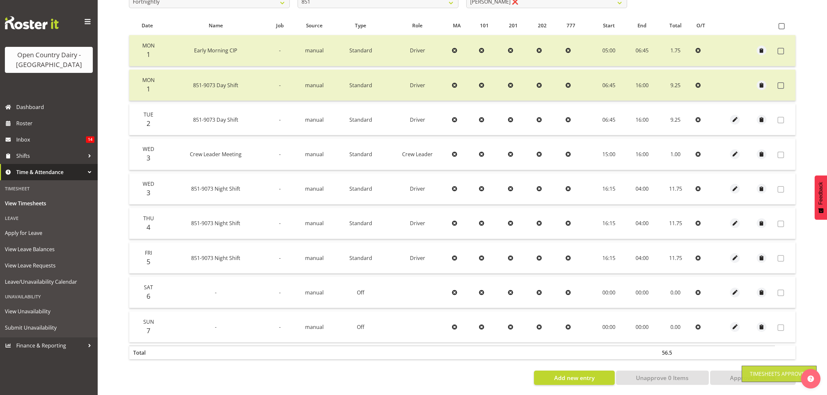
scroll to position [47, 0]
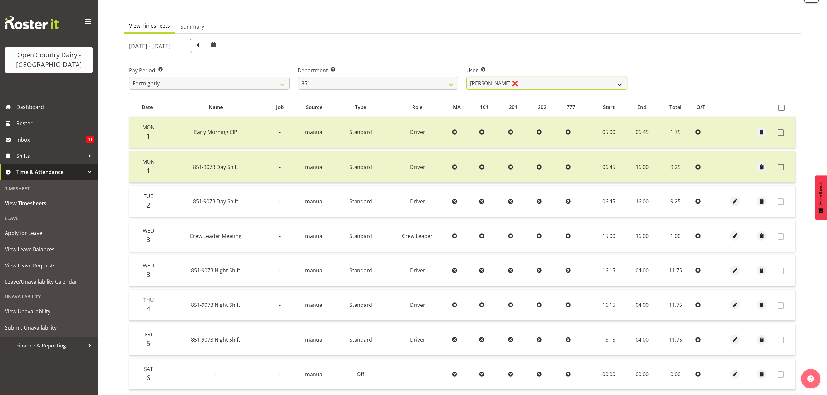
click at [615, 85] on select "Hayden Batt ❌ Martin Black ❌ Stacey Wilson ❌" at bounding box center [546, 83] width 161 height 13
click at [447, 86] on select "734 735 736 737 738 739 851 852 853 854 855 856 858 861 862 865 868 869 870 873" at bounding box center [378, 83] width 161 height 13
select select "671"
click at [298, 77] on select "734 735 736 737 738 739 851 852 853 854 855 856 858 861 862 865 868 869 870 873" at bounding box center [378, 83] width 161 height 13
select select "7395"
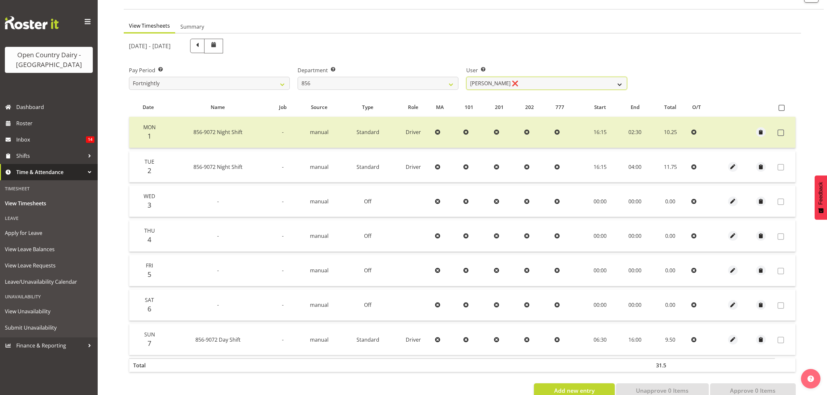
click at [602, 81] on select "Bradley Parkhill ❌ James Matheson ❌ Jason Vercoe ❌ Tony Lee ❌" at bounding box center [546, 83] width 161 height 13
click at [440, 85] on select "734 735 736 737 738 739 851 852 853 854 855 856 858 861 862 865 868 869 870 873" at bounding box center [378, 83] width 161 height 13
select select "783"
click at [298, 77] on select "734 735 736 737 738 739 851 852 853 854 855 856 858 861 862 865 868 869 870 873" at bounding box center [378, 83] width 161 height 13
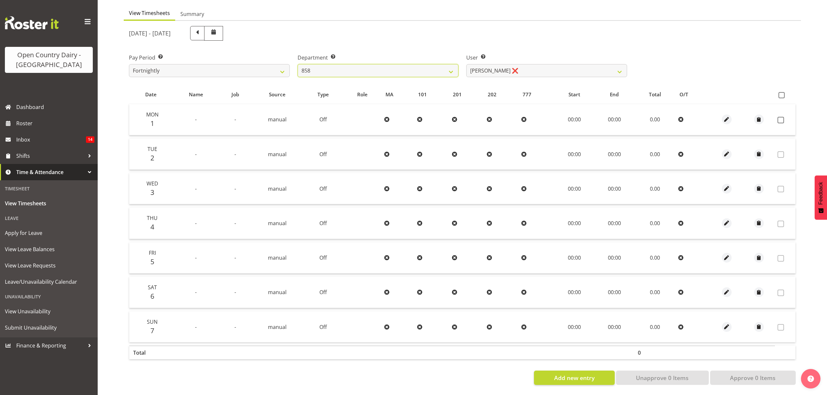
scroll to position [65, 0]
click at [618, 69] on select "Anthony Shaw ❌ Liam Bellman ❌ Neil Peters ❌" at bounding box center [546, 70] width 161 height 13
select select "7456"
click at [466, 64] on select "Anthony Shaw ❌ Liam Bellman ❌ Neil Peters ❌" at bounding box center [546, 70] width 161 height 13
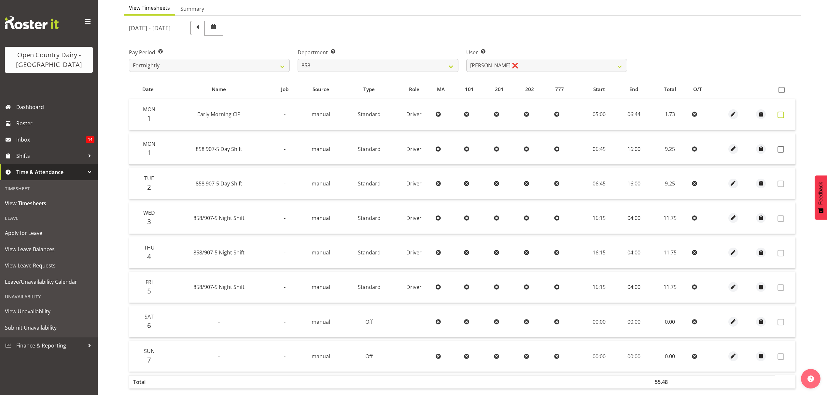
click at [778, 115] on span at bounding box center [781, 115] width 7 height 7
checkbox input "true"
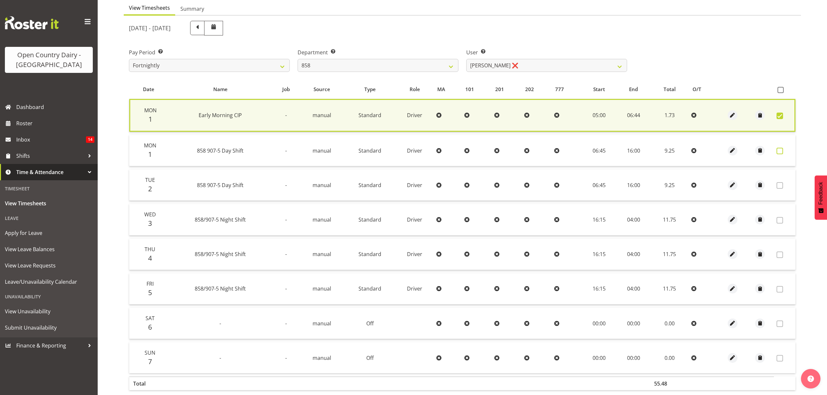
click at [781, 152] on span at bounding box center [780, 151] width 7 height 7
checkbox input "true"
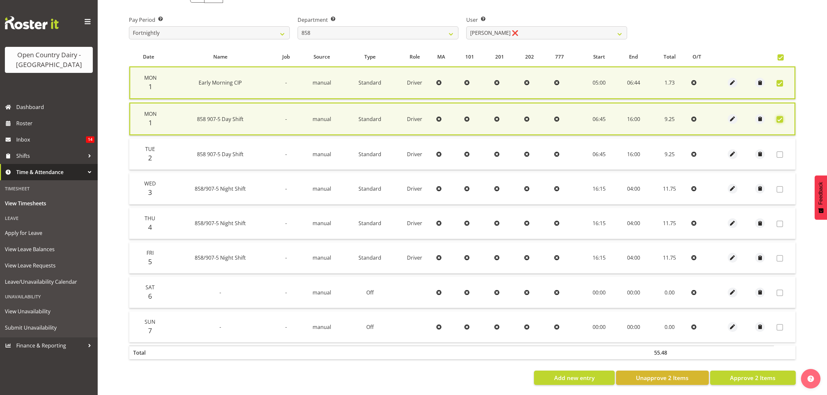
scroll to position [102, 0]
click at [742, 374] on span "Approve 2 Items" at bounding box center [753, 378] width 46 height 8
checkbox input "false"
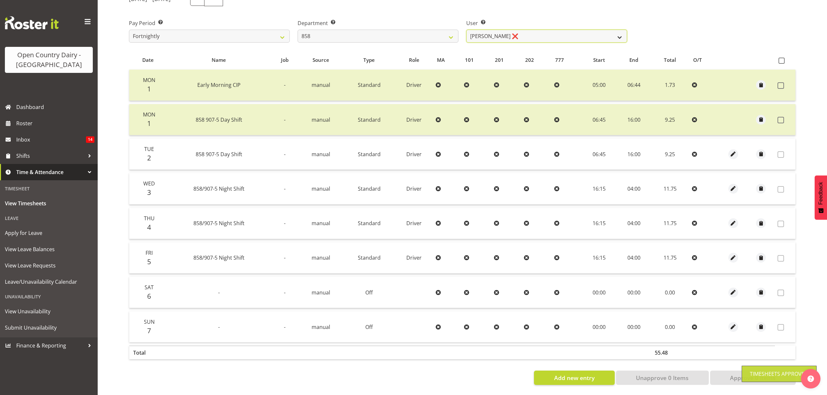
click at [619, 34] on select "Anthony Shaw ❌ Liam Bellman ❌ Neil Peters ❌" at bounding box center [546, 36] width 161 height 13
click at [618, 34] on select "Anthony Shaw ❌ Liam Bellman ❌ Neil Peters ❌" at bounding box center [546, 36] width 161 height 13
click at [444, 32] on select "734 735 736 737 738 739 851 852 853 854 855 856 858 861 862 865 868 869 870 873" at bounding box center [378, 36] width 161 height 13
click at [298, 30] on select "734 735 736 737 738 739 851 852 853 854 855 856 858 861 862 865 868 869 870 873" at bounding box center [378, 36] width 161 height 13
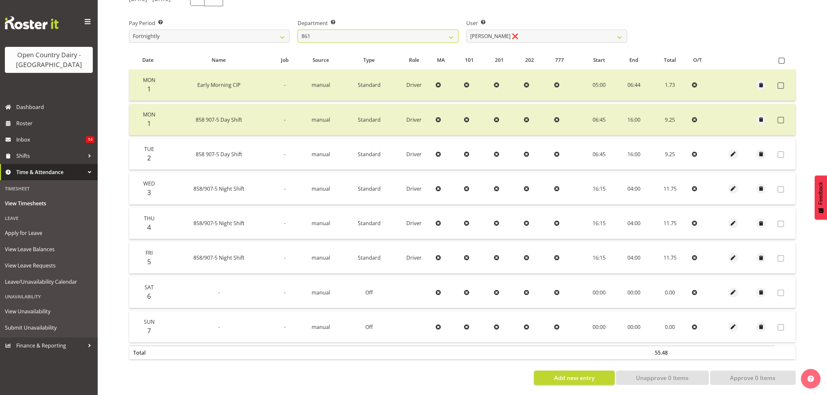
click at [0, 0] on div at bounding box center [0, 0] width 0 height 0
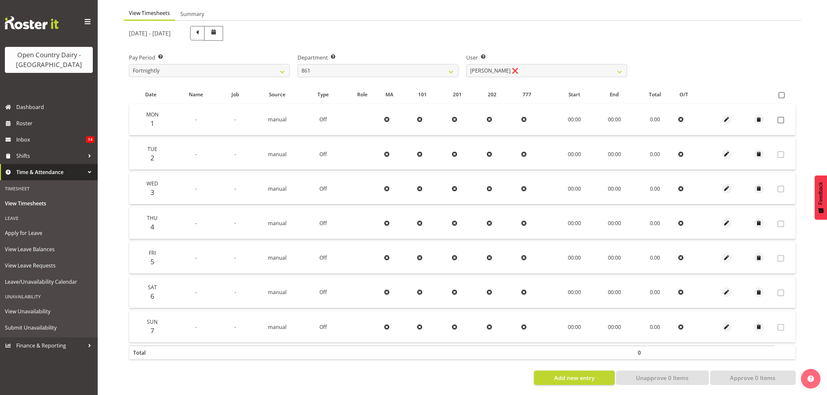
scroll to position [65, 0]
click at [619, 68] on select "Barry McIntosh ❌ Matthew Welland ❌ Philip Peek ❌" at bounding box center [546, 70] width 161 height 13
click at [466, 64] on select "Barry McIntosh ❌ Matthew Welland ❌ Philip Peek ❌" at bounding box center [546, 70] width 161 height 13
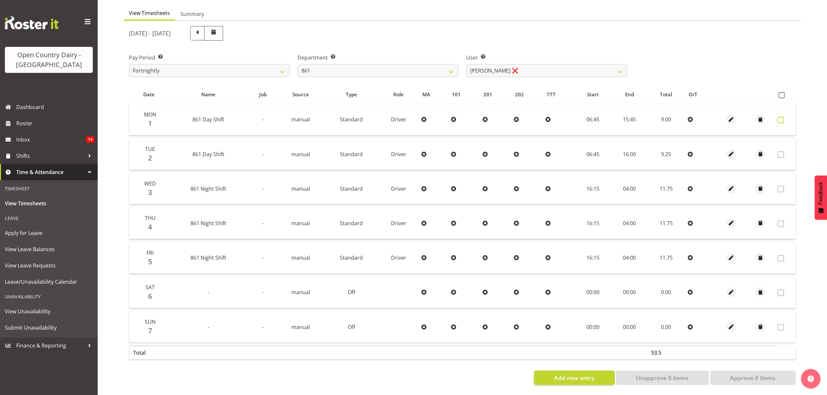
click at [780, 117] on span at bounding box center [781, 120] width 7 height 7
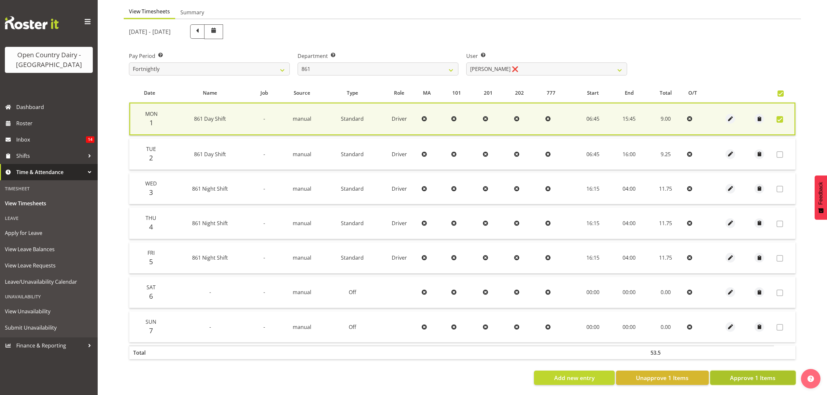
click at [743, 374] on span "Approve 1 Items" at bounding box center [753, 378] width 46 height 8
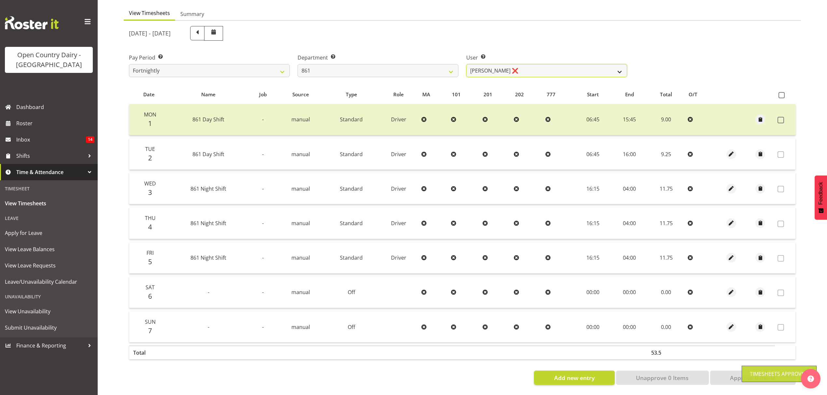
click at [615, 64] on select "Barry McIntosh ❌ Matthew Welland ❌ Philip Peek ❌" at bounding box center [546, 70] width 161 height 13
click at [466, 64] on select "Barry McIntosh ❌ Matthew Welland ❌ Philip Peek ❌" at bounding box center [546, 70] width 161 height 13
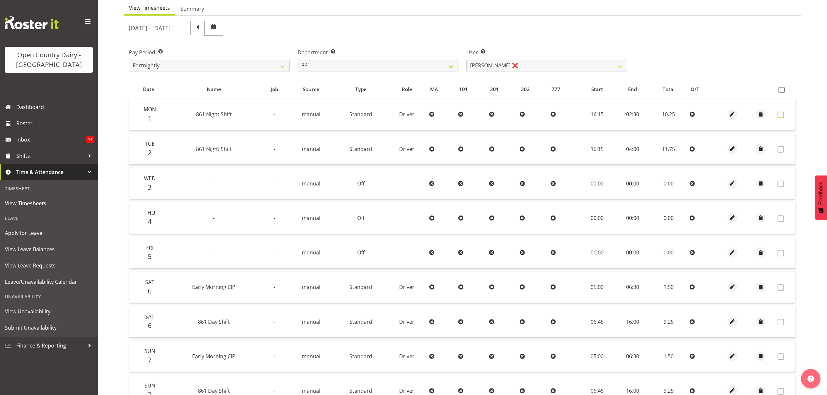
click at [784, 117] on span at bounding box center [781, 115] width 7 height 7
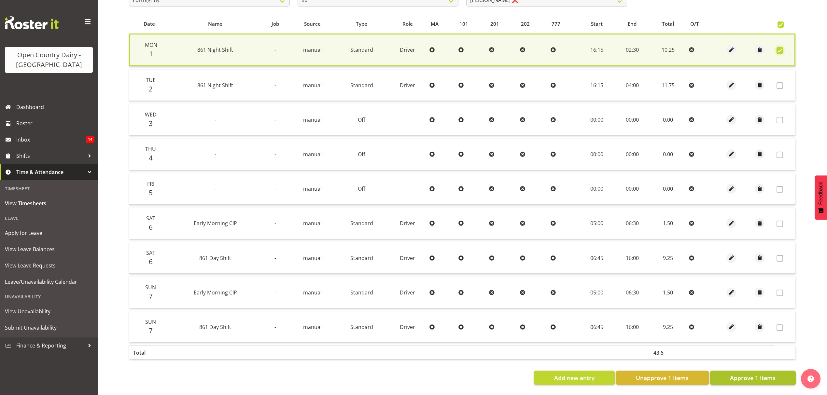
scroll to position [135, 0]
click at [739, 374] on span "Approve 1 Items" at bounding box center [753, 378] width 46 height 8
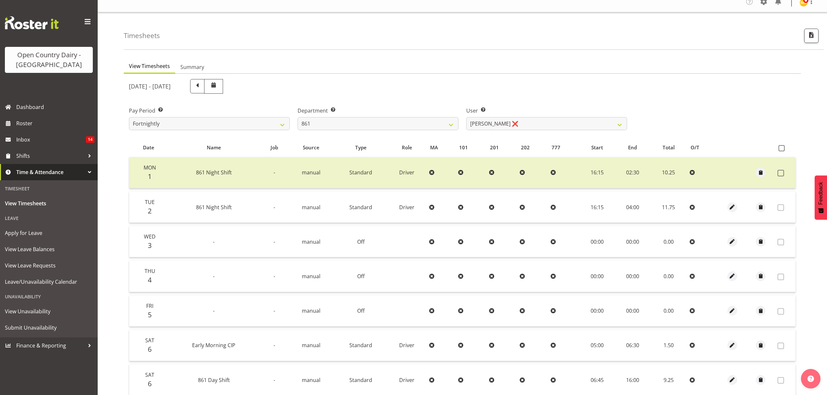
scroll to position [4, 0]
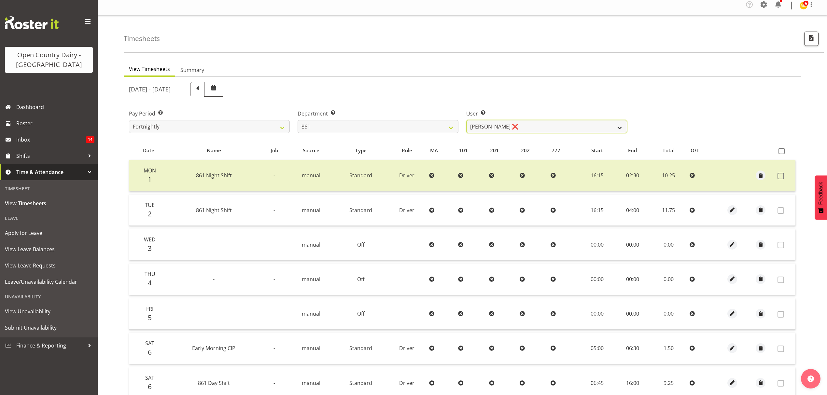
click at [610, 129] on select "Barry McIntosh ❌ Matthew Welland ❌ Philip Peek ❌" at bounding box center [546, 126] width 161 height 13
click at [454, 129] on select "734 735 736 737 738 739 851 852 853 854 855 856 858 861 862 865 868 869 870 873" at bounding box center [378, 126] width 161 height 13
click at [298, 120] on select "734 735 736 737 738 739 851 852 853 854 855 856 858 861 862 865 868 869 870 873" at bounding box center [378, 126] width 161 height 13
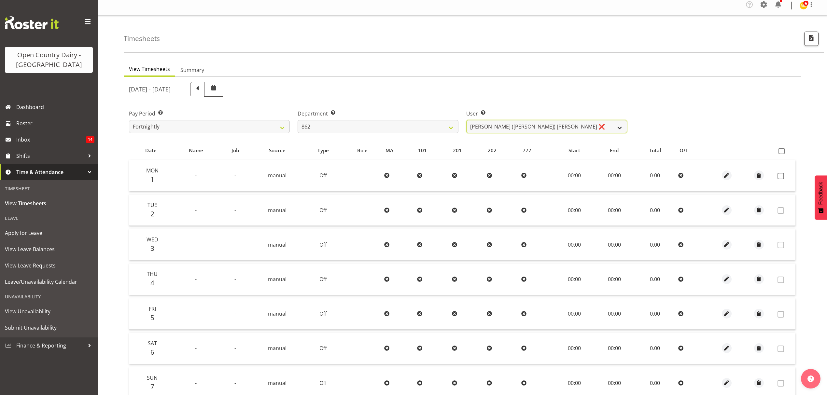
click at [617, 124] on select "Bennie (David) Smith ❌ Colin Schwarz ❌ Forbes O'Reilly ❌ Tracy Inder ❌" at bounding box center [546, 126] width 161 height 13
click at [466, 120] on select "Bennie (David) Smith ❌ Colin Schwarz ❌ Forbes O'Reilly ❌ Tracy Inder ❌" at bounding box center [546, 126] width 161 height 13
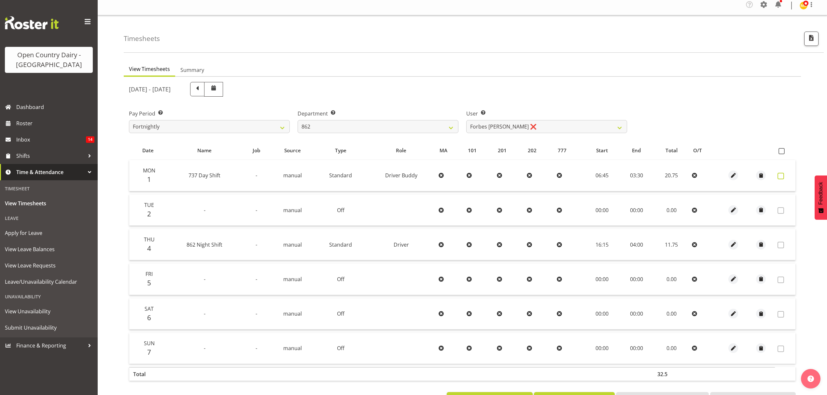
click at [778, 179] on span at bounding box center [781, 176] width 7 height 7
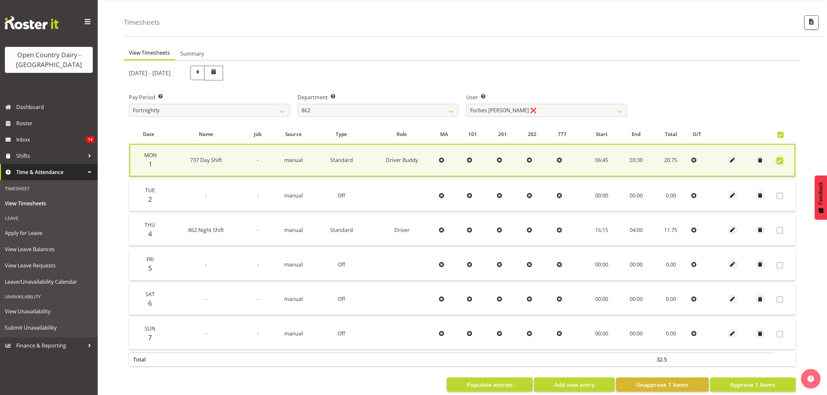
scroll to position [32, 0]
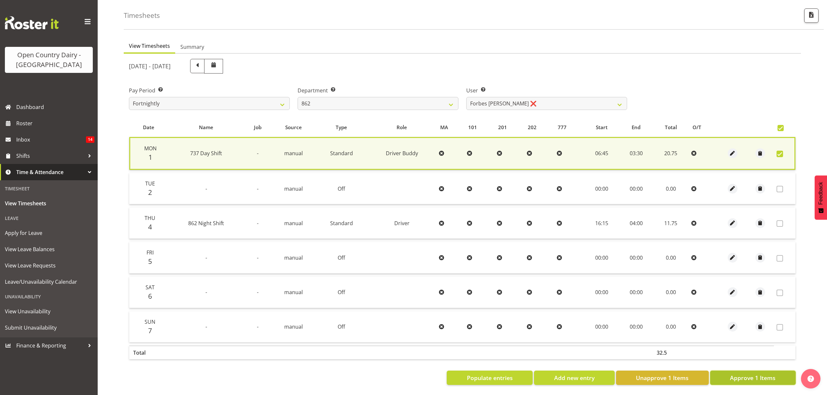
click at [743, 374] on span "Approve 1 Items" at bounding box center [753, 378] width 46 height 8
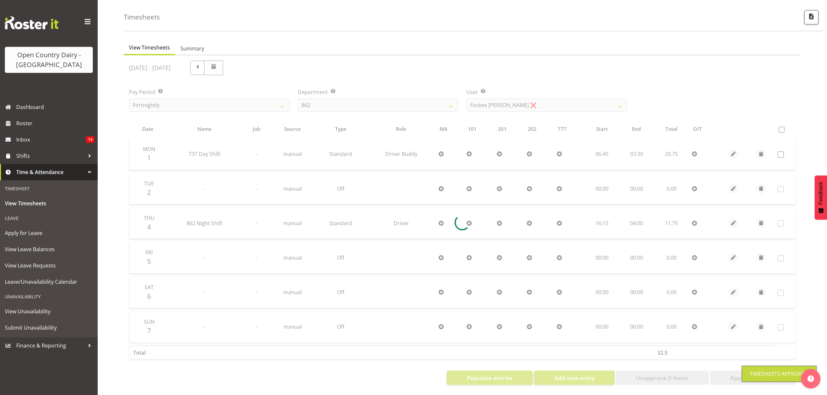
scroll to position [31, 0]
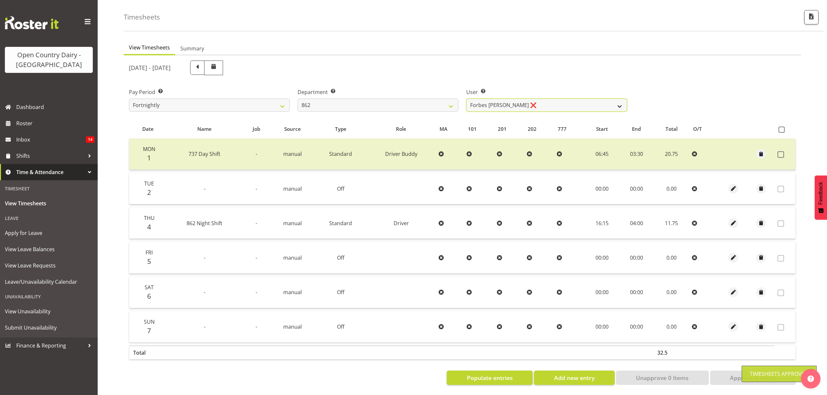
click at [622, 101] on select "Bennie (David) Smith ❌ Colin Schwarz ❌ Forbes O'Reilly ❌ Tracy Inder ❌" at bounding box center [546, 105] width 161 height 13
click at [466, 99] on select "Bennie (David) Smith ❌ Colin Schwarz ❌ Forbes O'Reilly ❌ Tracy Inder ❌" at bounding box center [546, 105] width 161 height 13
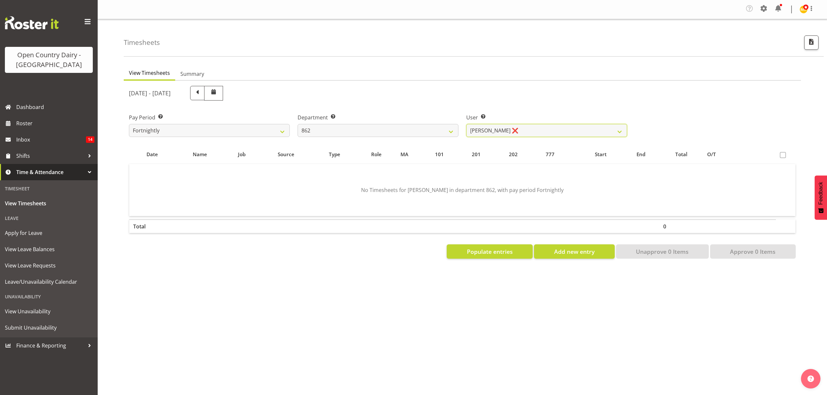
scroll to position [0, 0]
click at [615, 132] on select "Bennie (David) Smith ❌ Colin Schwarz ❌ Forbes O'Reilly ❌ Tracy Inder ❌" at bounding box center [546, 130] width 161 height 13
click at [451, 130] on select "734 735 736 737 738 739 851 852 853 854 855 856 858 861 862 865 868 869 870 873" at bounding box center [378, 130] width 161 height 13
click at [298, 124] on select "734 735 736 737 738 739 851 852 853 854 855 856 858 861 862 865 868 869 870 873" at bounding box center [378, 130] width 161 height 13
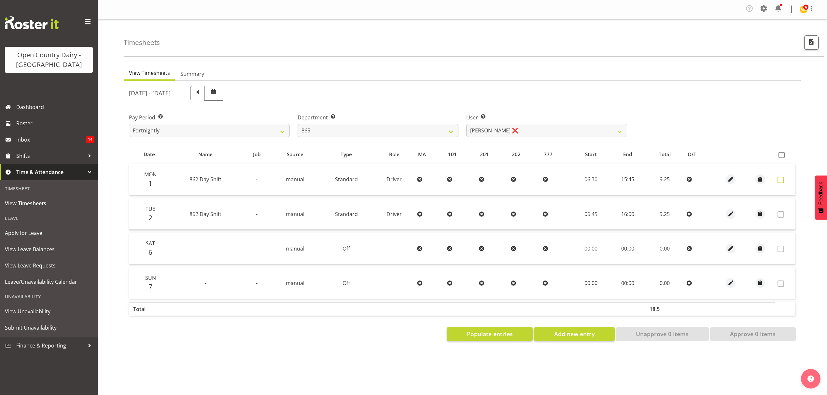
click at [782, 179] on span at bounding box center [781, 180] width 7 height 7
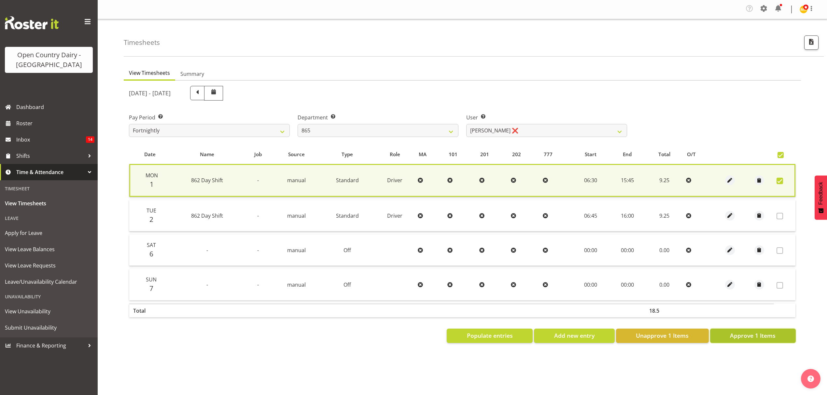
click at [742, 335] on span "Approve 1 Items" at bounding box center [753, 336] width 46 height 8
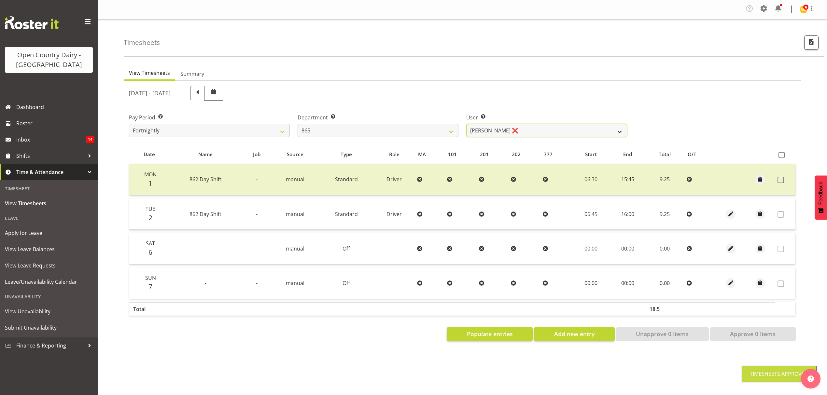
click at [620, 132] on select "Flavio Ferraz ❌ George Courtney ❌ Steffan Kennard ❌" at bounding box center [546, 130] width 161 height 13
click at [466, 124] on select "Flavio Ferraz ❌ George Courtney ❌ Steffan Kennard ❌" at bounding box center [546, 130] width 161 height 13
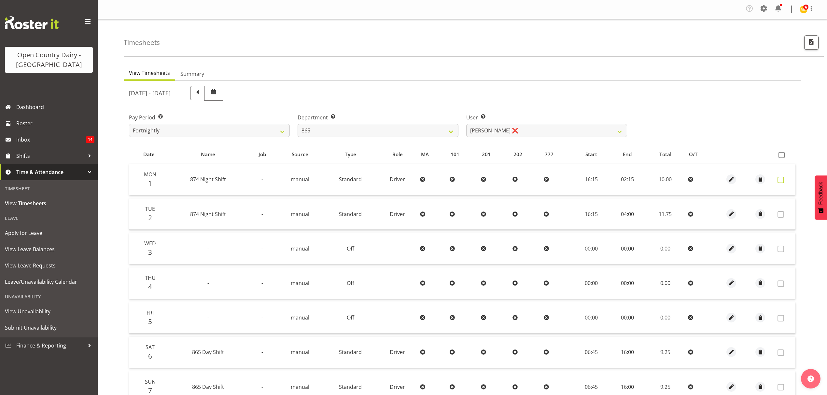
click at [783, 181] on span at bounding box center [781, 180] width 7 height 7
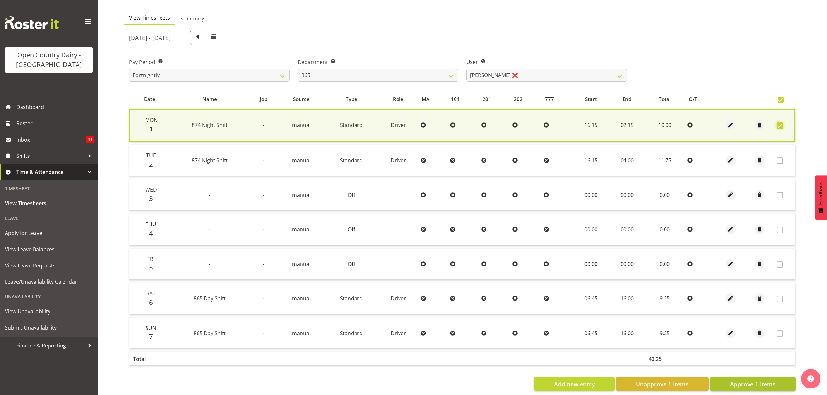
scroll to position [66, 0]
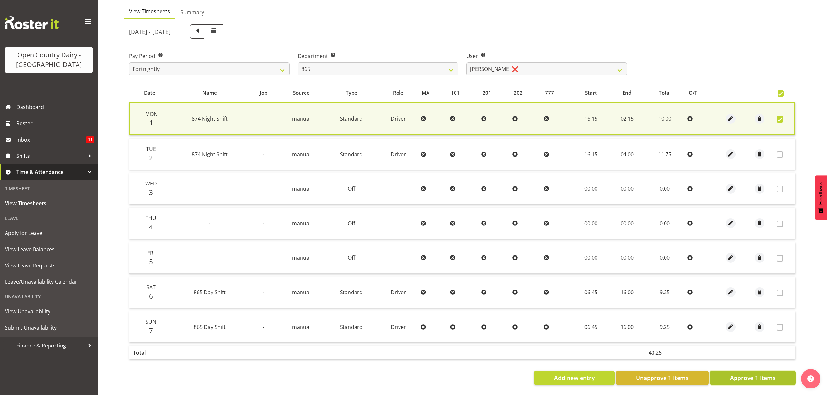
click at [754, 374] on span "Approve 1 Items" at bounding box center [753, 378] width 46 height 8
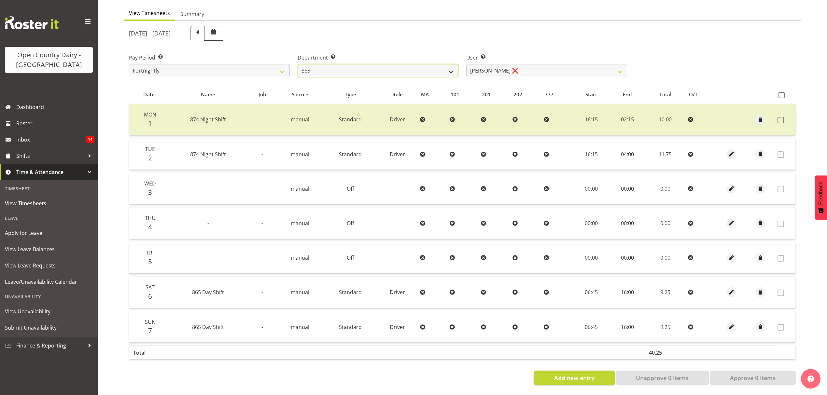
click at [440, 64] on select "734 735 736 737 738 739 851 852 853 854 855 856 858 861 862 865 868 869 870 873" at bounding box center [378, 70] width 161 height 13
click at [298, 64] on select "734 735 736 737 738 739 851 852 853 854 855 856 858 861 862 865 868 869 870 873" at bounding box center [378, 70] width 161 height 13
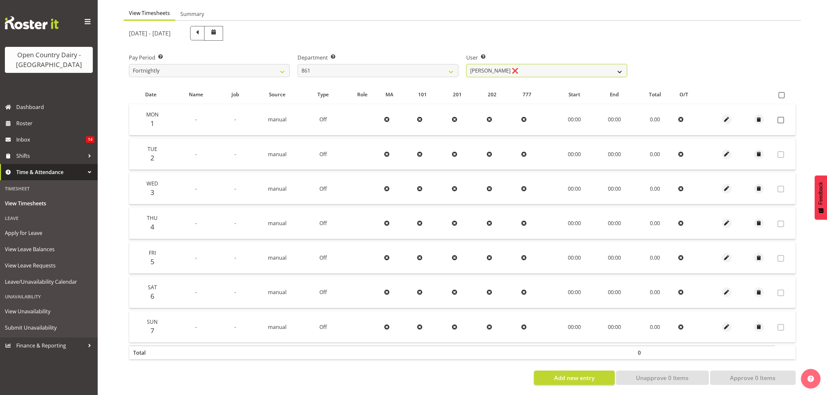
click at [558, 68] on select "Barry McIntosh ❌ Matthew Welland ❌ Philip Peek ❌" at bounding box center [546, 70] width 161 height 13
click at [466, 64] on select "Barry McIntosh ❌ Matthew Welland ❌ Philip Peek ❌" at bounding box center [546, 70] width 161 height 13
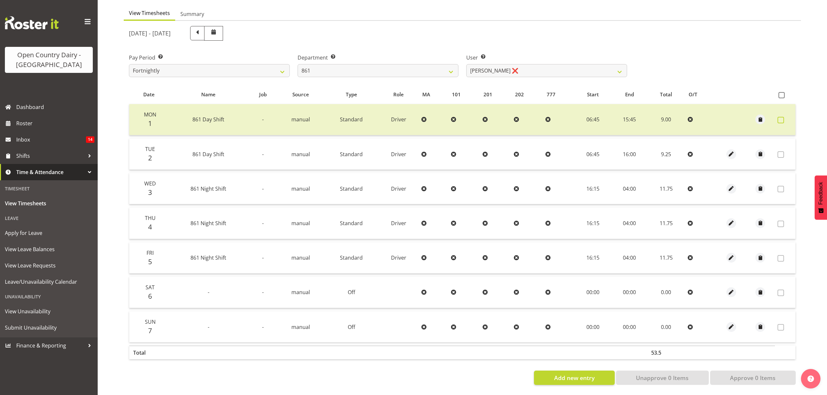
click at [782, 117] on span at bounding box center [781, 120] width 7 height 7
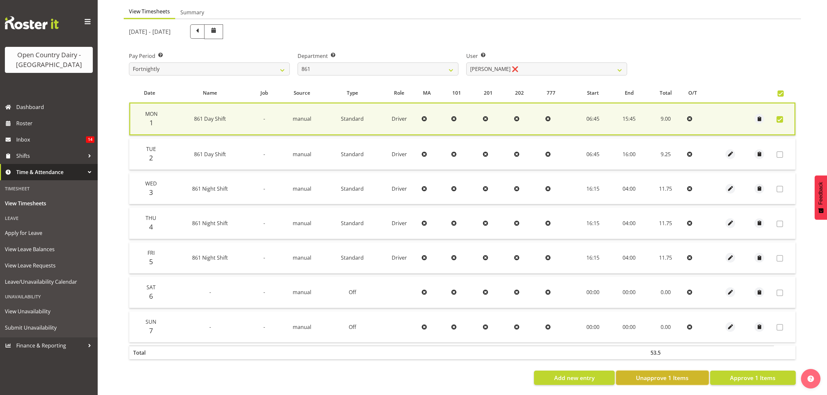
click at [687, 376] on span "Unapprove 1 Items" at bounding box center [662, 378] width 53 height 8
click at [687, 376] on div "Add new entry Unapprove 1 Items Approve 1 Items" at bounding box center [462, 378] width 667 height 14
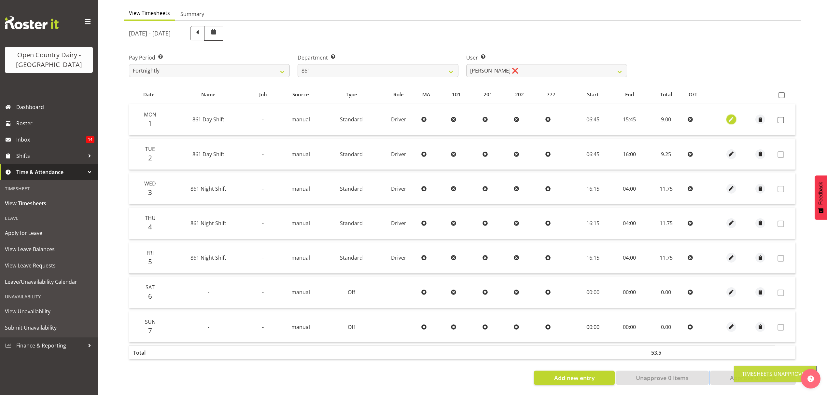
click at [731, 116] on span "button" at bounding box center [730, 119] width 7 height 7
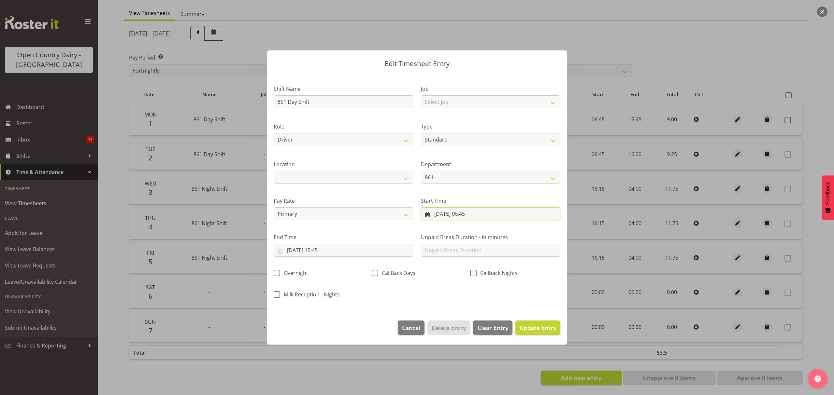
click at [474, 215] on input "01/09/2025, 06:45" at bounding box center [490, 213] width 139 height 13
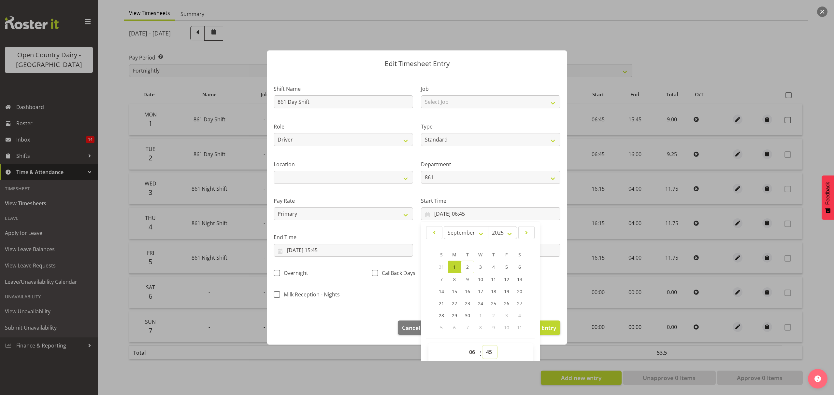
click at [486, 355] on select "00 01 02 03 04 05 06 07 08 09 10 11 12 13 14 15 16 17 18 19 20 21 22 23 24 25 2…" at bounding box center [489, 352] width 15 height 13
click at [482, 346] on select "00 01 02 03 04 05 06 07 08 09 10 11 12 13 14 15 16 17 18 19 20 21 22 23 24 25 2…" at bounding box center [489, 352] width 15 height 13
click at [386, 297] on div "Shift Name 861 Day Shift Job Select Job Connecting /unconnecting Trailers Meeti…" at bounding box center [417, 190] width 294 height 228
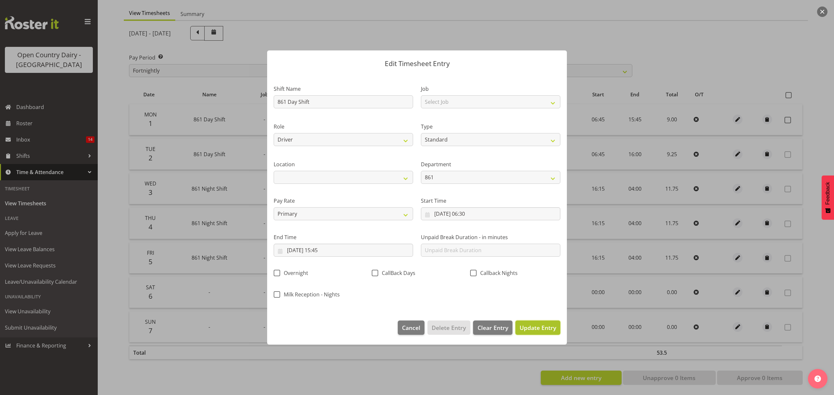
click at [529, 328] on span "Update Entry" at bounding box center [537, 328] width 36 height 8
click at [0, 0] on div at bounding box center [0, 0] width 0 height 0
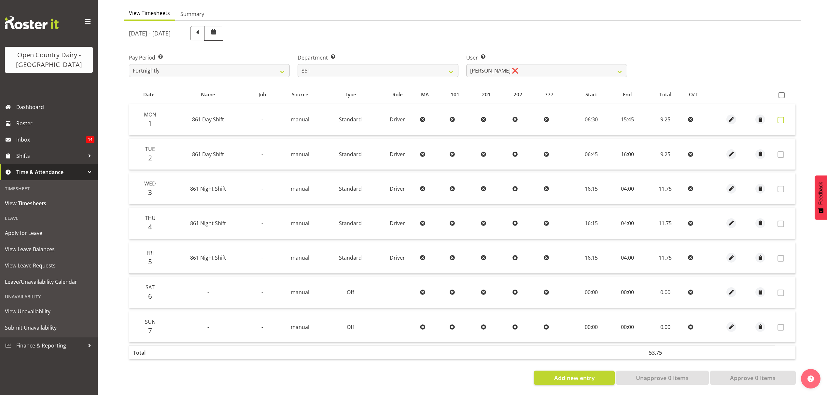
click at [781, 117] on span at bounding box center [781, 120] width 7 height 7
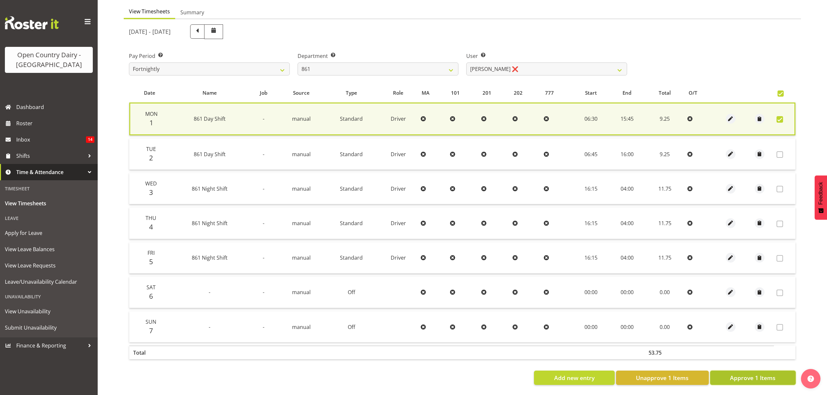
click at [739, 374] on span "Approve 1 Items" at bounding box center [753, 378] width 46 height 8
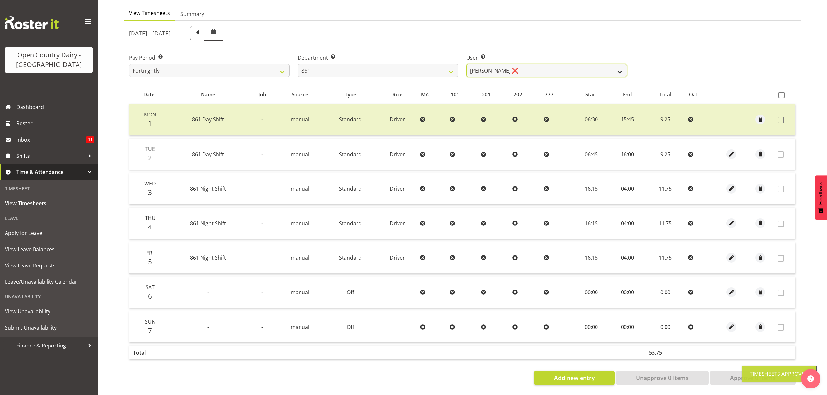
click at [610, 68] on select "Barry McIntosh ❌ Matthew Welland ❌ Philip Peek ❌" at bounding box center [546, 70] width 161 height 13
click at [466, 64] on select "Barry McIntosh ❌ Matthew Welland ❌ Philip Peek ❌" at bounding box center [546, 70] width 161 height 13
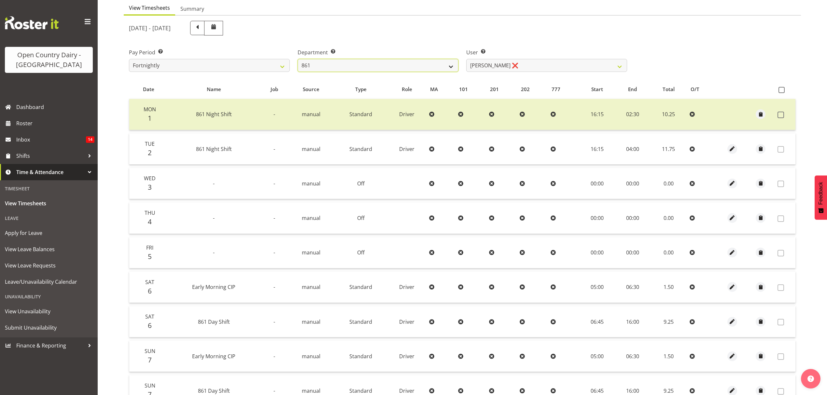
click at [449, 68] on select "734 735 736 737 738 739 851 852 853 854 855 856 858 861 862 865 868 869 870 873" at bounding box center [378, 65] width 161 height 13
click at [298, 59] on select "734 735 736 737 738 739 851 852 853 854 855 856 858 861 862 865 868 869 870 873" at bounding box center [378, 65] width 161 height 13
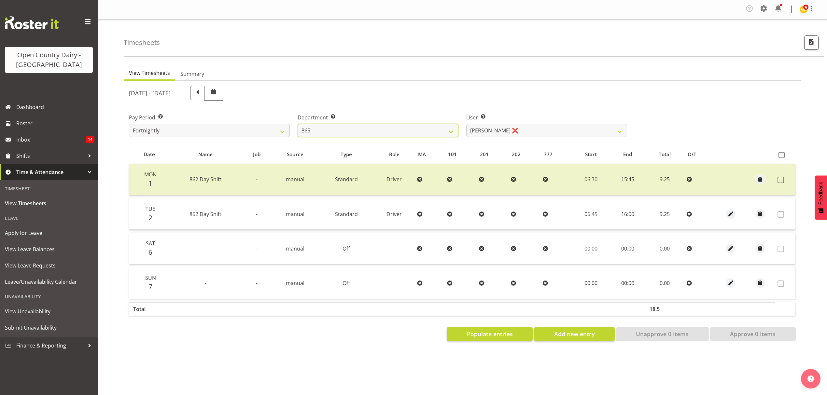
scroll to position [0, 0]
click at [592, 131] on select "Flavio Ferraz ❌ George Courtney ❌ Steffan Kennard ❌" at bounding box center [546, 130] width 161 height 13
click at [453, 132] on select "734 735 736 737 738 739 851 852 853 854 855 856 858 861 862 865 868 869 870 873" at bounding box center [378, 130] width 161 height 13
click at [298, 124] on select "734 735 736 737 738 739 851 852 853 854 855 856 858 861 862 865 868 869 870 873" at bounding box center [378, 130] width 161 height 13
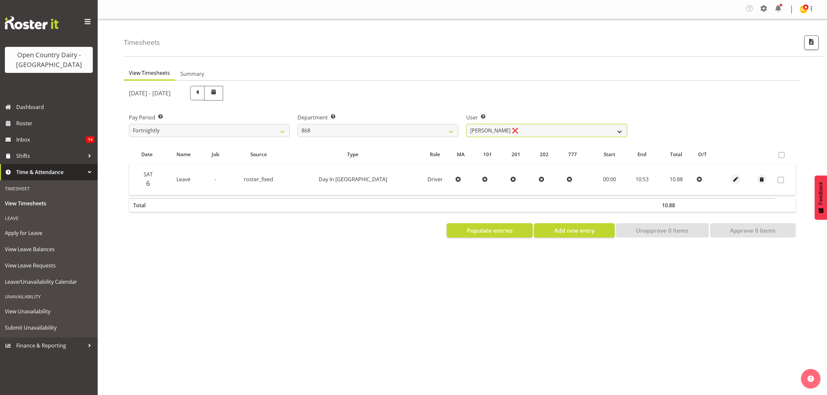
click at [608, 135] on select "Alan Rolton ❌ Cassidy Williams ❌ Christopher McIver ❌ Darin Ayling ❌" at bounding box center [546, 130] width 161 height 13
click at [466, 124] on select "Alan Rolton ❌ Cassidy Williams ❌ Christopher McIver ❌ Darin Ayling ❌" at bounding box center [546, 130] width 161 height 13
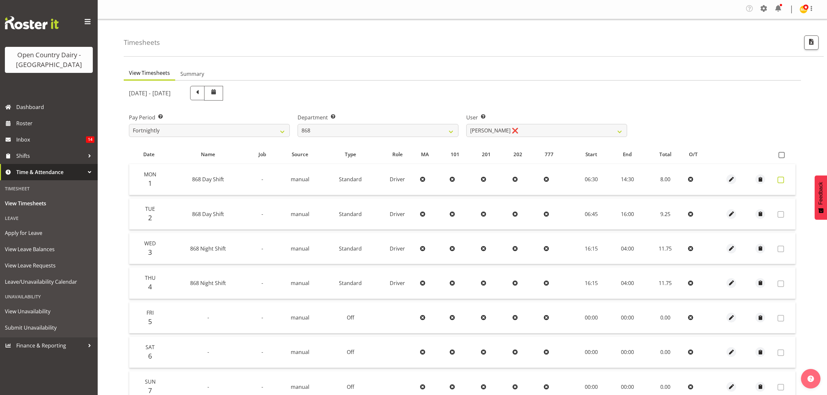
click at [781, 178] on span at bounding box center [781, 180] width 7 height 7
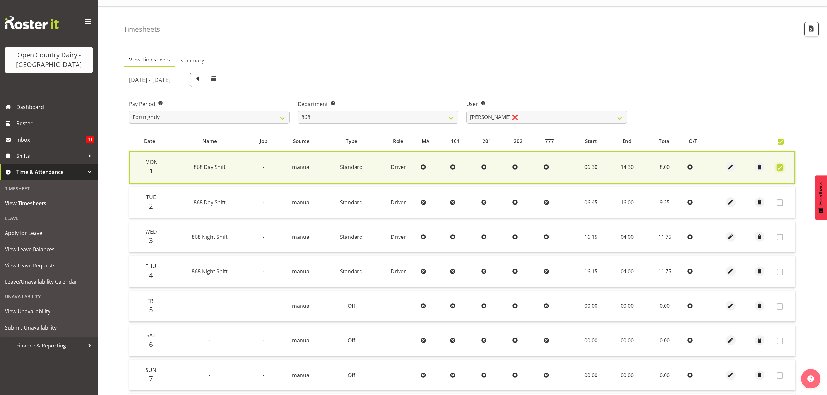
scroll to position [66, 0]
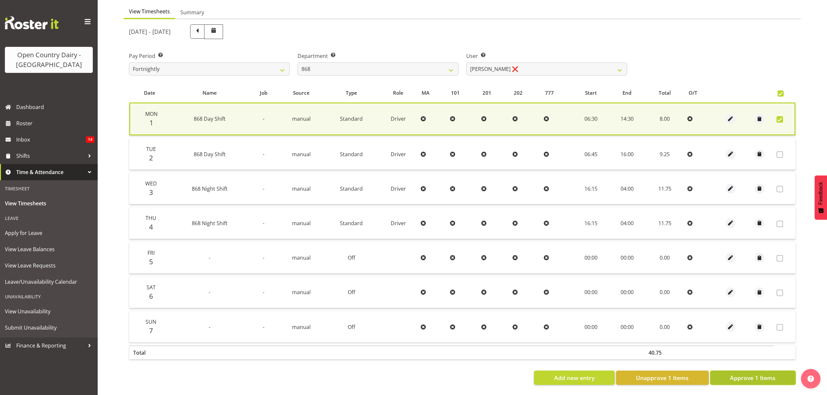
click at [744, 371] on button "Approve 1 Items" at bounding box center [753, 378] width 86 height 14
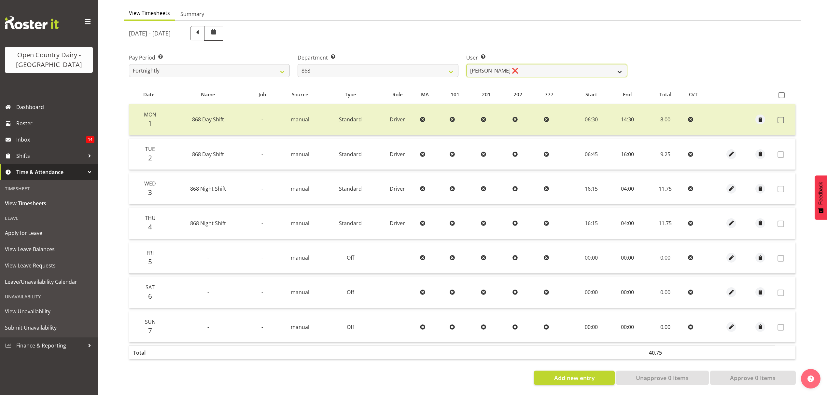
click at [620, 67] on select "Alan Rolton ❌ Cassidy Williams ❌ Christopher McIver ❌ Darin Ayling ❌" at bounding box center [546, 70] width 161 height 13
click at [466, 64] on select "Alan Rolton ❌ Cassidy Williams ❌ Christopher McIver ❌ Darin Ayling ❌" at bounding box center [546, 70] width 161 height 13
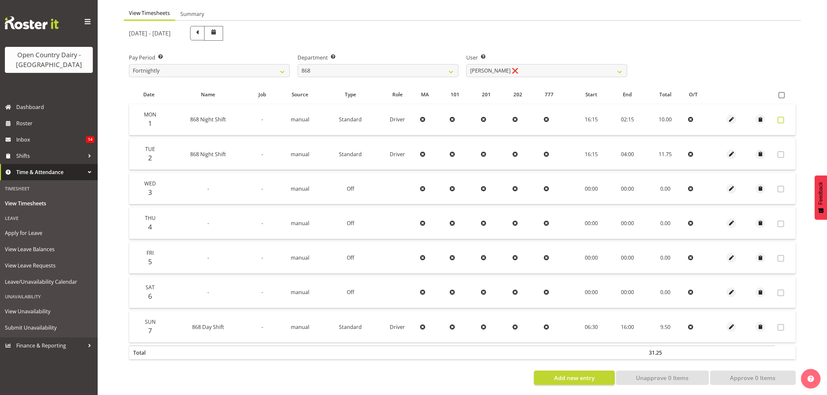
click at [780, 117] on span at bounding box center [781, 120] width 7 height 7
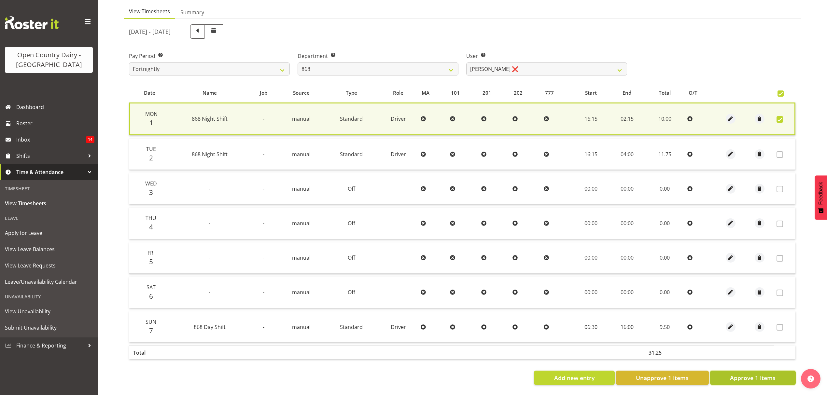
click at [739, 374] on span "Approve 1 Items" at bounding box center [753, 378] width 46 height 8
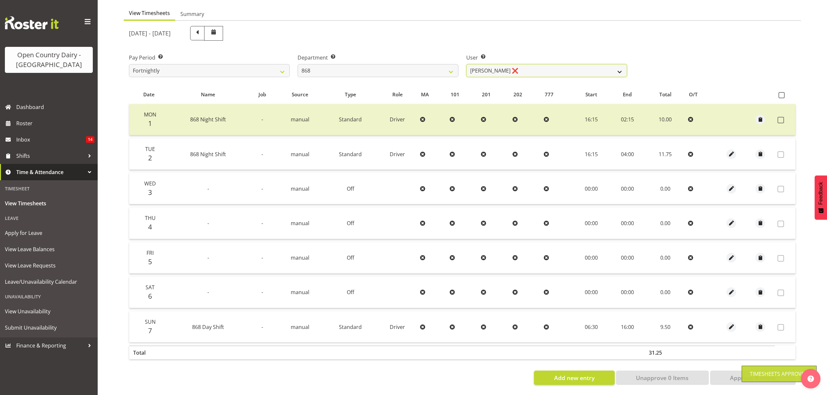
click at [617, 68] on select "Alan Rolton ❌ Cassidy Williams ❌ Christopher McIver ❌ Darin Ayling ❌" at bounding box center [546, 70] width 161 height 13
click at [451, 66] on select "734 735 736 737 738 739 851 852 853 854 855 856 858 861 862 865 868 869 870 873" at bounding box center [378, 70] width 161 height 13
click at [451, 69] on select "734 735 736 737 738 739 851 852 853 854 855 856 858 861 862 865 868 869 870 873" at bounding box center [378, 70] width 161 height 13
click at [298, 64] on select "734 735 736 737 738 739 851 852 853 854 855 856 858 861 862 865 868 869 870 873" at bounding box center [378, 70] width 161 height 13
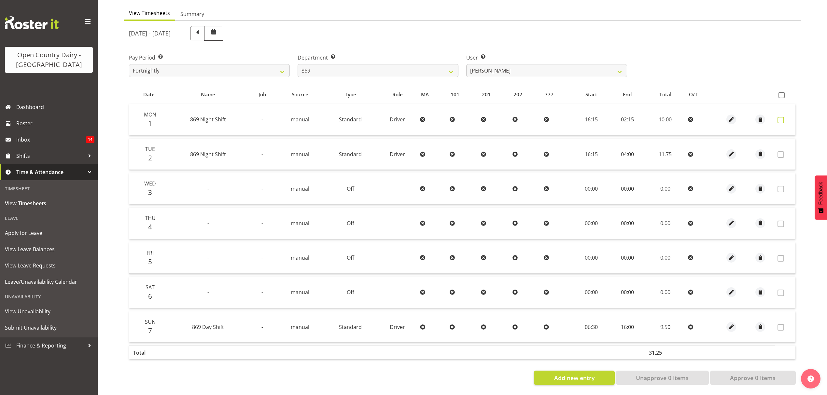
click at [780, 117] on span at bounding box center [781, 120] width 7 height 7
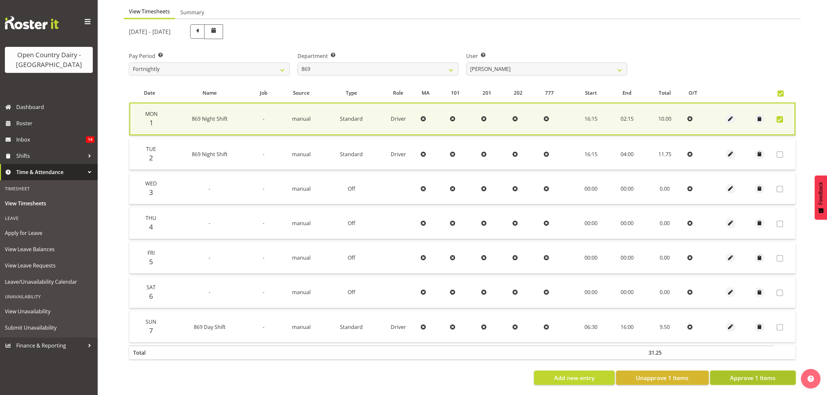
click at [735, 374] on span "Approve 1 Items" at bounding box center [753, 378] width 46 height 8
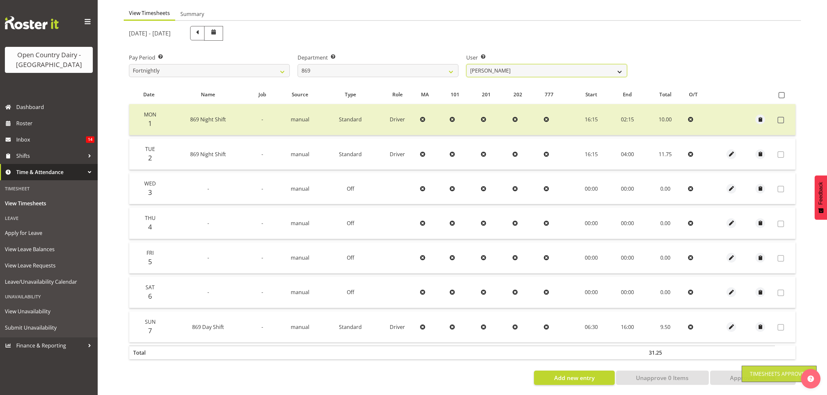
click at [613, 69] on select "Barry O'Donnell ❌ Barry Johnston ❌ Jason Soper ❌ Peter Wieczorek ❌" at bounding box center [546, 70] width 161 height 13
click at [466, 64] on select "Barry O'Donnell ❌ Barry Johnston ❌ Jason Soper ❌ Peter Wieczorek ❌" at bounding box center [546, 70] width 161 height 13
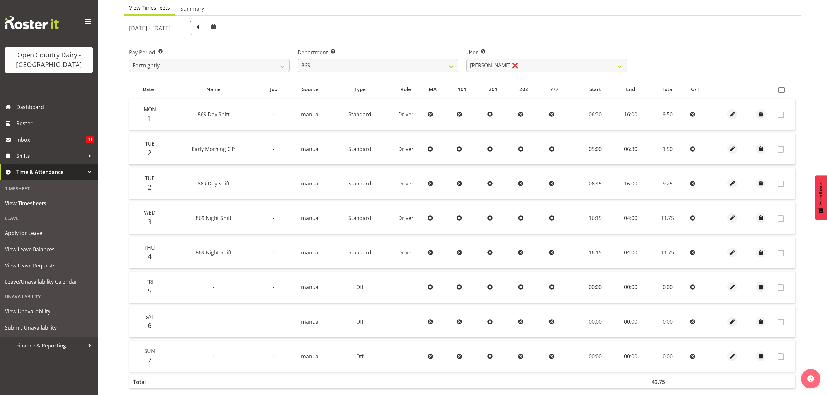
click at [783, 112] on span at bounding box center [781, 115] width 7 height 7
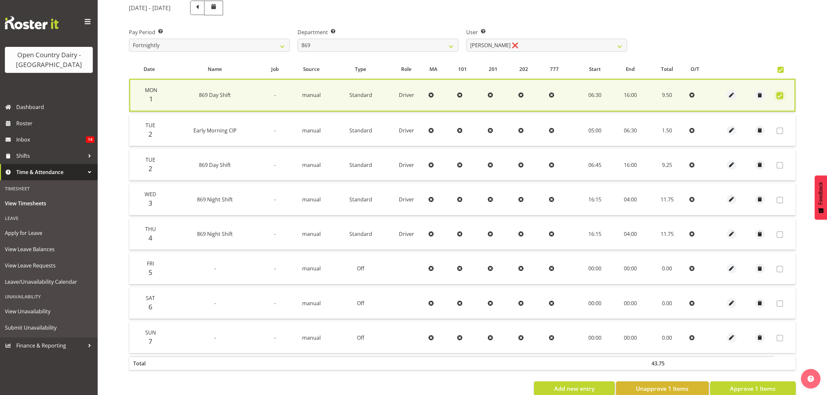
scroll to position [101, 0]
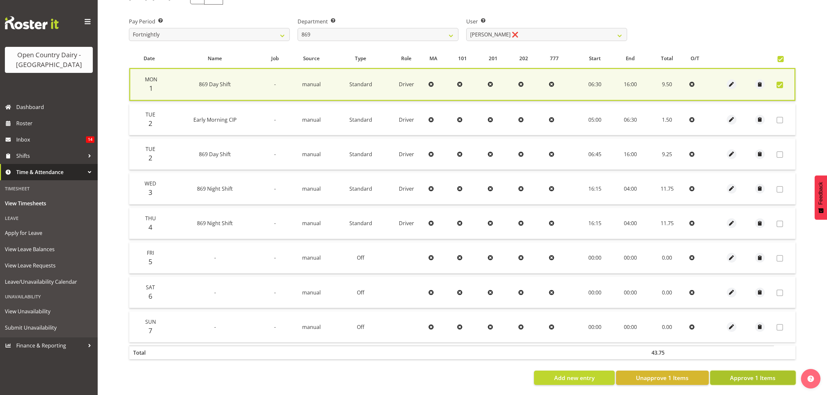
click at [770, 374] on span "Approve 1 Items" at bounding box center [753, 378] width 46 height 8
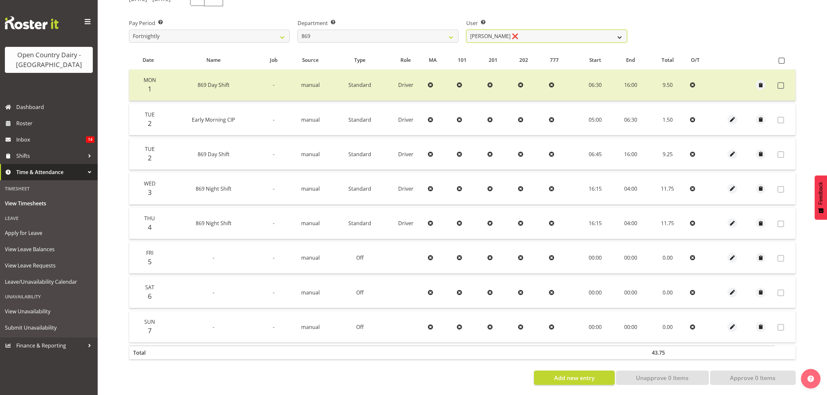
click at [620, 30] on select "Barry O'Donnell ❌ Barry Johnston ❌ Jason Soper ❌ Peter Wieczorek ❌" at bounding box center [546, 36] width 161 height 13
click at [451, 30] on select "734 735 736 737 738 739 851 852 853 854 855 856 858 861 862 865 868 869 870 873" at bounding box center [378, 36] width 161 height 13
click at [298, 30] on select "734 735 736 737 738 739 851 852 853 854 855 856 858 861 862 865 868 869 870 873" at bounding box center [378, 36] width 161 height 13
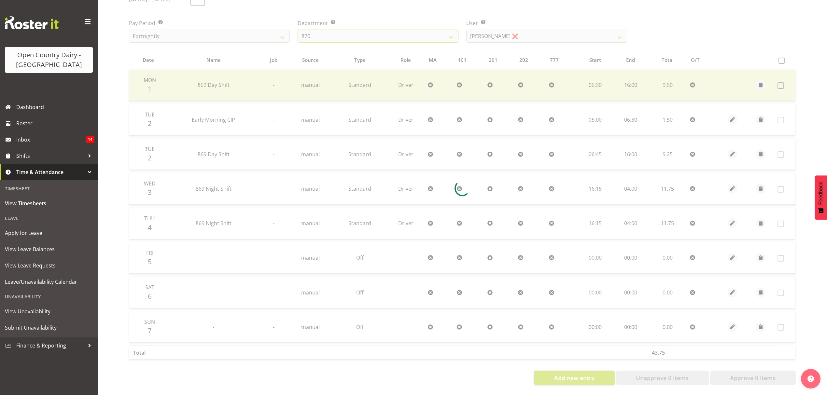
scroll to position [0, 0]
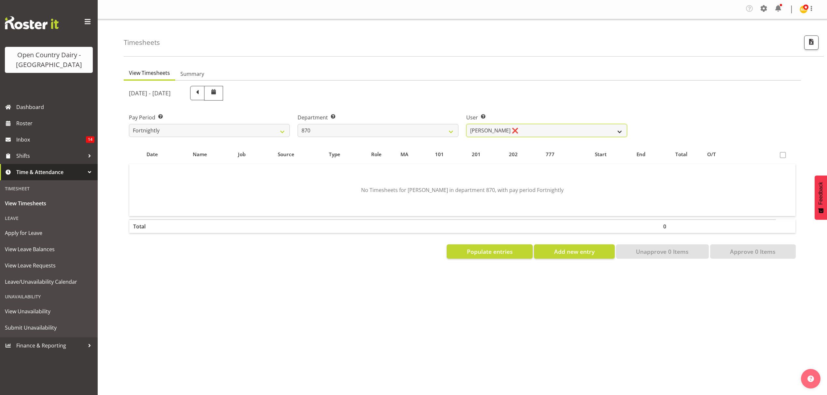
click at [607, 129] on select "Andy Haywood ❌ David Young ❌ Stewart Matheson ❌" at bounding box center [546, 130] width 161 height 13
click at [454, 132] on select "734 735 736 737 738 739 851 852 853 854 855 856 858 861 862 865 868 869 870 873" at bounding box center [378, 130] width 161 height 13
click at [298, 124] on select "734 735 736 737 738 739 851 852 853 854 855 856 858 861 862 865 868 869 870 873" at bounding box center [378, 130] width 161 height 13
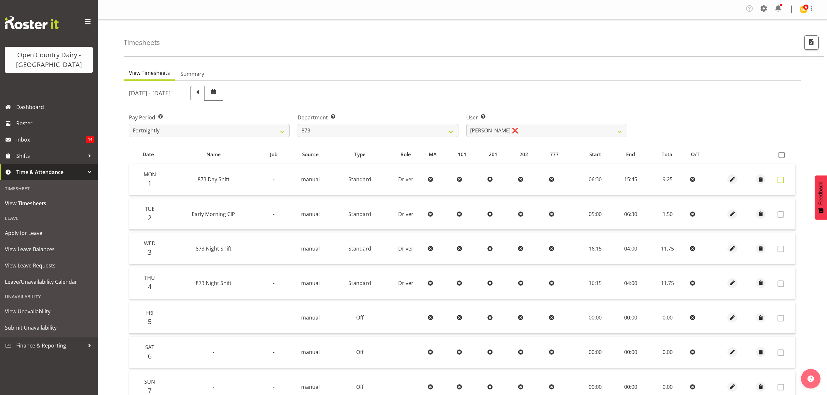
click at [782, 180] on span at bounding box center [781, 180] width 7 height 7
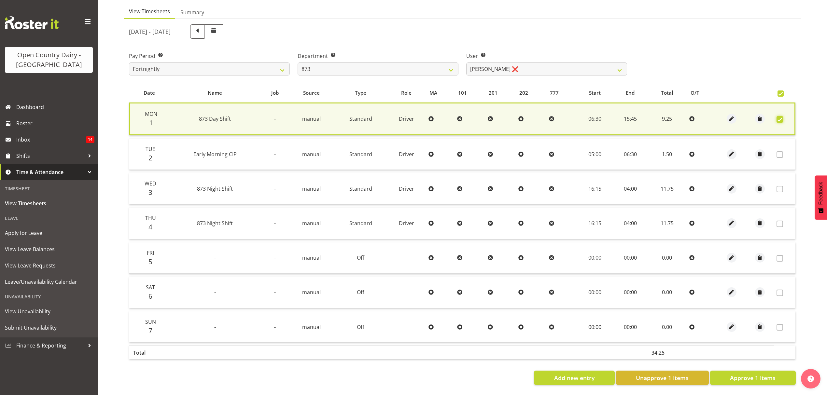
scroll to position [66, 0]
click at [745, 374] on span "Approve 1 Items" at bounding box center [753, 378] width 46 height 8
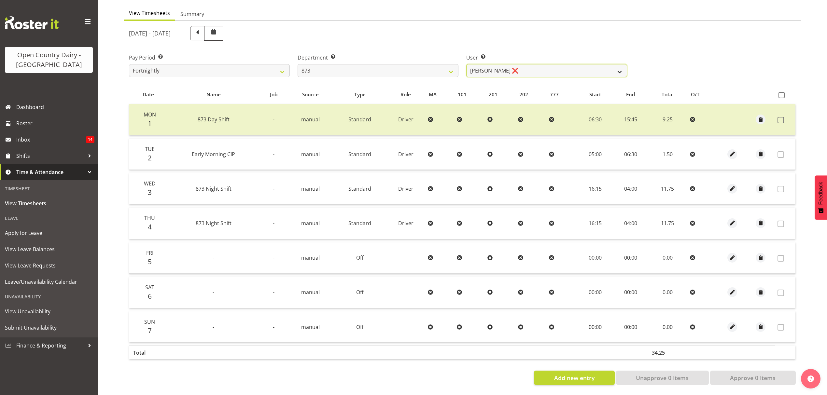
click at [618, 66] on select "Andrew Henderson ❌ Ricky Popham ❌ Stacy MacAskill ❌ Trish Nicol ❌" at bounding box center [546, 70] width 161 height 13
click at [466, 64] on select "Andrew Henderson ❌ Ricky Popham ❌ Stacy MacAskill ❌ Trish Nicol ❌" at bounding box center [546, 70] width 161 height 13
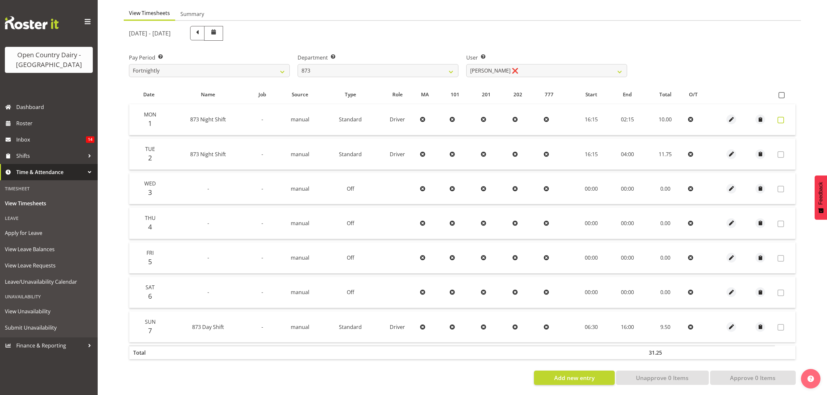
click at [781, 117] on span at bounding box center [781, 120] width 7 height 7
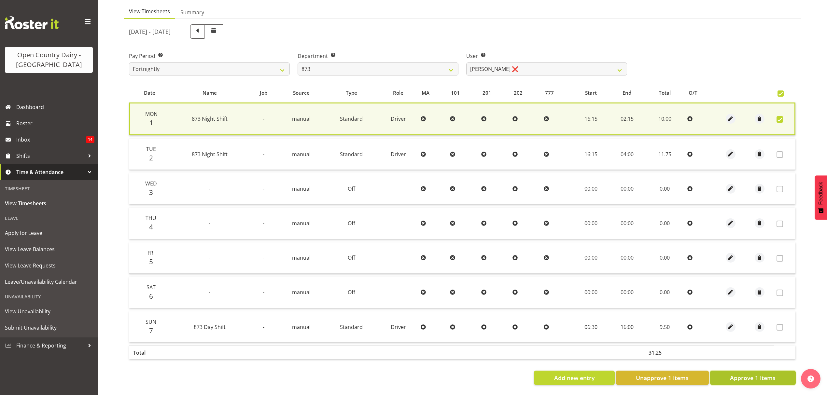
click at [747, 377] on span "Approve 1 Items" at bounding box center [753, 378] width 46 height 8
click at [747, 377] on div "Add new entry Unapprove 1 Items Approve 1 Items" at bounding box center [462, 378] width 667 height 14
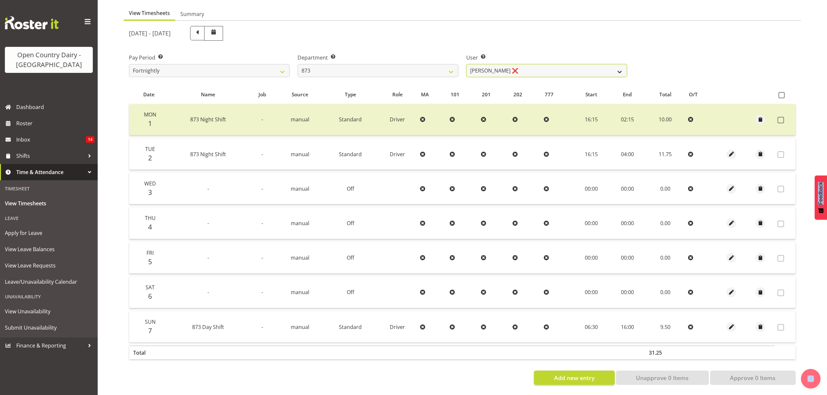
click at [618, 64] on select "Andrew Henderson ❌ Ricky Popham ❌ Stacy MacAskill ❌ Trish Nicol ❌" at bounding box center [546, 70] width 161 height 13
click at [451, 64] on select "734 735 736 737 738 739 851 852 853 854 855 856 858 861 862 865 868 869 870 873" at bounding box center [378, 70] width 161 height 13
click at [298, 64] on select "734 735 736 737 738 739 851 852 853 854 855 856 858 861 862 865 868 869 870 873" at bounding box center [378, 70] width 161 height 13
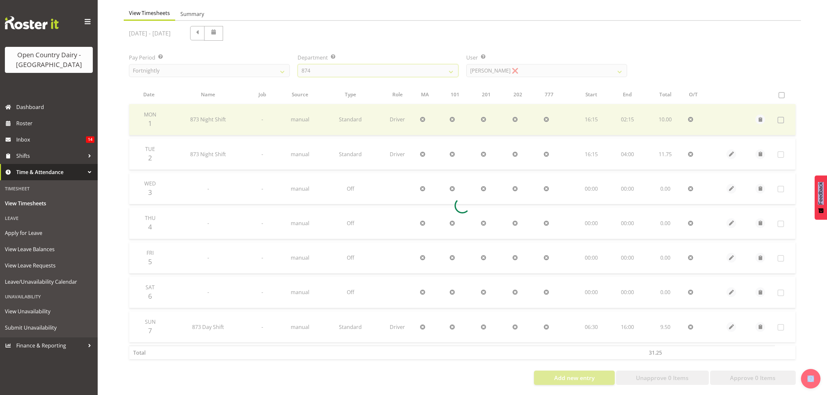
scroll to position [0, 0]
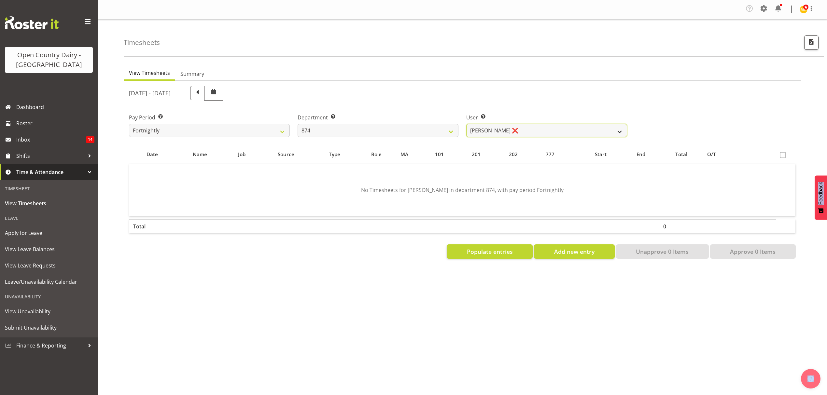
click at [595, 127] on select "Annette Parker ❌ Christopher McRae ❌ Patrick Stenton ❌ Rachel Carpenter ❌" at bounding box center [546, 130] width 161 height 13
click at [595, 132] on select "Annette Parker ❌ Christopher McRae ❌ Patrick Stenton ❌ Rachel Carpenter ❌" at bounding box center [546, 130] width 161 height 13
click at [441, 129] on select "734 735 736 737 738 739 851 852 853 854 855 856 858 861 862 865 868 869 870 873" at bounding box center [378, 130] width 161 height 13
click at [298, 124] on select "734 735 736 737 738 739 851 852 853 854 855 856 858 861 862 865 868 869 870 873" at bounding box center [378, 130] width 161 height 13
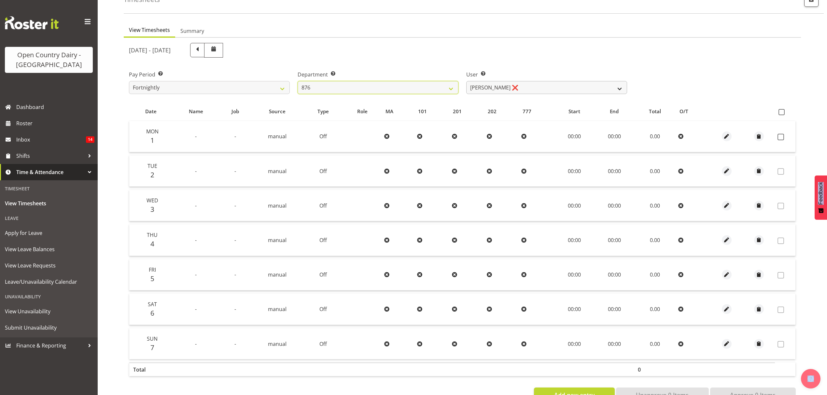
scroll to position [43, 0]
click at [619, 84] on select "Dean Henderson ❌ Ian Barbour ❌ John Graham ❌ Tom Rahl ❌" at bounding box center [546, 87] width 161 height 13
click at [466, 81] on select "Dean Henderson ❌ Ian Barbour ❌ John Graham ❌ Tom Rahl ❌" at bounding box center [546, 87] width 161 height 13
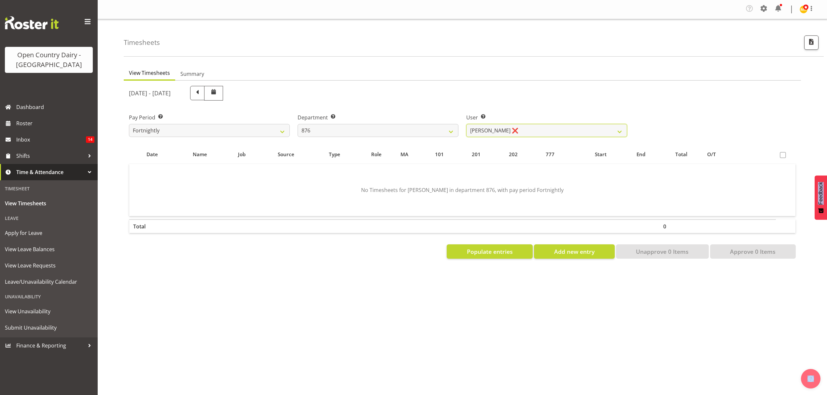
scroll to position [0, 0]
click at [618, 130] on select "Dean Henderson ❌ Ian Barbour ❌ John Graham ❌ Tom Rahl ❌" at bounding box center [546, 130] width 161 height 13
drag, startPoint x: 439, startPoint y: 128, endPoint x: 446, endPoint y: 98, distance: 30.7
click at [439, 128] on select "734 735 736 737 738 739 851 852 853 854 855 856 858 861 862 865 868 869 870 873" at bounding box center [378, 130] width 161 height 13
click at [450, 135] on select "734 735 736 737 738 739 851 852 853 854 855 856 858 861 862 865 868 869 870 873" at bounding box center [378, 130] width 161 height 13
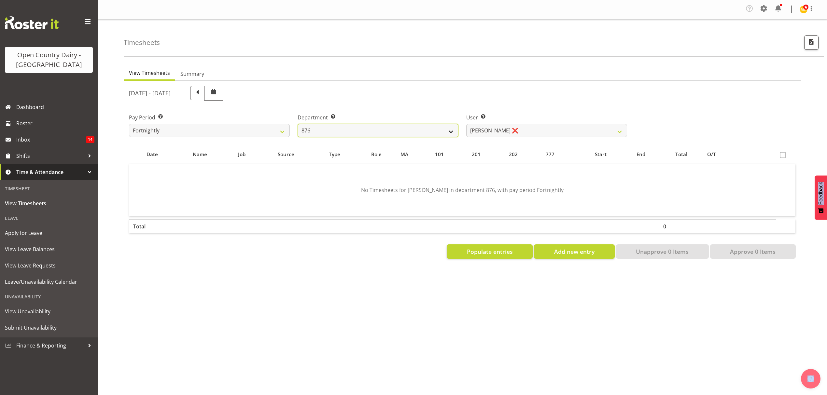
click at [450, 135] on select "734 735 736 737 738 739 851 852 853 854 855 856 858 861 862 865 868 869 870 873" at bounding box center [378, 130] width 161 height 13
click at [431, 134] on select "734 735 736 737 738 739 851 852 853 854 855 856 858 861 862 865 868 869 870 873" at bounding box center [378, 130] width 161 height 13
click at [298, 124] on select "734 735 736 737 738 739 851 852 853 854 855 856 858 861 862 865 868 869 870 873" at bounding box center [378, 130] width 161 height 13
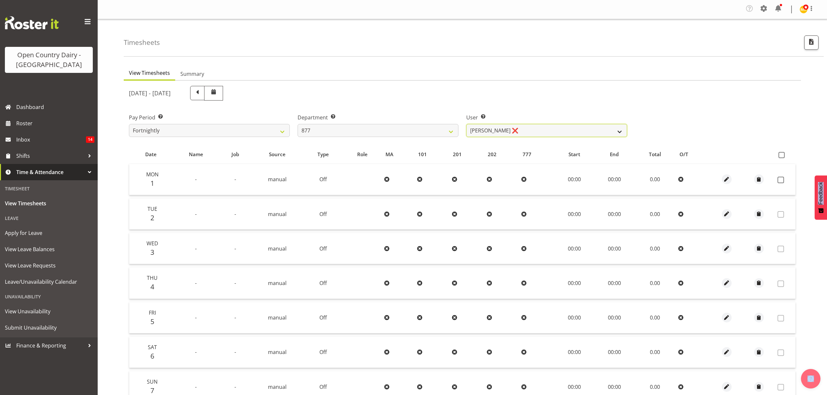
click at [614, 132] on select "Barry Shields ❌ Callum Wells ❌ Helen Bull ❌ Jase Preston ❌" at bounding box center [546, 130] width 161 height 13
click at [466, 124] on select "Barry Shields ❌ Callum Wells ❌ Helen Bull ❌ Jase Preston ❌" at bounding box center [546, 130] width 161 height 13
click at [0, 0] on div at bounding box center [0, 0] width 0 height 0
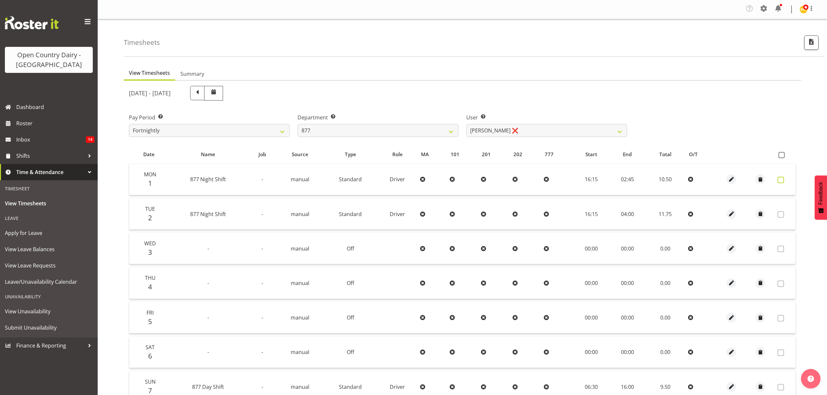
click at [783, 180] on span at bounding box center [781, 180] width 7 height 7
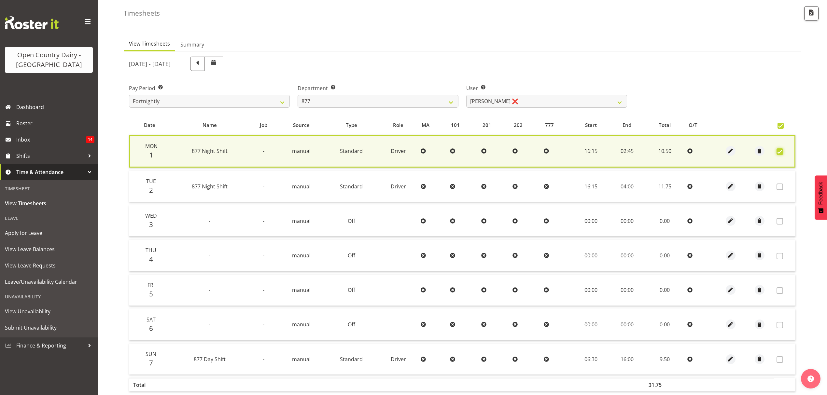
scroll to position [66, 0]
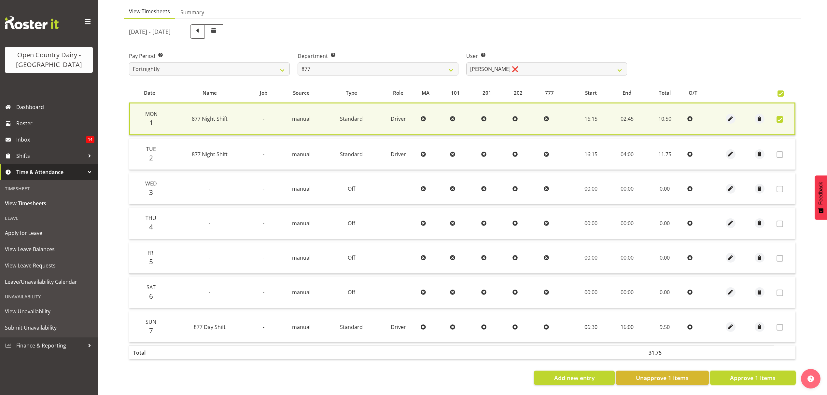
click at [739, 371] on button "Approve 1 Items" at bounding box center [753, 378] width 86 height 14
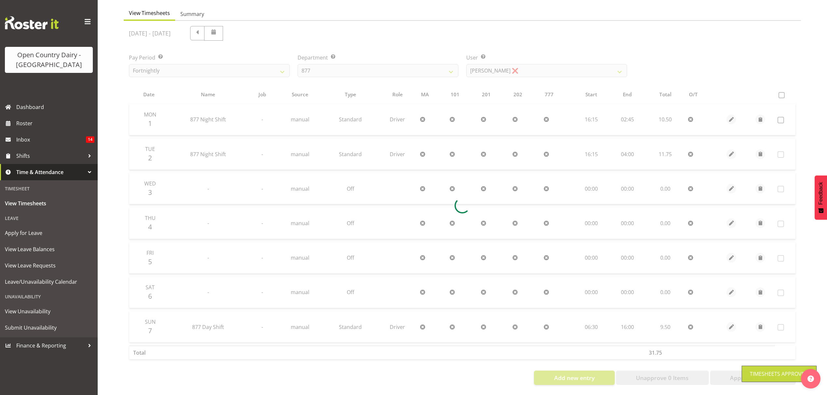
scroll to position [65, 0]
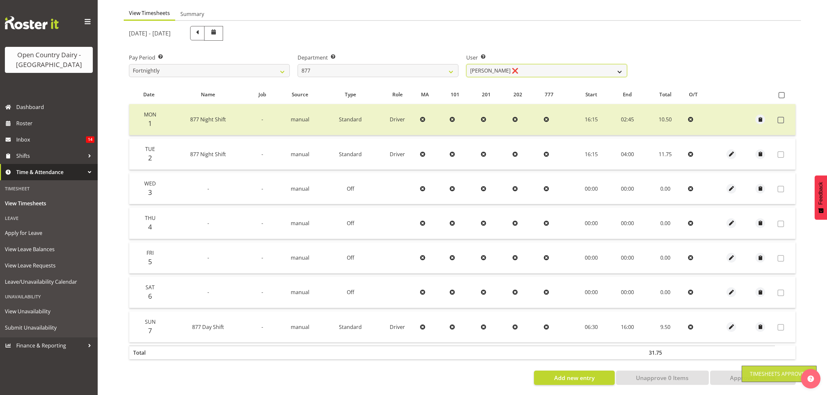
click at [609, 64] on select "Barry Shields ❌ Callum Wells ❌ Helen Bull ❌ Jase Preston ❌" at bounding box center [546, 70] width 161 height 13
click at [447, 68] on select "734 735 736 737 738 739 851 852 853 854 855 856 858 861 862 865 868 869 870 873" at bounding box center [378, 70] width 161 height 13
click at [298, 64] on select "734 735 736 737 738 739 851 852 853 854 855 856 858 861 862 865 868 869 870 873" at bounding box center [378, 70] width 161 height 13
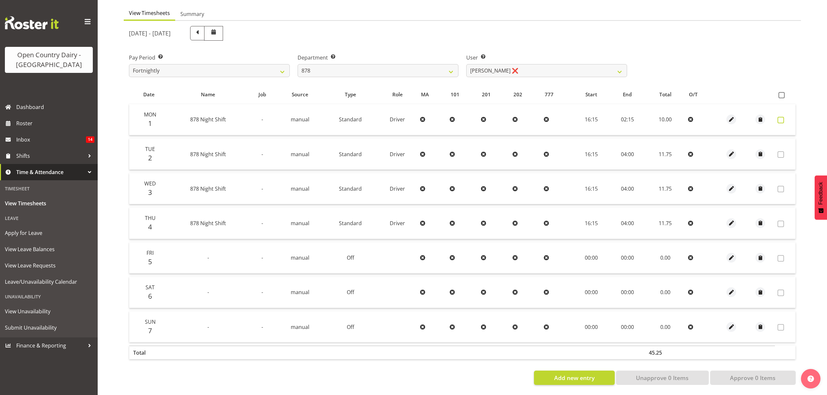
click at [778, 117] on span at bounding box center [781, 120] width 7 height 7
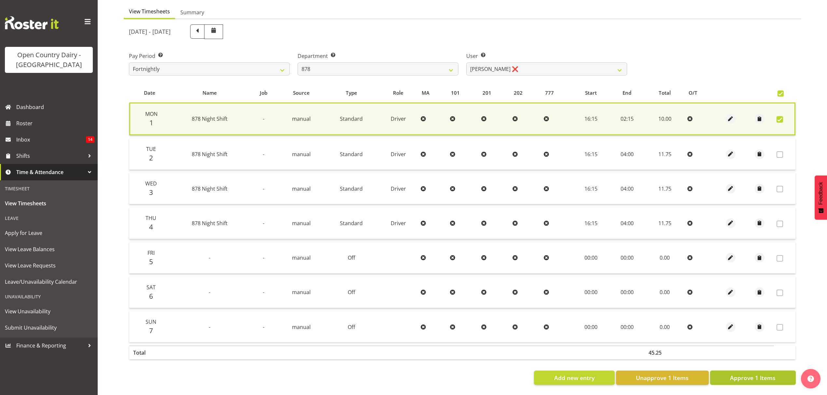
click at [754, 374] on span "Approve 1 Items" at bounding box center [753, 378] width 46 height 8
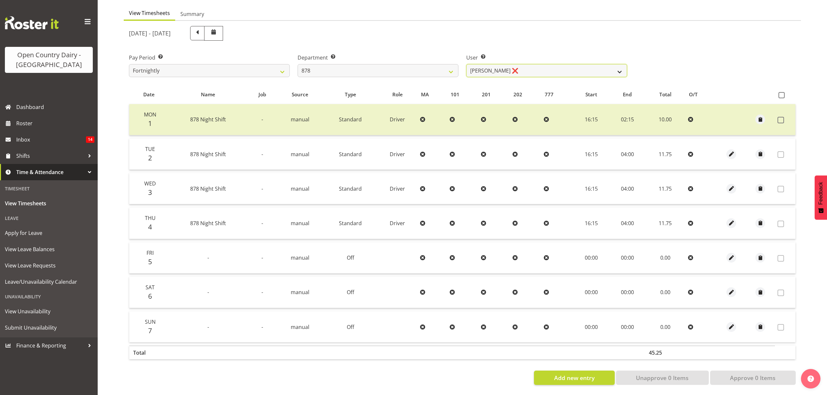
click at [609, 64] on select "Athol Warnock ❌ Dean Tither ❌ Joshua Treymane ❌ Vinkie Botha ❌" at bounding box center [546, 70] width 161 height 13
click at [466, 64] on select "Athol Warnock ❌ Dean Tither ❌ Joshua Treymane ❌ Vinkie Botha ❌" at bounding box center [546, 70] width 161 height 13
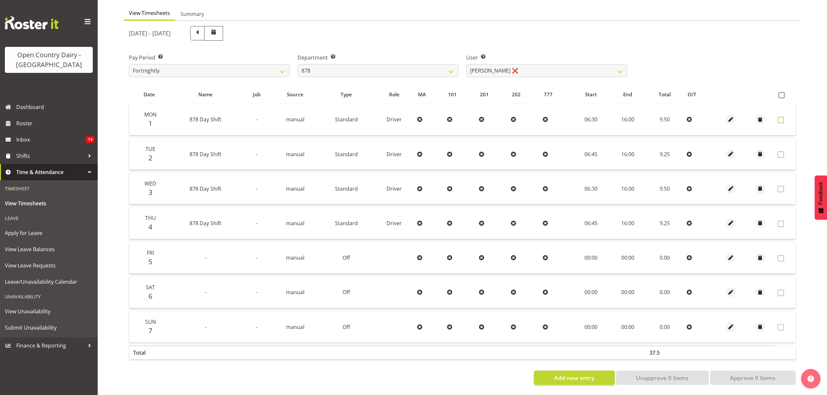
click at [783, 117] on span at bounding box center [781, 120] width 7 height 7
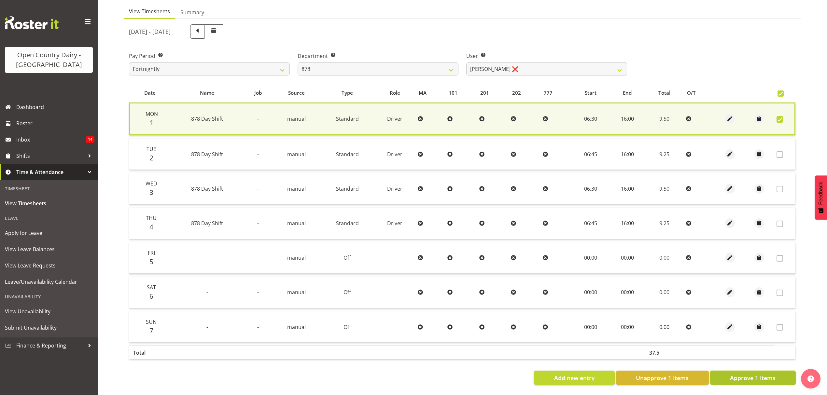
click at [749, 374] on span "Approve 1 Items" at bounding box center [753, 378] width 46 height 8
click at [749, 371] on div "Add new entry Unapprove 1 Items Approve 1 Items" at bounding box center [462, 378] width 667 height 14
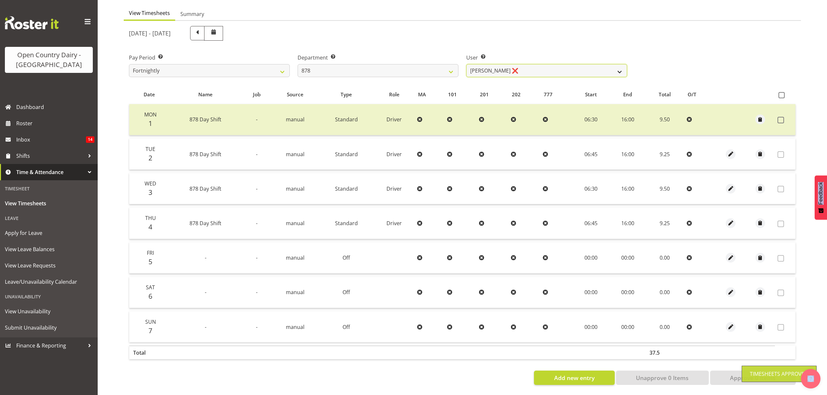
click at [610, 65] on select "Athol Warnock ❌ Dean Tither ❌ Joshua Treymane ❌ Vinkie Botha ❌" at bounding box center [546, 70] width 161 height 13
click at [440, 68] on select "734 735 736 737 738 739 851 852 853 854 855 856 858 861 862 865 868 869 870 873" at bounding box center [378, 70] width 161 height 13
click at [298, 64] on select "734 735 736 737 738 739 851 852 853 854 855 856 858 861 862 865 868 869 870 873" at bounding box center [378, 70] width 161 height 13
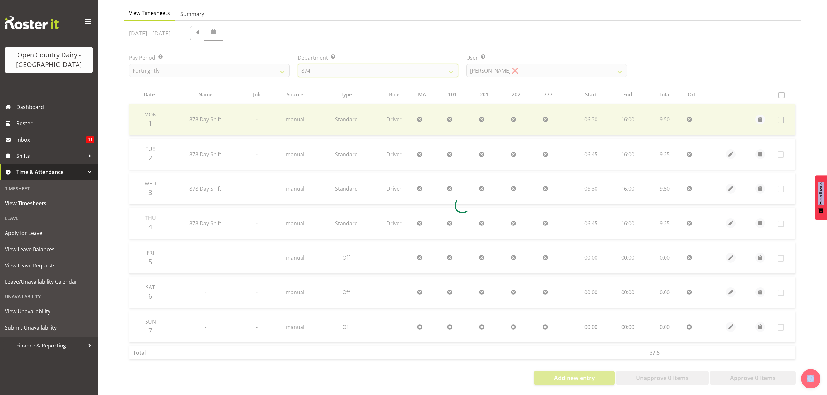
scroll to position [0, 0]
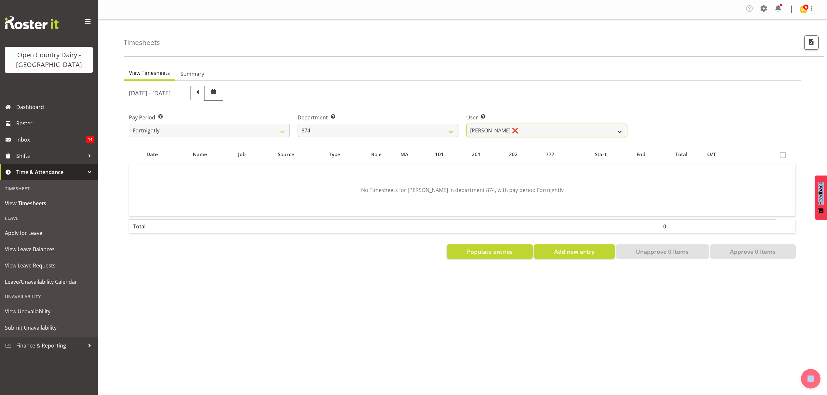
click at [554, 132] on select "Annette Parker ❌ Christopher McRae ❌ Patrick Stenton ❌ Rachel Carpenter ❌" at bounding box center [546, 130] width 161 height 13
click at [466, 124] on select "Annette Parker ❌ Christopher McRae ❌ Patrick Stenton ❌ Rachel Carpenter ❌" at bounding box center [546, 130] width 161 height 13
click at [0, 0] on div at bounding box center [0, 0] width 0 height 0
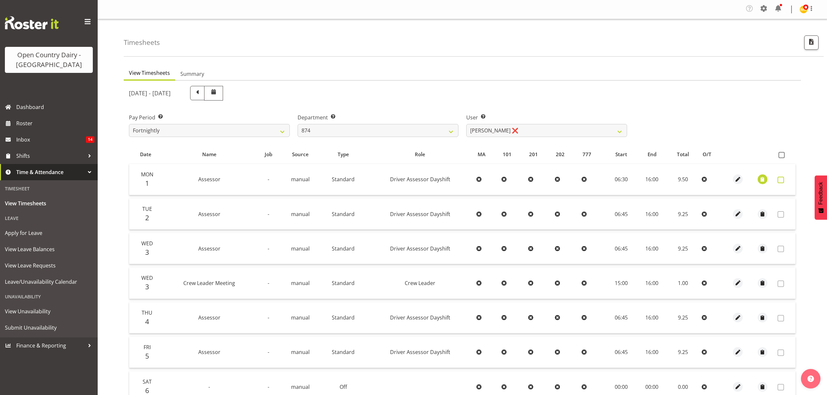
click at [783, 179] on span at bounding box center [781, 180] width 7 height 7
click at [779, 183] on span at bounding box center [781, 180] width 7 height 7
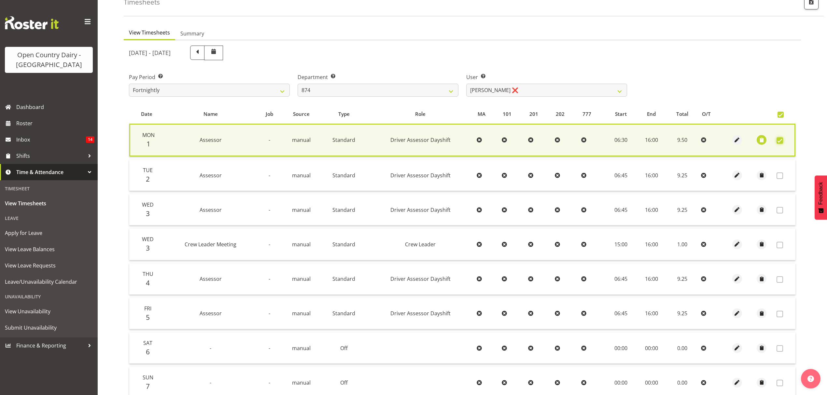
scroll to position [101, 0]
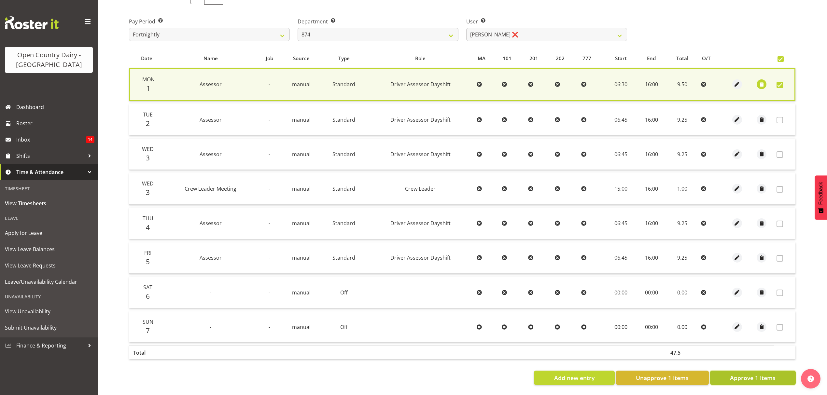
click at [739, 374] on span "Approve 1 Items" at bounding box center [753, 378] width 46 height 8
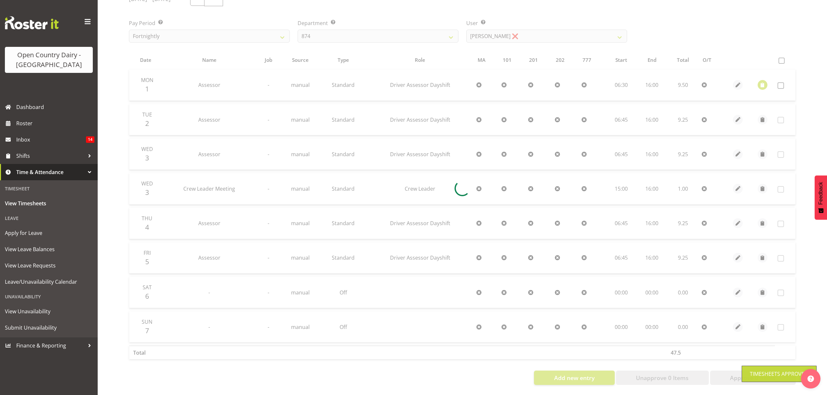
scroll to position [100, 0]
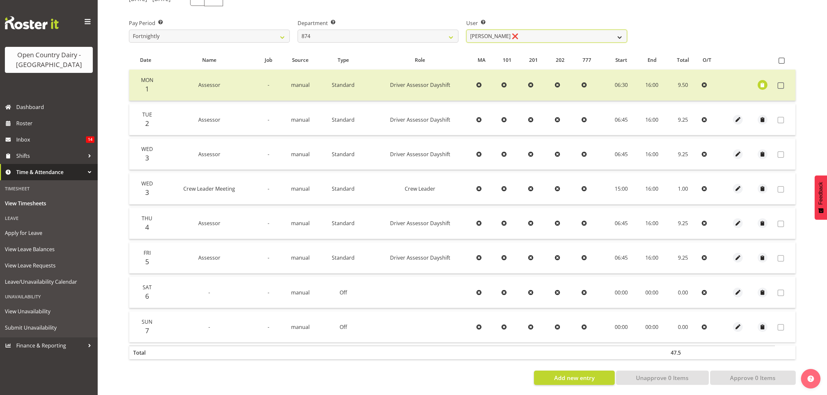
click at [622, 32] on select "Annette Parker ❌ Christopher McRae ❌ Patrick Stenton ❌ Rachel Carpenter ❌" at bounding box center [546, 36] width 161 height 13
click at [466, 30] on select "Annette Parker ❌ Christopher McRae ❌ Patrick Stenton ❌ Rachel Carpenter ❌" at bounding box center [546, 36] width 161 height 13
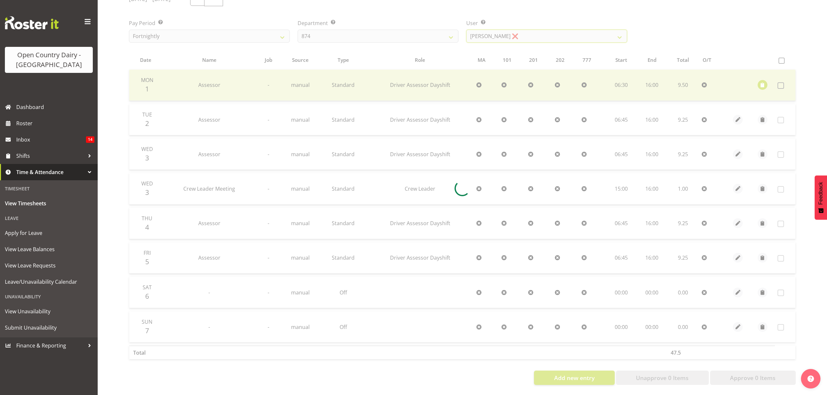
scroll to position [65, 0]
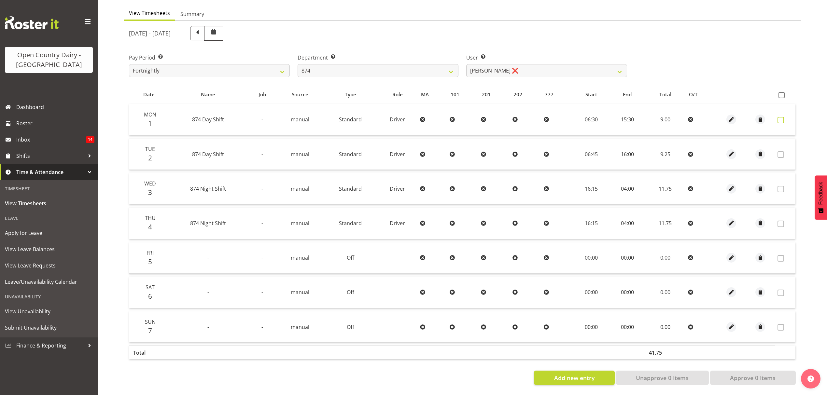
click at [778, 117] on span at bounding box center [781, 120] width 7 height 7
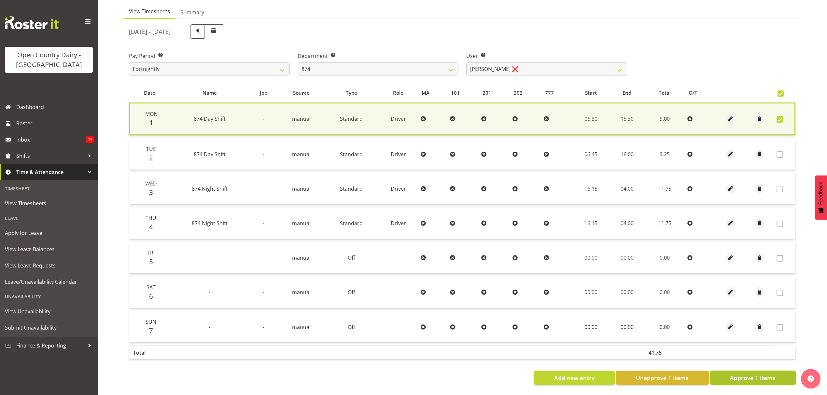
click at [765, 374] on span "Approve 1 Items" at bounding box center [753, 378] width 46 height 8
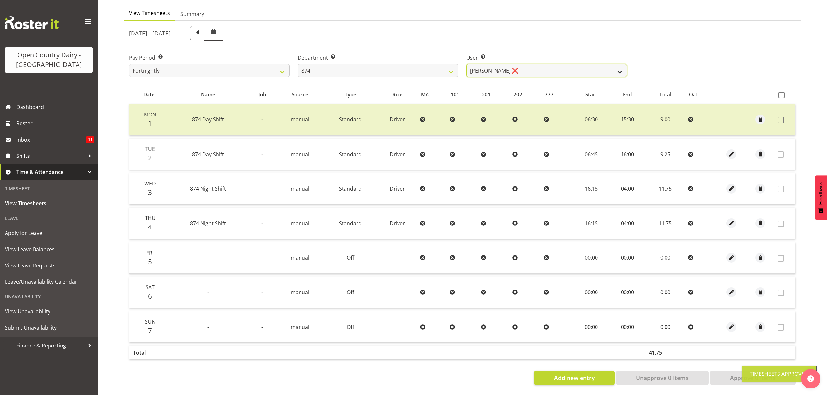
click at [621, 64] on select "Annette Parker ❌ Christopher McRae ❌ Patrick Stenton ❌ Rachel Carpenter ❌" at bounding box center [546, 70] width 161 height 13
click at [446, 67] on select "734 735 736 737 738 739 851 852 853 854 855 856 858 861 862 865 868 869 870 873" at bounding box center [378, 70] width 161 height 13
click at [298, 64] on select "734 735 736 737 738 739 851 852 853 854 855 856 858 861 862 865 868 869 870 873" at bounding box center [378, 70] width 161 height 13
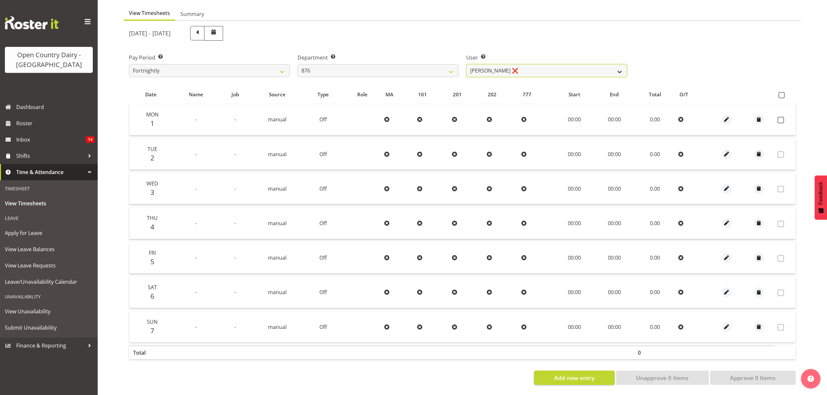
click at [559, 65] on select "Dean Henderson ❌ Ian Barbour ❌ John Graham ❌ Tom Rahl ❌" at bounding box center [546, 70] width 161 height 13
click at [446, 68] on select "734 735 736 737 738 739 851 852 853 854 855 856 858 861 862 865 868 869 870 873" at bounding box center [378, 70] width 161 height 13
click at [298, 64] on select "734 735 736 737 738 739 851 852 853 854 855 856 858 861 862 865 868 869 870 873" at bounding box center [378, 70] width 161 height 13
click at [559, 65] on select "Barry Shields ❌ Callum Wells ❌ Helen Bull ❌ Jase Preston ❌" at bounding box center [546, 70] width 161 height 13
click at [450, 67] on select "734 735 736 737 738 739 851 852 853 854 855 856 858 861 862 865 868 869 870 873" at bounding box center [378, 70] width 161 height 13
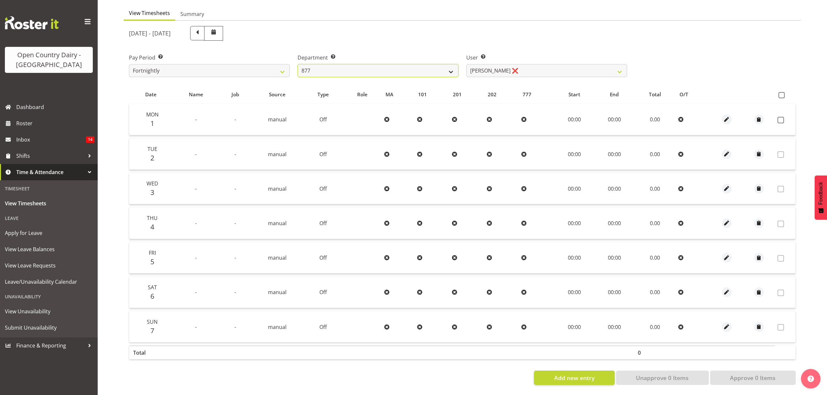
click at [450, 67] on select "734 735 736 737 738 739 851 852 853 854 855 856 858 861 862 865 868 869 870 873" at bounding box center [378, 70] width 161 height 13
click at [431, 69] on select "734 735 736 737 738 739 851 852 853 854 855 856 858 861 862 865 868 869 870 873" at bounding box center [378, 70] width 161 height 13
click at [298, 64] on select "734 735 736 737 738 739 851 852 853 854 855 856 858 861 862 865 868 869 870 873" at bounding box center [378, 70] width 161 height 13
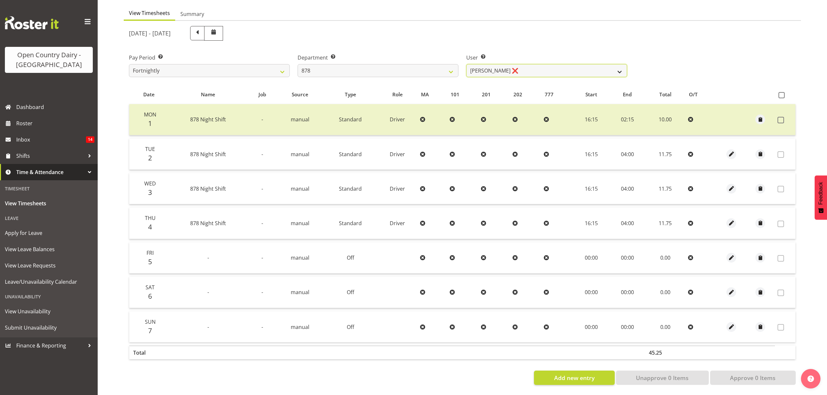
click at [560, 69] on select "Athol Warnock ❌ Dean Tither ❌ Joshua Treymane ❌ Vinkie Botha ❌" at bounding box center [546, 70] width 161 height 13
click at [440, 64] on select "734 735 736 737 738 739 851 852 853 854 855 856 858 861 862 865 868 869 870 873" at bounding box center [378, 70] width 161 height 13
click at [298, 64] on select "734 735 736 737 738 739 851 852 853 854 855 856 858 861 862 865 868 869 870 873" at bounding box center [378, 70] width 161 height 13
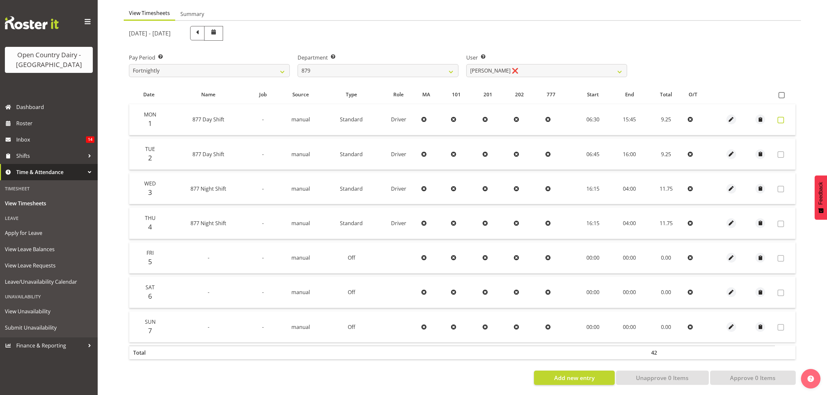
click at [778, 117] on span at bounding box center [781, 120] width 7 height 7
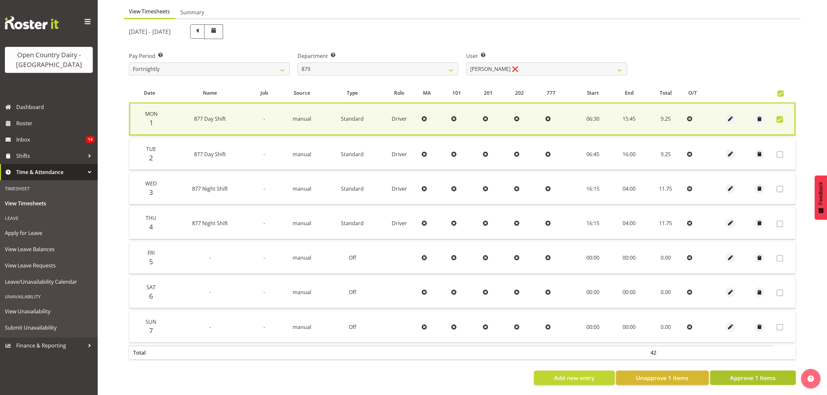
click at [746, 374] on span "Approve 1 Items" at bounding box center [753, 378] width 46 height 8
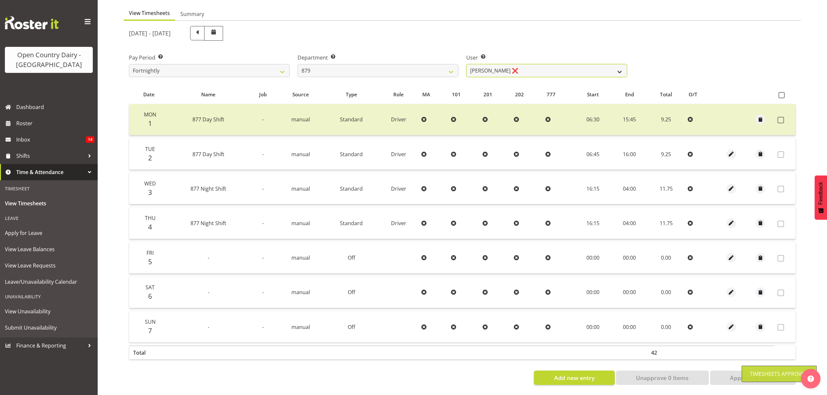
click at [614, 66] on select "Bryan Windle ❌ John Dalton ❌ Rodney Hamilton ❌ Tony Corr ❌" at bounding box center [546, 70] width 161 height 13
click at [466, 64] on select "Bryan Windle ❌ John Dalton ❌ Rodney Hamilton ❌ Tony Corr ❌" at bounding box center [546, 70] width 161 height 13
click at [0, 0] on div at bounding box center [0, 0] width 0 height 0
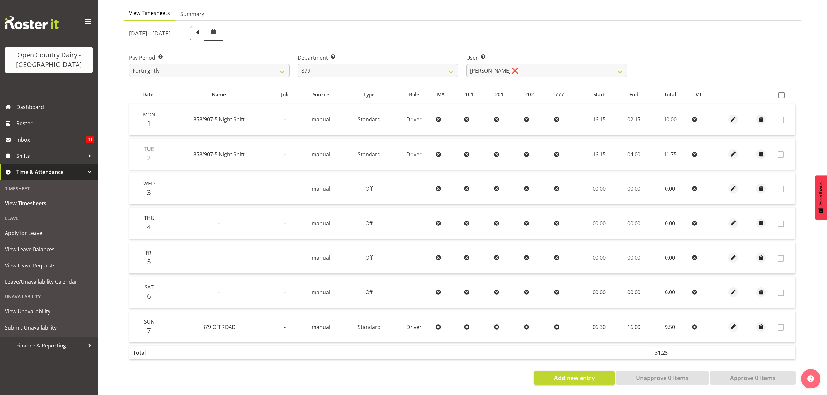
click at [782, 117] on span at bounding box center [781, 120] width 7 height 7
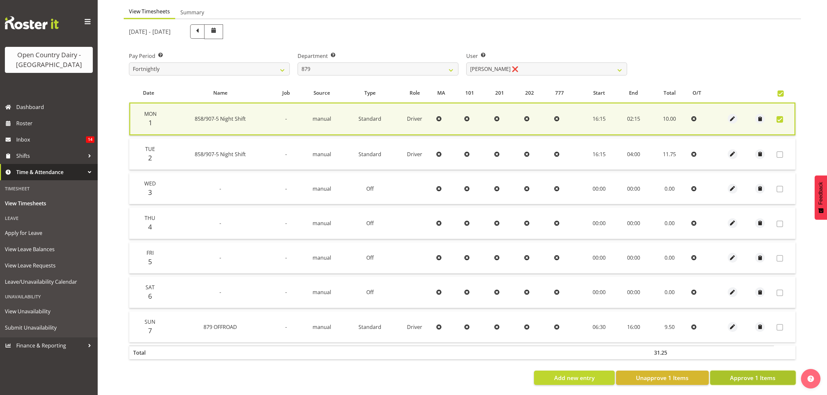
click at [761, 374] on span "Approve 1 Items" at bounding box center [753, 378] width 46 height 8
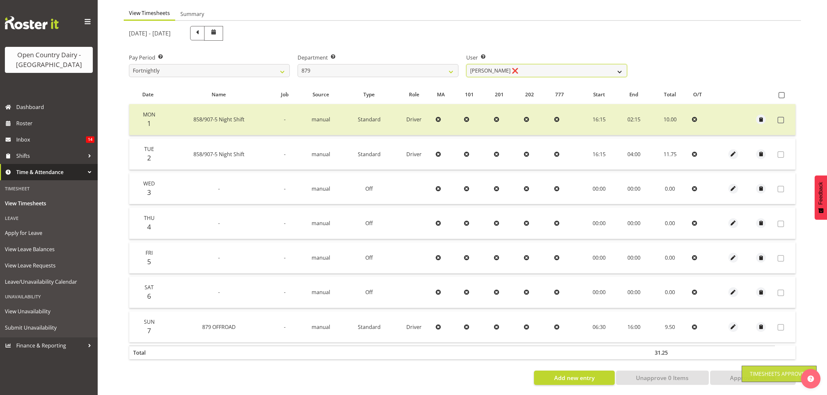
click at [612, 65] on select "Bryan Windle ❌ John Dalton ❌ Rodney Hamilton ❌ Tony Corr ❌" at bounding box center [546, 70] width 161 height 13
click at [444, 67] on select "734 735 736 737 738 739 851 852 853 854 855 856 858 861 862 865 868 869 870 873" at bounding box center [378, 70] width 161 height 13
click at [298, 64] on select "734 735 736 737 738 739 851 852 853 854 855 856 858 861 862 865 868 869 870 873" at bounding box center [378, 70] width 161 height 13
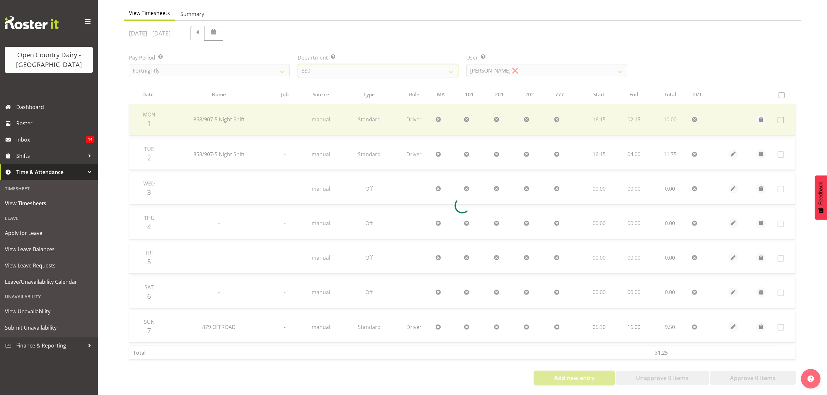
scroll to position [0, 0]
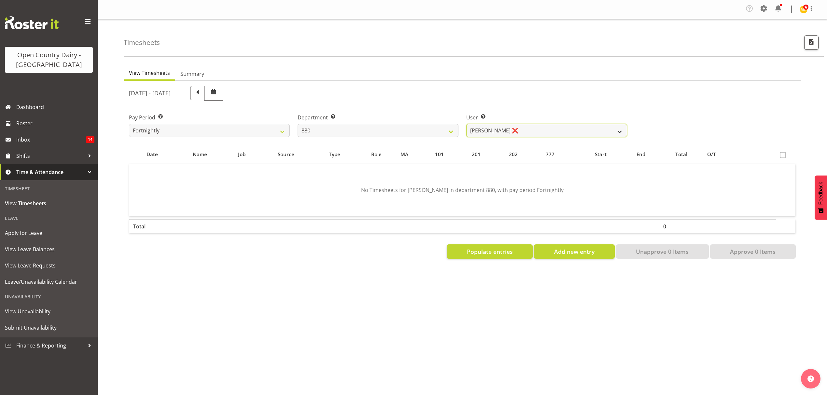
click at [586, 128] on select "Andrew Poole ❌ Philip Shanks ❌ Shaun McNaught ❌ Tania Unahi ❌" at bounding box center [546, 130] width 161 height 13
click at [587, 135] on select "Andrew Poole ❌ Philip Shanks ❌ Shaun McNaught ❌ Tania Unahi ❌" at bounding box center [546, 130] width 161 height 13
click at [466, 124] on select "Andrew Poole ❌ Philip Shanks ❌ Shaun McNaught ❌ Tania Unahi ❌" at bounding box center [546, 130] width 161 height 13
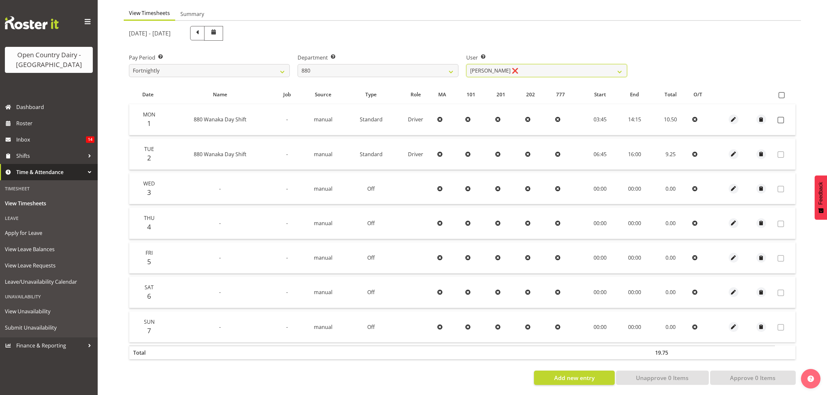
scroll to position [65, 0]
click at [781, 117] on span at bounding box center [781, 120] width 7 height 7
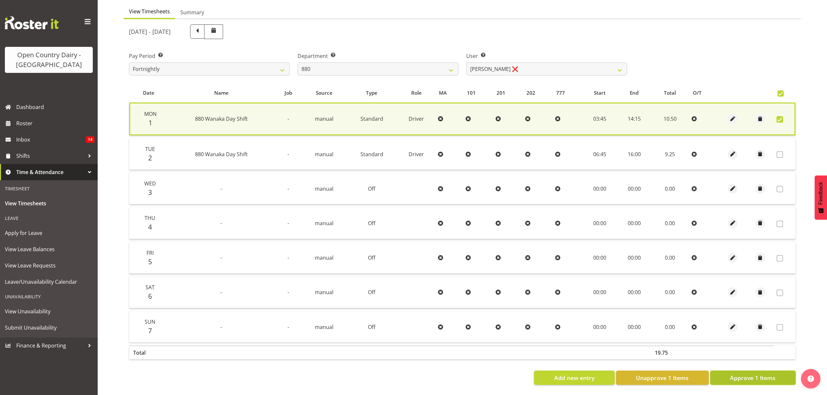
click at [763, 374] on span "Approve 1 Items" at bounding box center [753, 378] width 46 height 8
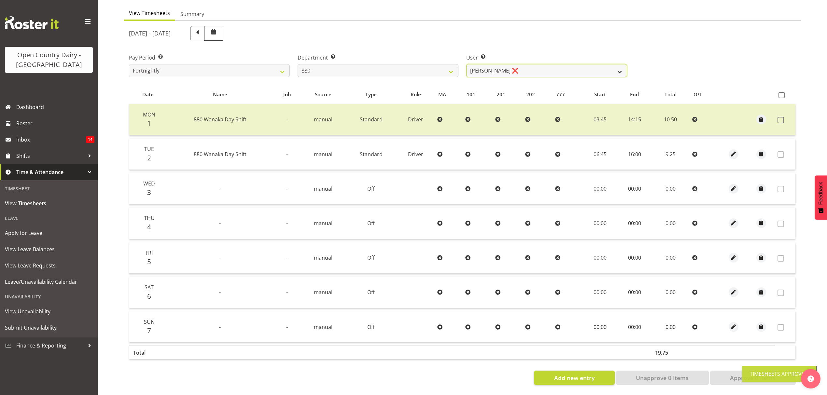
click at [620, 70] on select "Andrew Poole ❌ Philip Shanks ❌ Shaun McNaught ❌ Tania Unahi ❌" at bounding box center [546, 70] width 161 height 13
click at [466, 64] on select "Andrew Poole ❌ Philip Shanks ❌ Shaun McNaught ❌ Tania Unahi ❌" at bounding box center [546, 70] width 161 height 13
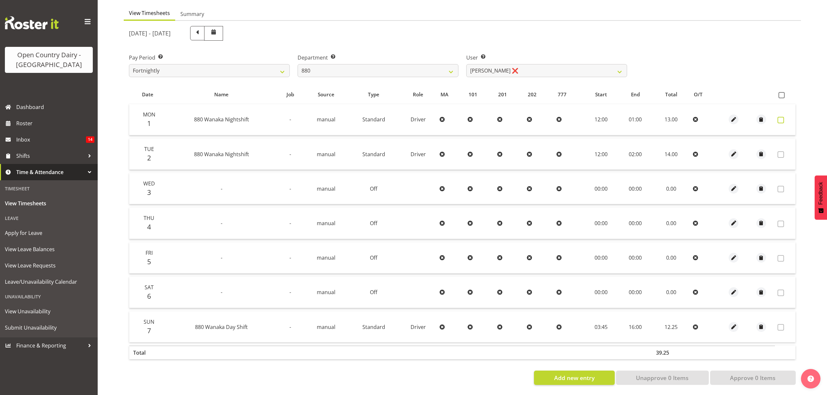
click at [784, 117] on label at bounding box center [783, 120] width 10 height 7
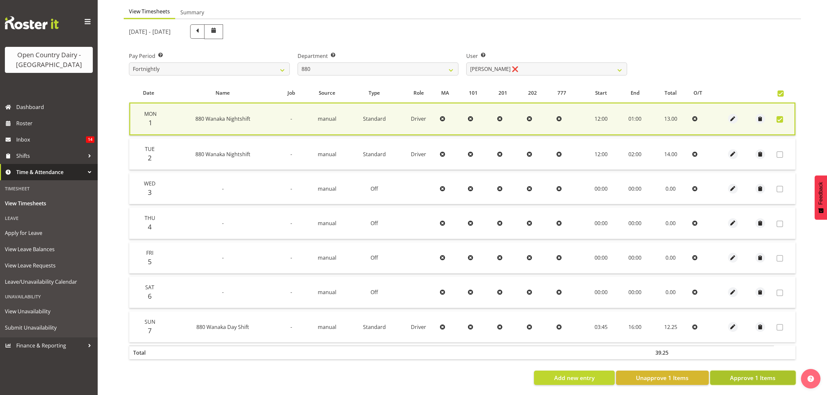
click at [745, 374] on span "Approve 1 Items" at bounding box center [753, 378] width 46 height 8
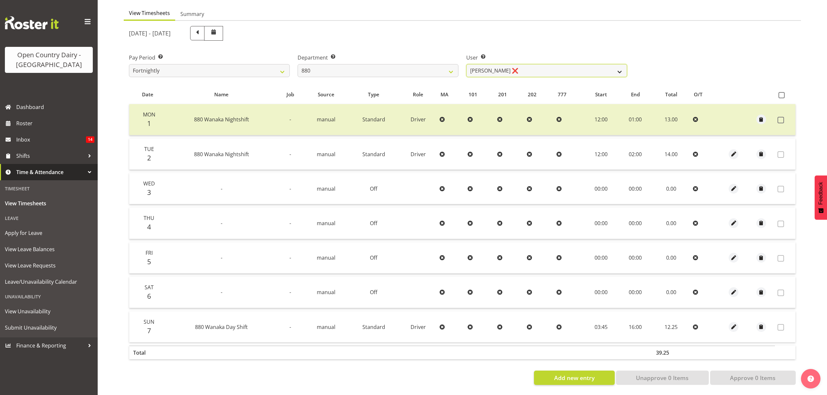
click at [618, 64] on select "Andrew Poole ❌ Philip Shanks ❌ Shaun McNaught ❌ Tania Unahi ❌" at bounding box center [546, 70] width 161 height 13
click at [445, 64] on select "734 735 736 737 738 739 851 852 853 854 855 856 858 861 862 865 868 869 870 873" at bounding box center [378, 70] width 161 height 13
click at [298, 64] on select "734 735 736 737 738 739 851 852 853 854 855 856 858 861 862 865 868 869 870 873" at bounding box center [378, 70] width 161 height 13
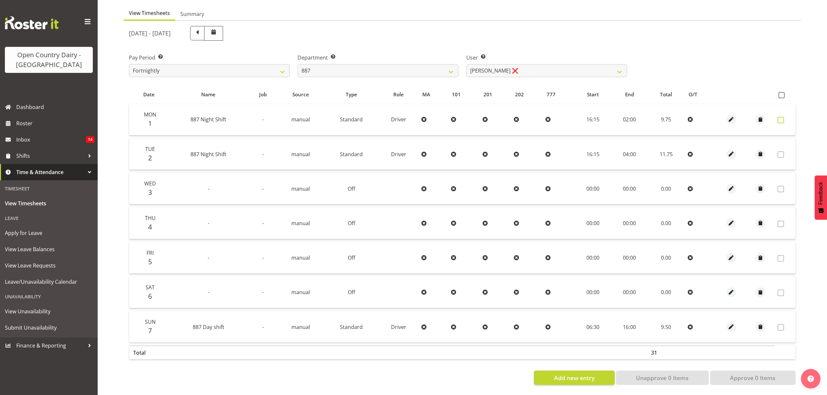
click at [779, 117] on span at bounding box center [781, 120] width 7 height 7
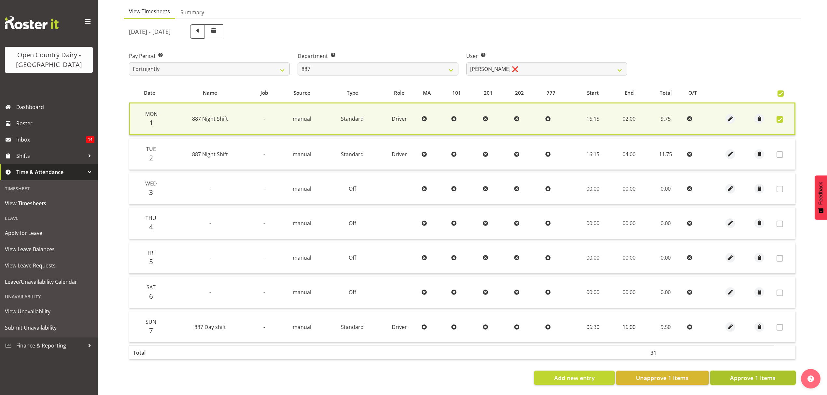
click at [755, 374] on span "Approve 1 Items" at bounding box center [753, 378] width 46 height 8
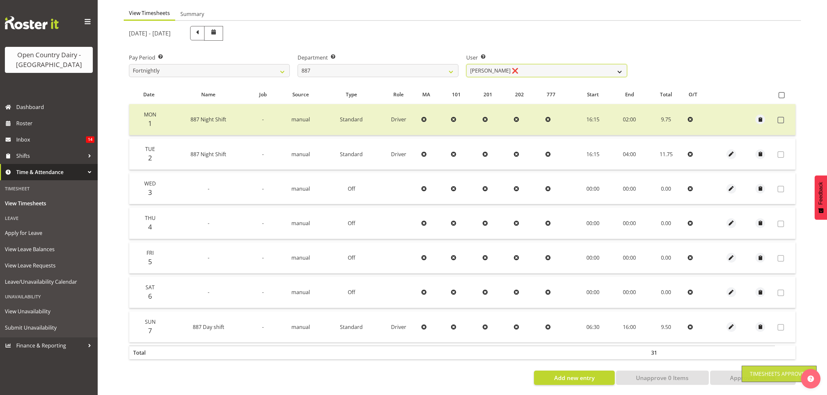
click at [620, 65] on select "Andrew Muir ❌ Bruce Spencer ❌ Neville Hoatten ❌ Warren Tempelman ❌" at bounding box center [546, 70] width 161 height 13
click at [466, 64] on select "Andrew Muir ❌ Bruce Spencer ❌ Neville Hoatten ❌ Warren Tempelman ❌" at bounding box center [546, 70] width 161 height 13
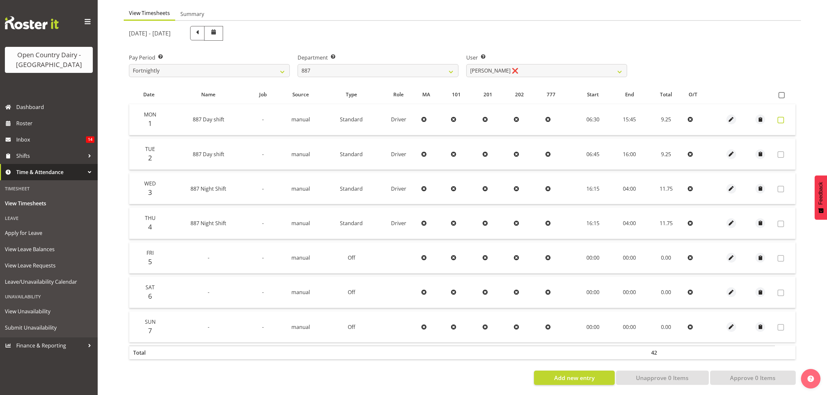
click at [782, 118] on span at bounding box center [781, 120] width 7 height 7
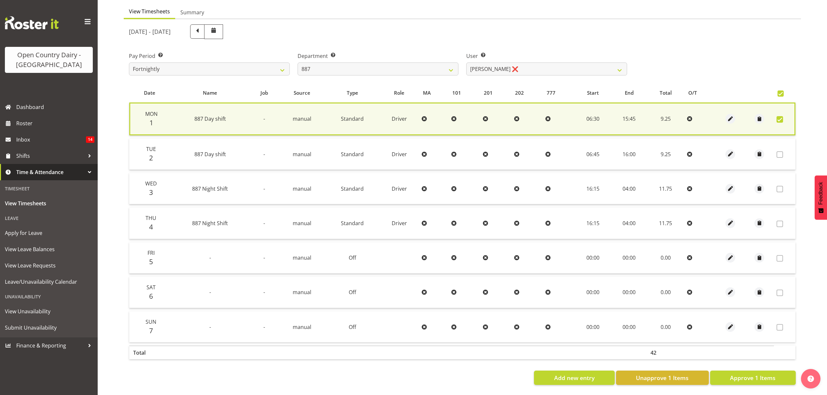
click at [782, 118] on span at bounding box center [780, 119] width 7 height 7
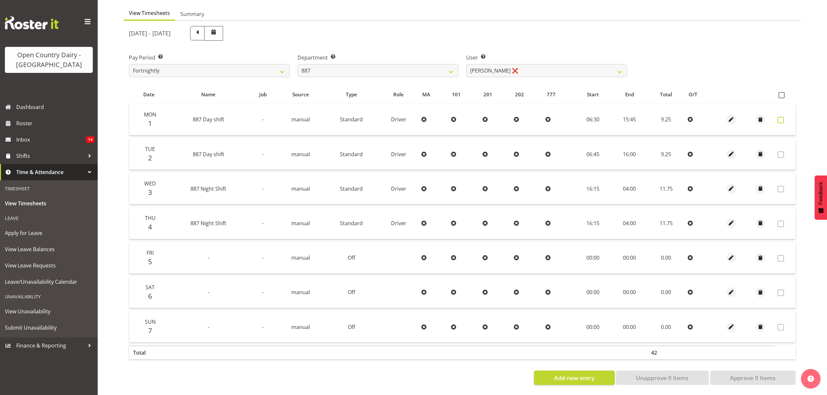
click at [782, 118] on span at bounding box center [781, 120] width 7 height 7
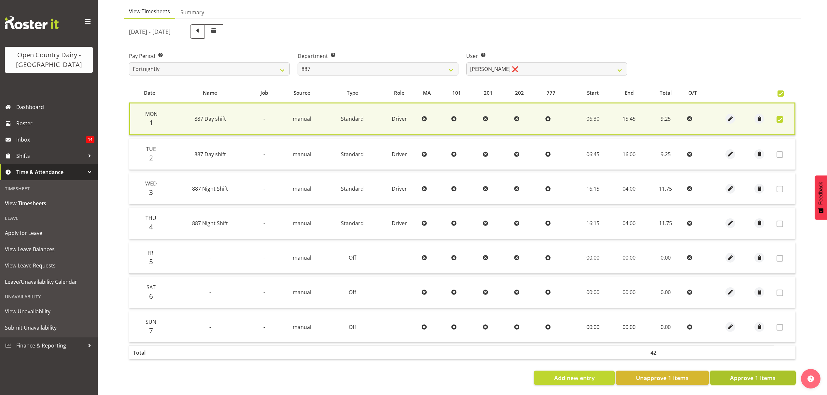
click at [746, 374] on span "Approve 1 Items" at bounding box center [753, 378] width 46 height 8
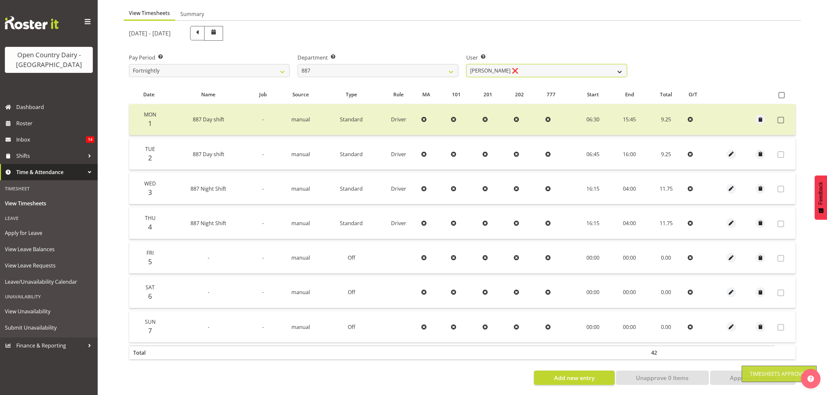
click at [602, 68] on select "Andrew Muir ❌ Bruce Spencer ❌ Neville Hoatten ❌ Warren Tempelman ❌" at bounding box center [546, 70] width 161 height 13
click at [444, 69] on select "734 735 736 737 738 739 851 852 853 854 855 856 858 861 862 865 868 869 870 873" at bounding box center [378, 70] width 161 height 13
click at [298, 64] on select "734 735 736 737 738 739 851 852 853 854 855 856 858 861 862 865 868 869 870 873" at bounding box center [378, 70] width 161 height 13
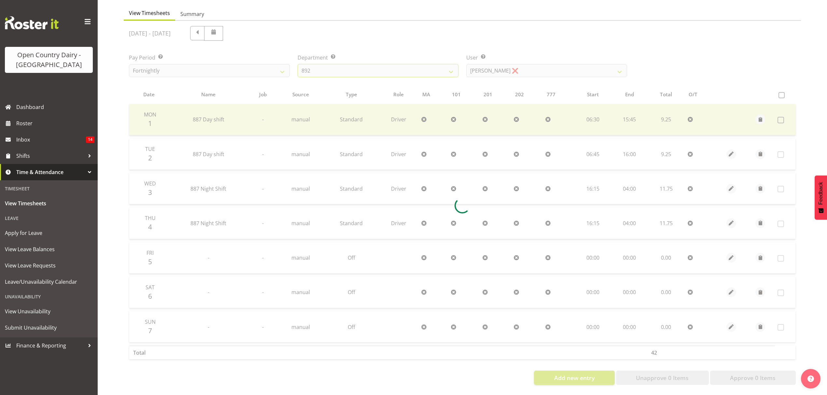
scroll to position [0, 0]
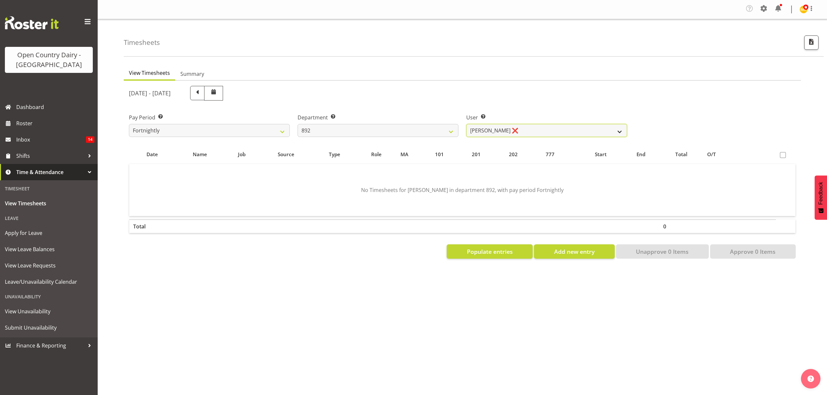
click at [584, 127] on select "Brittany Willis ❌ Danny Davies ❌ David McKenzie ❌ Josh Winship ❌ Reece Calvert ❌" at bounding box center [546, 130] width 161 height 13
click at [466, 124] on select "Brittany Willis ❌ Danny Davies ❌ David McKenzie ❌ Josh Winship ❌ Reece Calvert ❌" at bounding box center [546, 130] width 161 height 13
click at [559, 133] on select "Brittany Willis ❌ Danny Davies ❌ David McKenzie ❌ Josh Winship ❌ Reece Calvert ❌" at bounding box center [546, 130] width 161 height 13
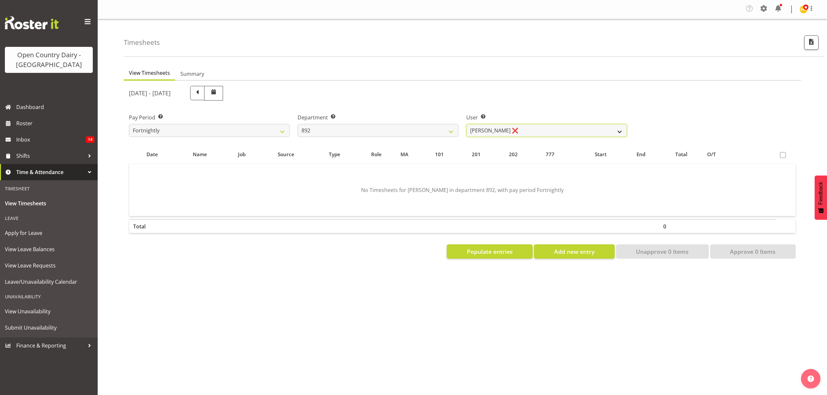
click at [559, 133] on select "Brittany Willis ❌ Danny Davies ❌ David McKenzie ❌ Josh Winship ❌ Reece Calvert ❌" at bounding box center [546, 130] width 161 height 13
click at [466, 124] on select "Brittany Willis ❌ Danny Davies ❌ David McKenzie ❌ Josh Winship ❌ Reece Calvert ❌" at bounding box center [546, 130] width 161 height 13
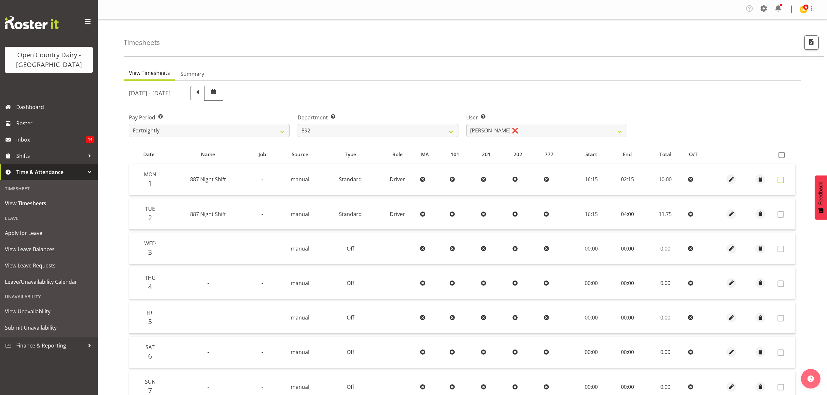
click at [784, 179] on label at bounding box center [783, 180] width 10 height 7
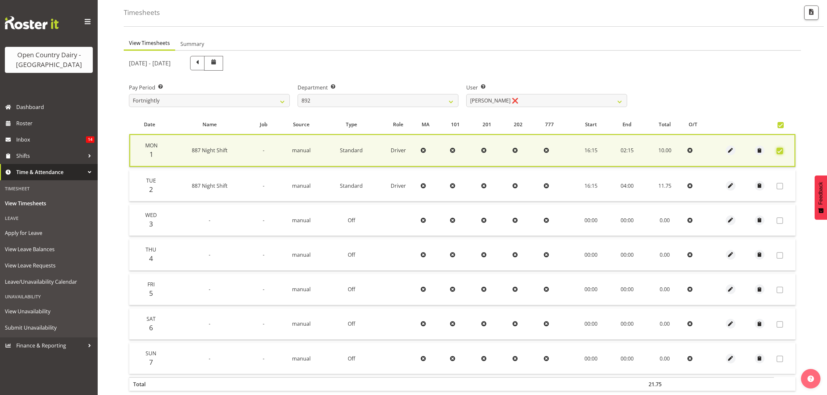
scroll to position [66, 0]
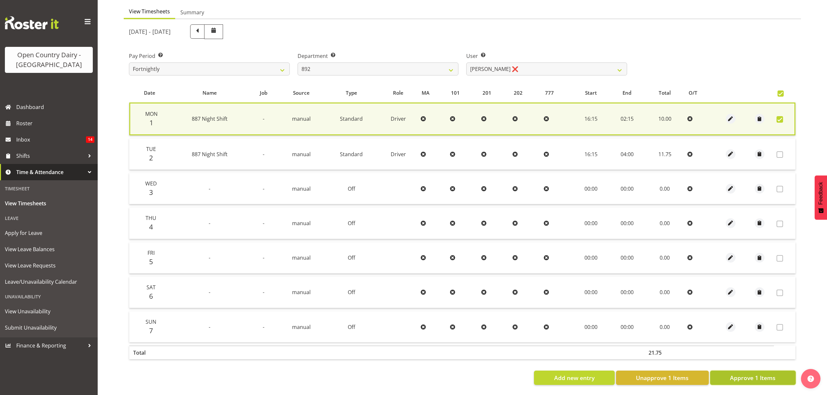
click at [745, 374] on span "Approve 1 Items" at bounding box center [753, 378] width 46 height 8
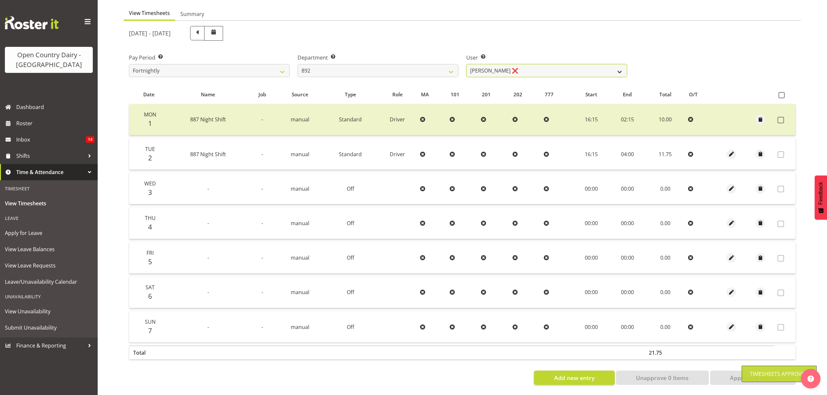
click at [619, 69] on select "Brittany Willis ❌ Danny Davies ❌ David McKenzie ❌ Josh Winship ❌ Reece Calvert ❌" at bounding box center [546, 70] width 161 height 13
click at [451, 67] on select "734 735 736 737 738 739 851 852 853 854 855 856 858 861 862 865 868 869 870 873" at bounding box center [378, 70] width 161 height 13
click at [298, 64] on select "734 735 736 737 738 739 851 852 853 854 855 856 858 861 862 865 868 869 870 873" at bounding box center [378, 70] width 161 height 13
click at [0, 0] on div at bounding box center [0, 0] width 0 height 0
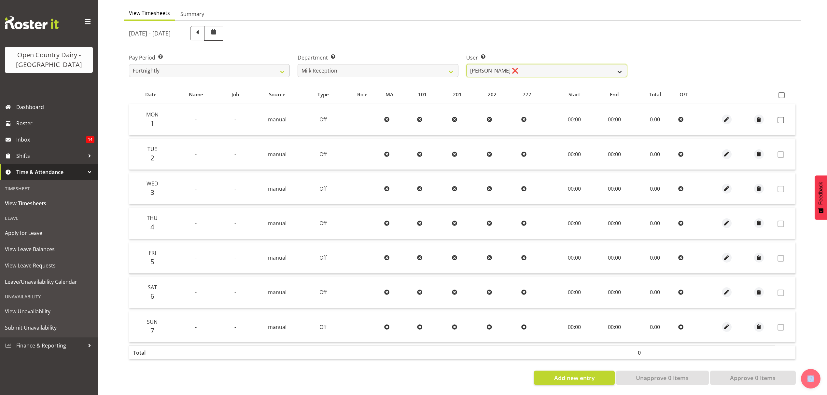
click at [606, 68] on select "Brent Reidy ❌" at bounding box center [546, 70] width 161 height 13
click at [448, 64] on select "734 735 736 737 738 739 851 852 853 854 855 856 858 861 862 865 868 869 870 873" at bounding box center [378, 70] width 161 height 13
click at [298, 64] on select "734 735 736 737 738 739 851 852 853 854 855 856 858 861 862 865 868 869 870 873" at bounding box center [378, 70] width 161 height 13
click at [0, 0] on div at bounding box center [0, 0] width 0 height 0
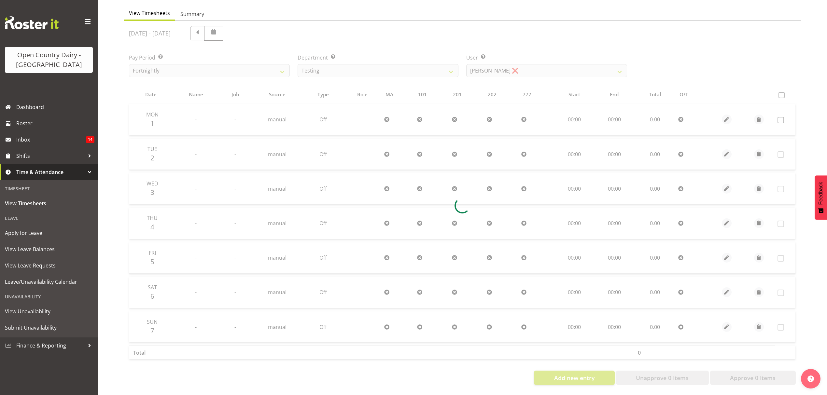
scroll to position [0, 0]
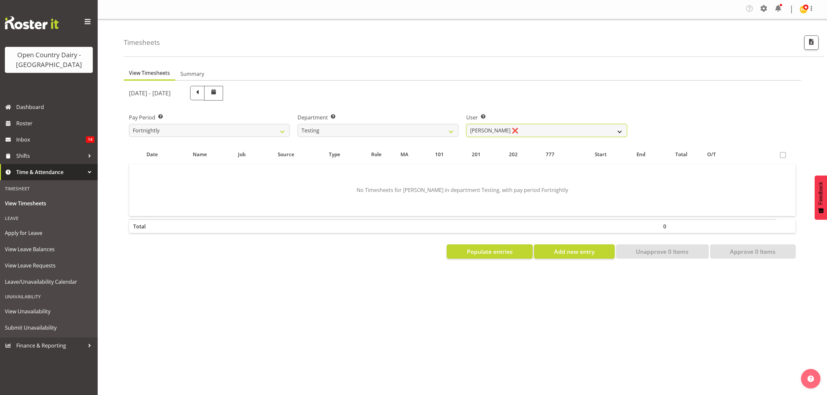
click at [569, 128] on select "Jane Fisher ❌ Joe Bloggs ❌ Milk Reception Awarua ❌ SMT Planning ❌ Tracey Rogan ❌" at bounding box center [546, 130] width 161 height 13
click at [443, 127] on select "734 735 736 737 738 739 851 852 853 854 855 856 858 861 862 865 868 869 870 873" at bounding box center [378, 130] width 161 height 13
click at [298, 124] on select "734 735 736 737 738 739 851 852 853 854 855 856 858 861 862 865 868 869 870 873" at bounding box center [378, 130] width 161 height 13
click at [579, 128] on select "Shiva Kumaran ❌" at bounding box center [546, 130] width 161 height 13
click at [456, 130] on select "734 735 736 737 738 739 851 852 853 854 855 856 858 861 862 865 868 869 870 873" at bounding box center [378, 130] width 161 height 13
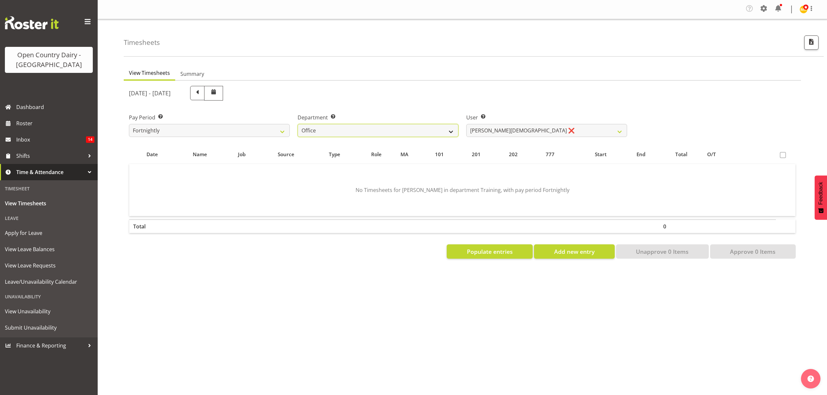
click at [298, 124] on select "734 735 736 737 738 739 851 852 853 854 855 856 858 861 862 865 868 869 870 873" at bounding box center [378, 130] width 161 height 13
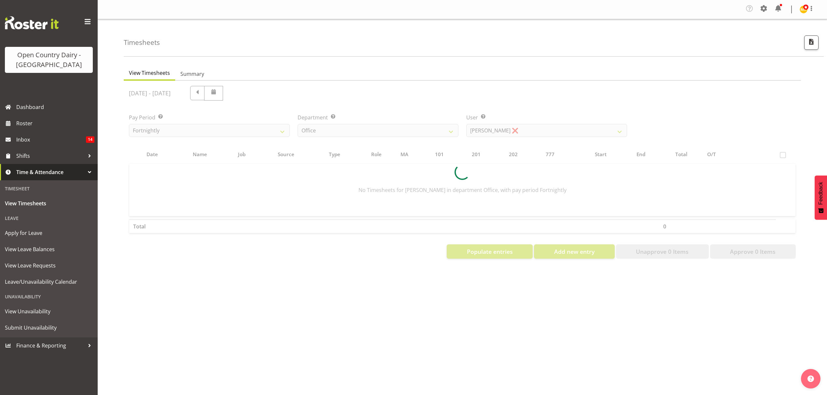
click at [371, 295] on div "View Timesheets Summary September 1st - September 7th 2025 Pay Period Select wh…" at bounding box center [475, 192] width 703 height 261
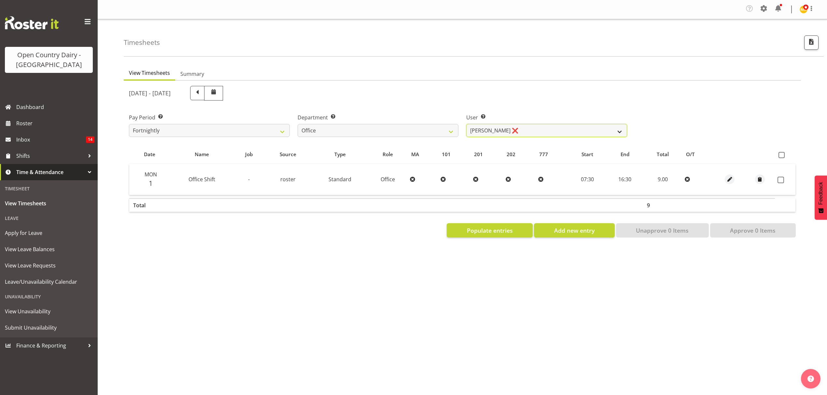
click at [586, 130] on select "Clare Welland ❌ Corey Millan ❌ Jessica Greenwood ❌ Michael Campbell ❌ Michelle …" at bounding box center [546, 130] width 161 height 13
click at [437, 134] on select "734 735 736 737 738 739 851 852 853 854 855 856 858 861 862 865 868 869 870 873" at bounding box center [378, 130] width 161 height 13
click at [298, 124] on select "734 735 736 737 738 739 851 852 853 854 855 856 858 861 862 865 868 869 870 873" at bounding box center [378, 130] width 161 height 13
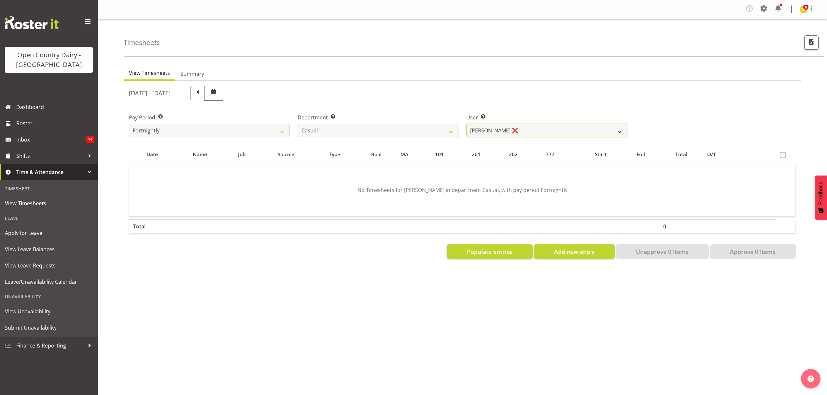
click at [619, 132] on select "Sheryl Hughan ❌" at bounding box center [546, 130] width 161 height 13
click at [455, 106] on div "Department Select which department you would like to view. 734 735 736 737 738 …" at bounding box center [378, 123] width 169 height 36
click at [584, 136] on select "Sheryl Hughan ❌" at bounding box center [546, 130] width 161 height 13
click at [442, 125] on select "734 735 736 737 738 739 851 852 853 854 855 856 858 861 862 865 868 869 870 873" at bounding box center [378, 130] width 161 height 13
click at [298, 124] on select "734 735 736 737 738 739 851 852 853 854 855 856 858 861 862 865 868 869 870 873" at bounding box center [378, 130] width 161 height 13
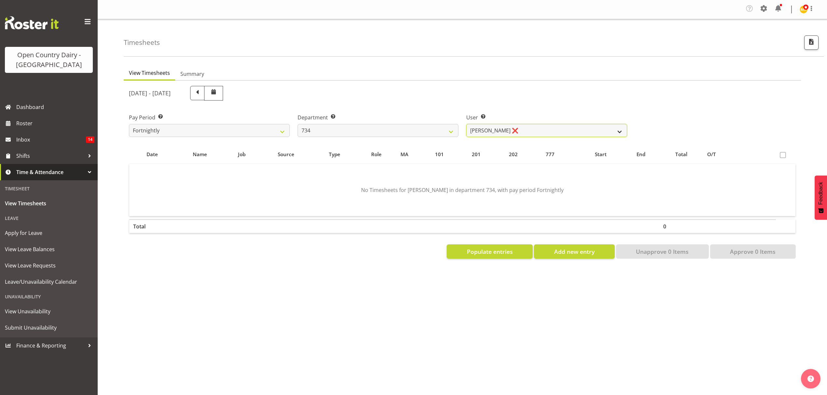
click at [617, 129] on select "Justin Spicer ❌ Ryan Thompson ❌ Tracey Chittock ❌ Zachary Shanks ❌" at bounding box center [546, 130] width 161 height 13
click at [466, 124] on select "Justin Spicer ❌ Ryan Thompson ❌ Tracey Chittock ❌ Zachary Shanks ❌" at bounding box center [546, 130] width 161 height 13
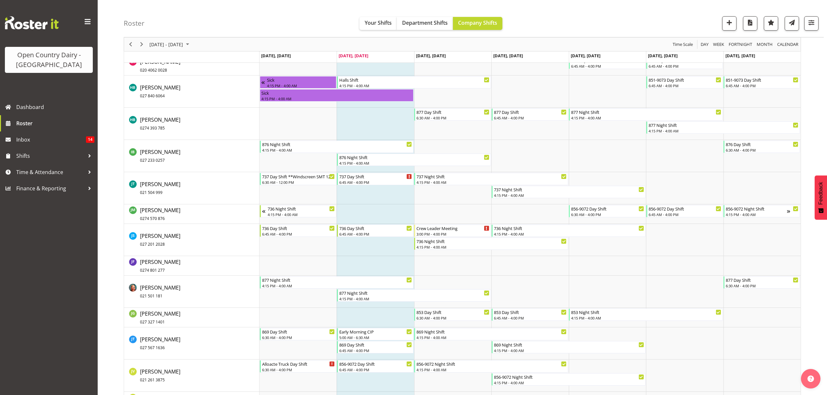
scroll to position [1824, 0]
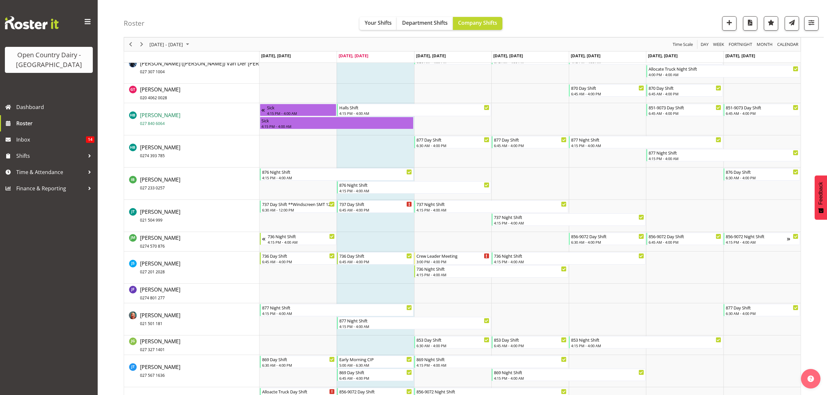
click at [155, 117] on span "Hayden Batt 027 840 6064" at bounding box center [160, 119] width 40 height 15
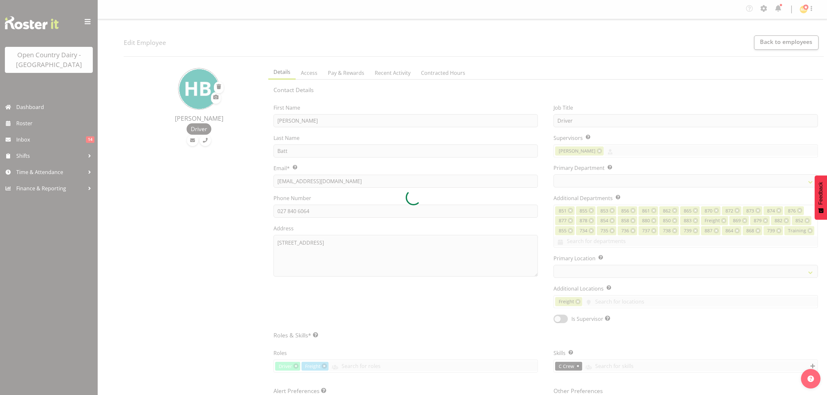
select select "TimelineWeek"
select select "667"
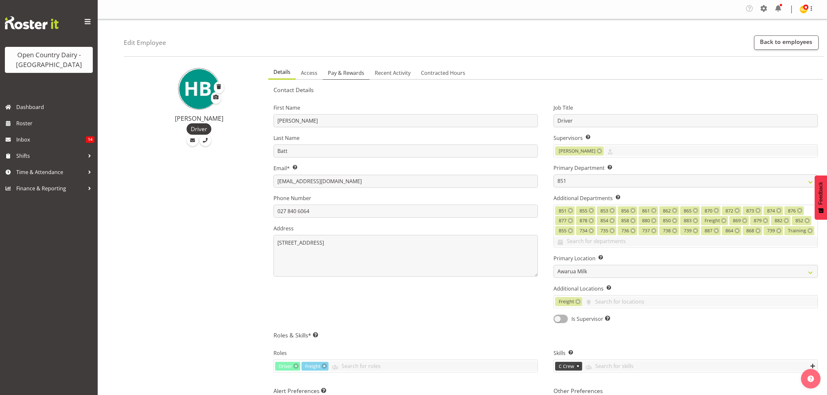
click at [333, 76] on span "Pay & Rewards" at bounding box center [346, 73] width 36 height 8
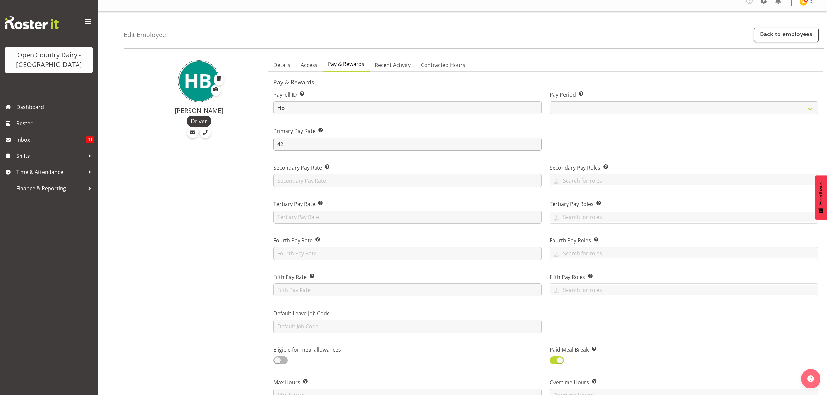
scroll to position [130, 0]
